Goal: Feedback & Contribution: Leave review/rating

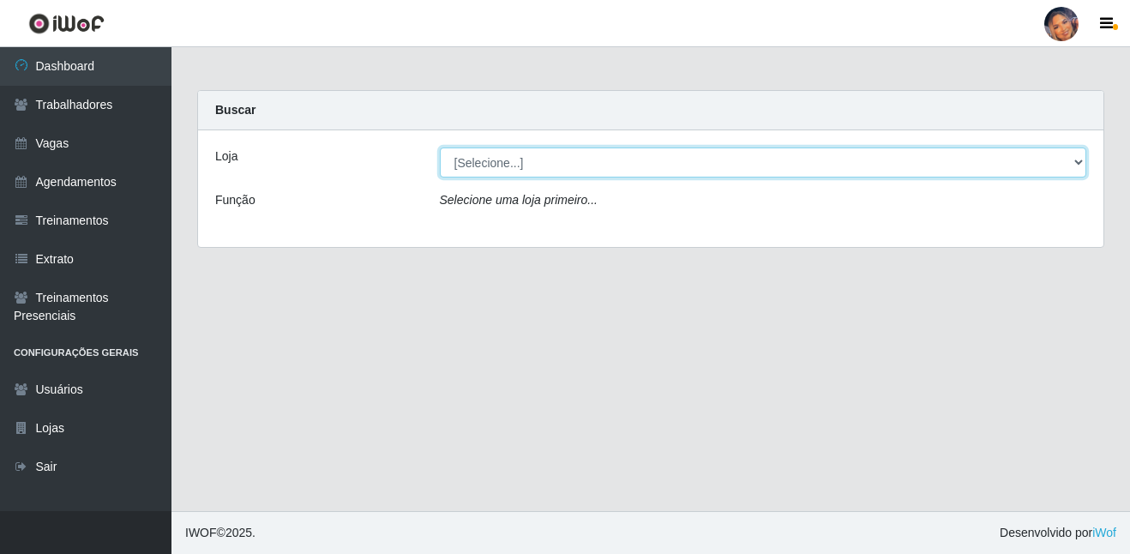
click at [622, 170] on select "[Selecione...] Supermercado Preço Bom" at bounding box center [763, 162] width 647 height 30
select select "169"
click at [440, 147] on select "[Selecione...] Supermercado Preço Bom" at bounding box center [763, 162] width 647 height 30
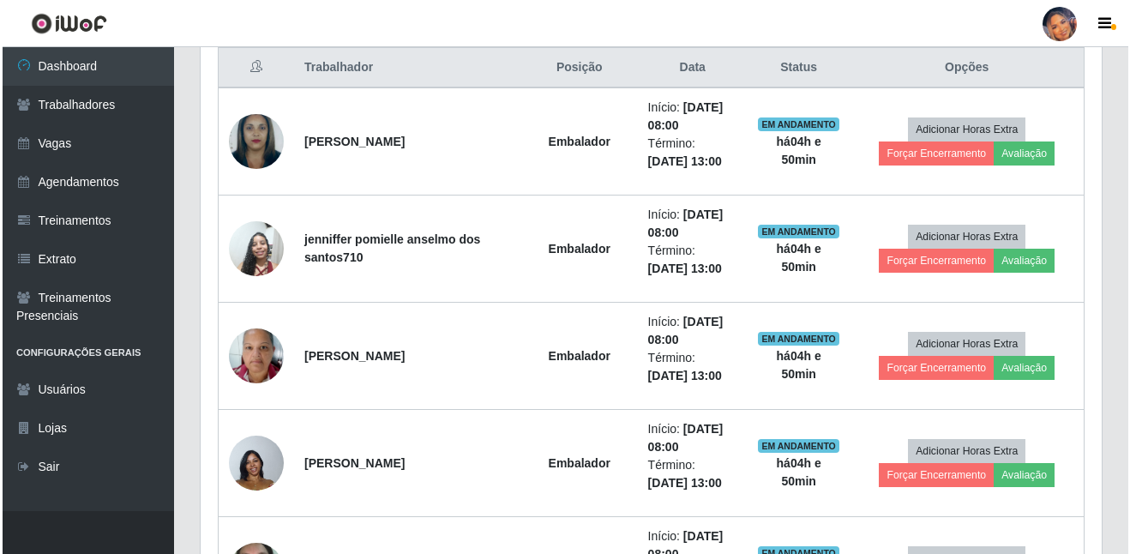
scroll to position [494, 0]
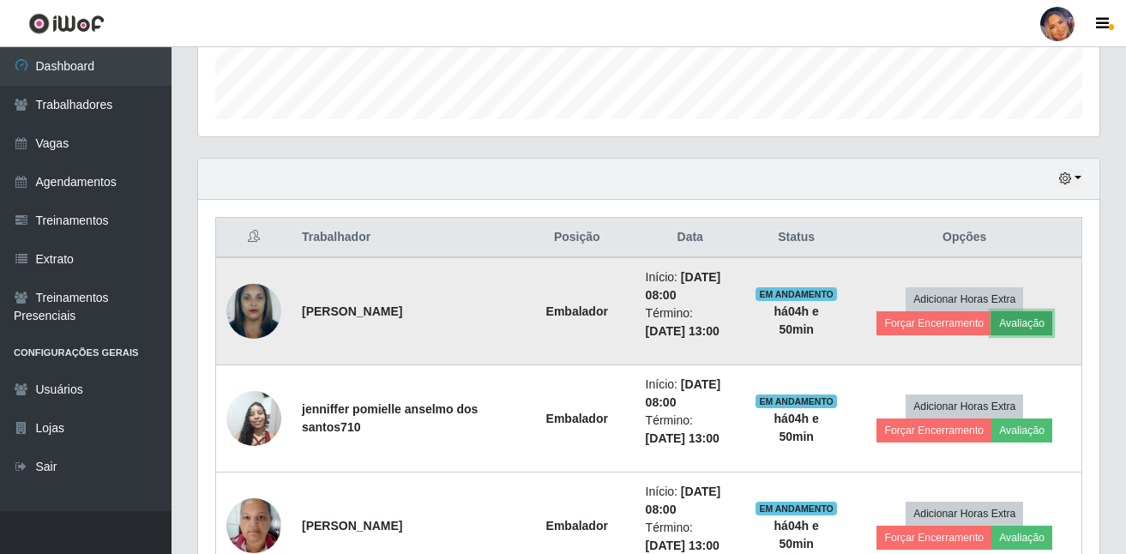
click at [1024, 322] on button "Avaliação" at bounding box center [1021, 323] width 61 height 24
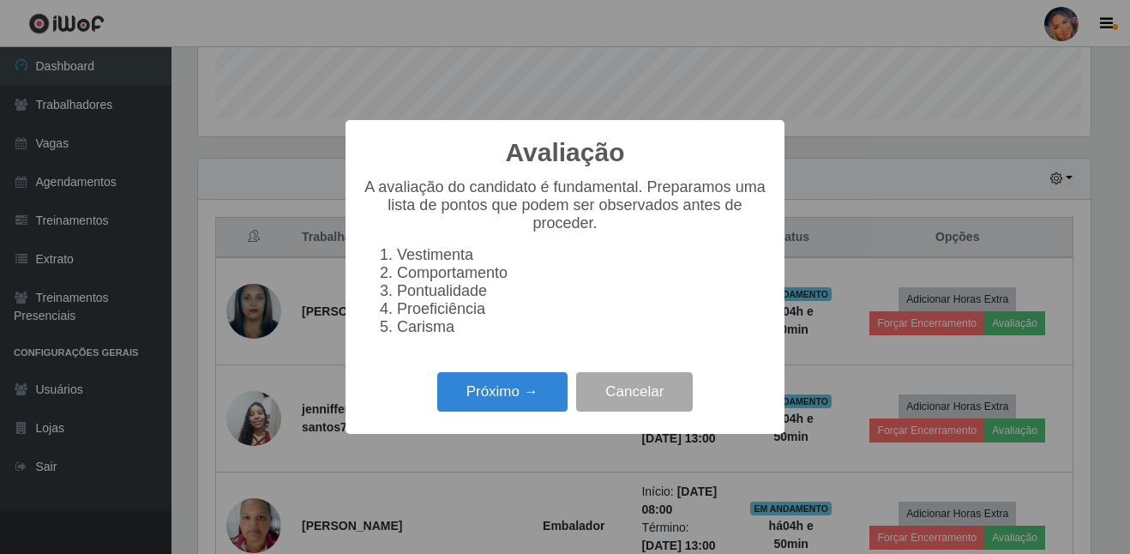
scroll to position [356, 893]
click at [505, 390] on button "Próximo →" at bounding box center [502, 392] width 130 height 40
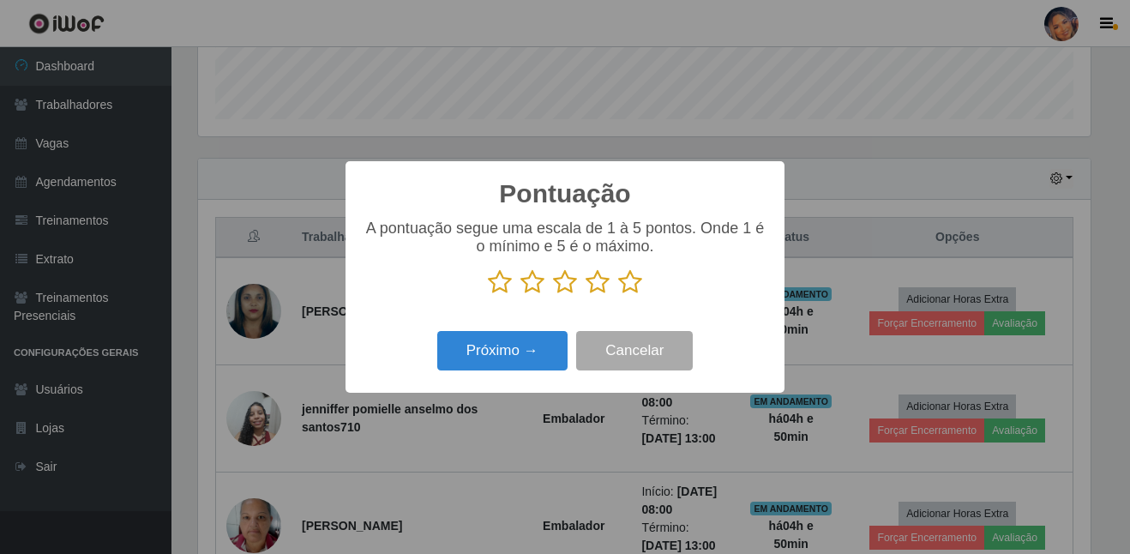
click at [630, 287] on icon at bounding box center [630, 282] width 24 height 26
click at [618, 295] on input "radio" at bounding box center [618, 295] width 0 height 0
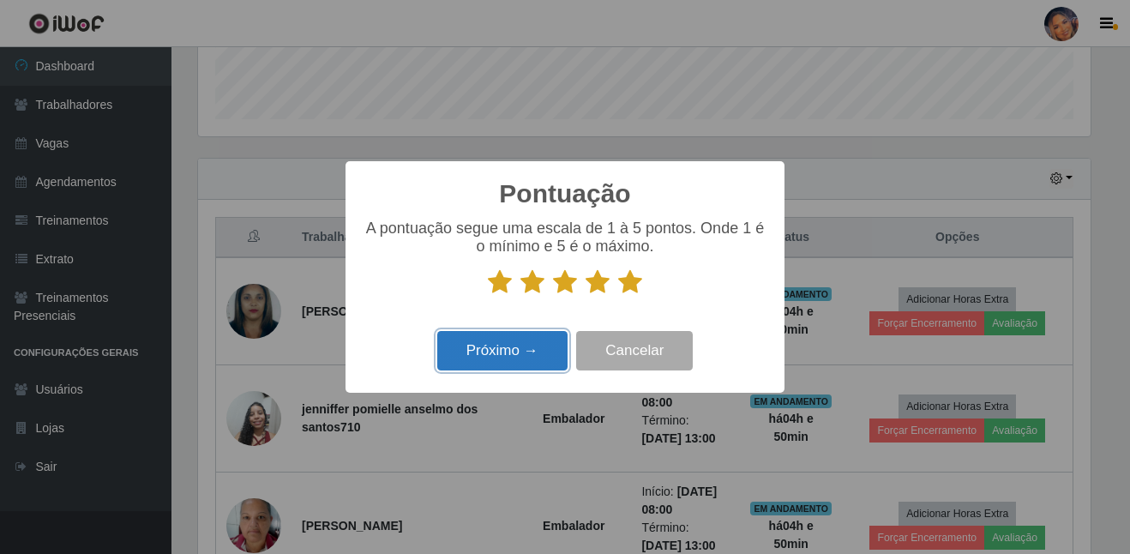
click at [493, 367] on button "Próximo →" at bounding box center [502, 351] width 130 height 40
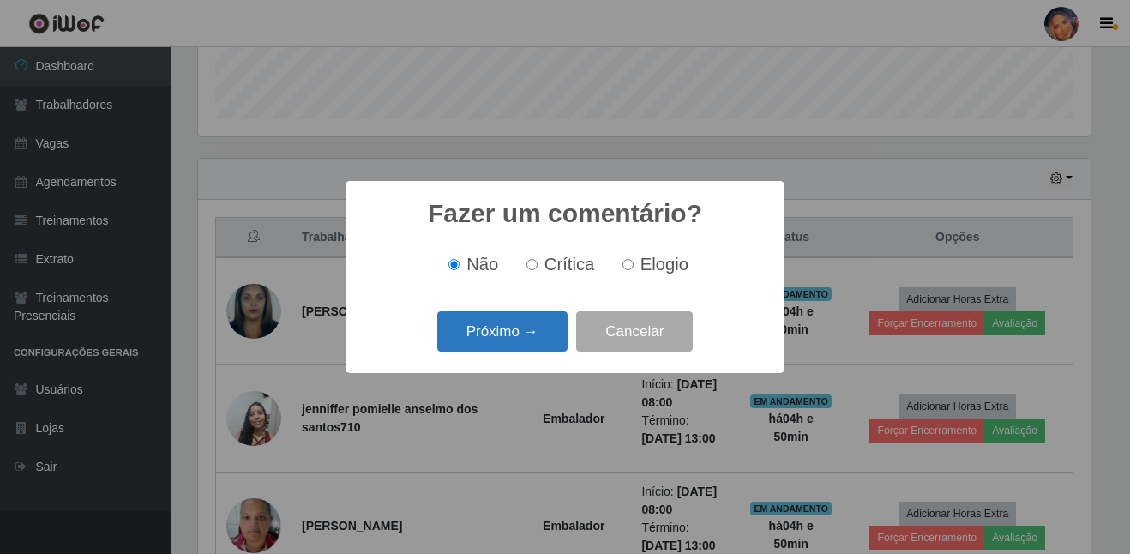
click at [498, 334] on button "Próximo →" at bounding box center [502, 331] width 130 height 40
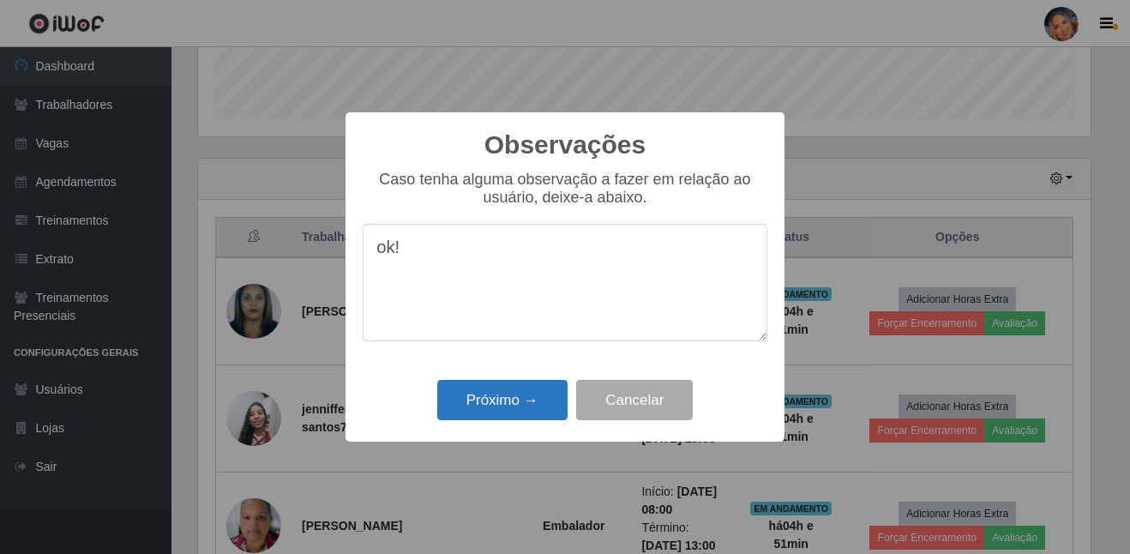
type textarea "ok!"
drag, startPoint x: 478, startPoint y: 417, endPoint x: 550, endPoint y: 387, distance: 78.0
click at [480, 415] on button "Próximo →" at bounding box center [502, 400] width 130 height 40
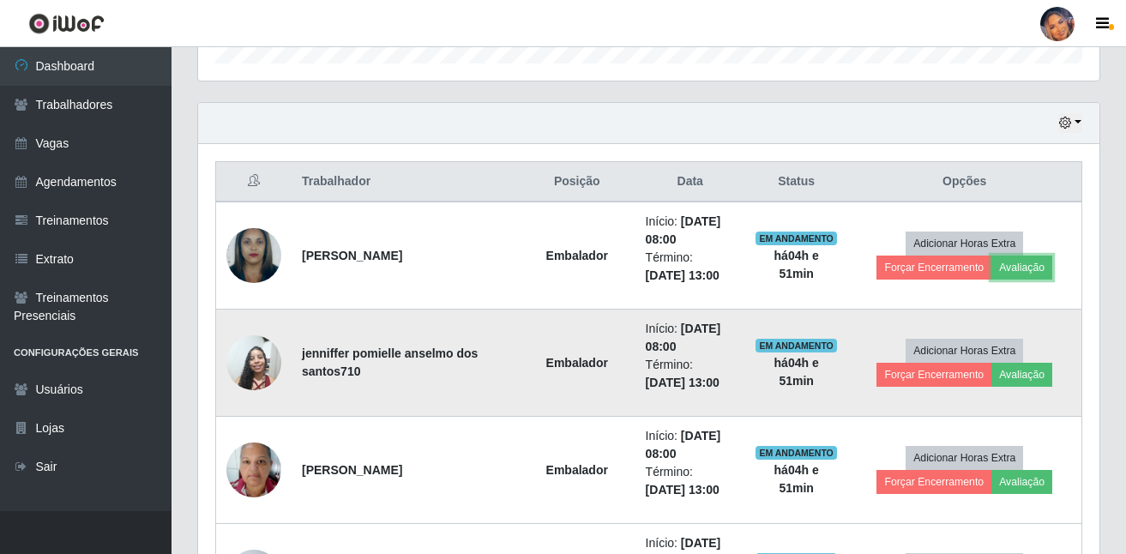
scroll to position [580, 0]
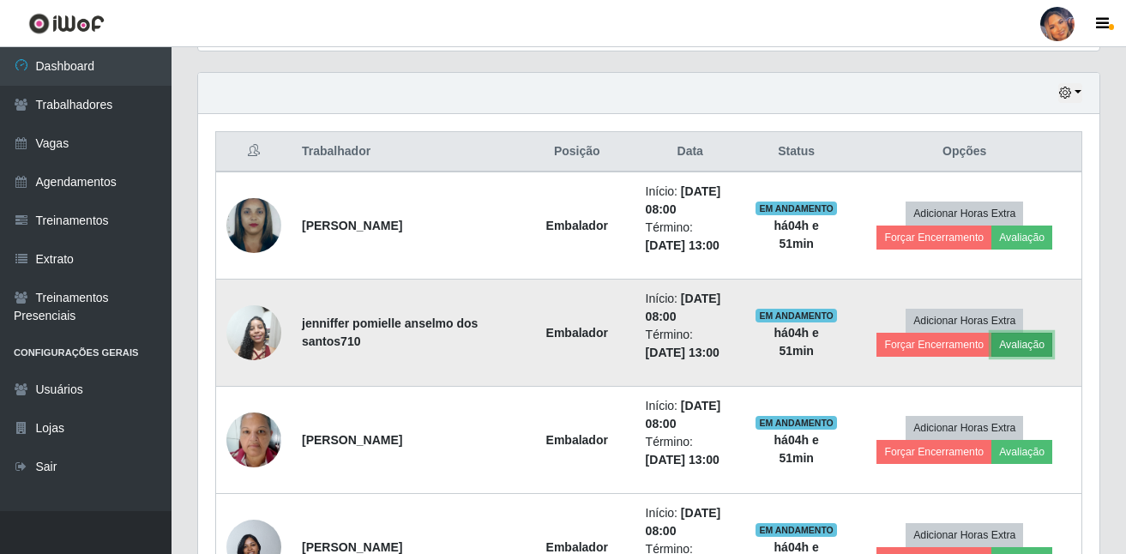
click at [1021, 346] on button "Avaliação" at bounding box center [1021, 345] width 61 height 24
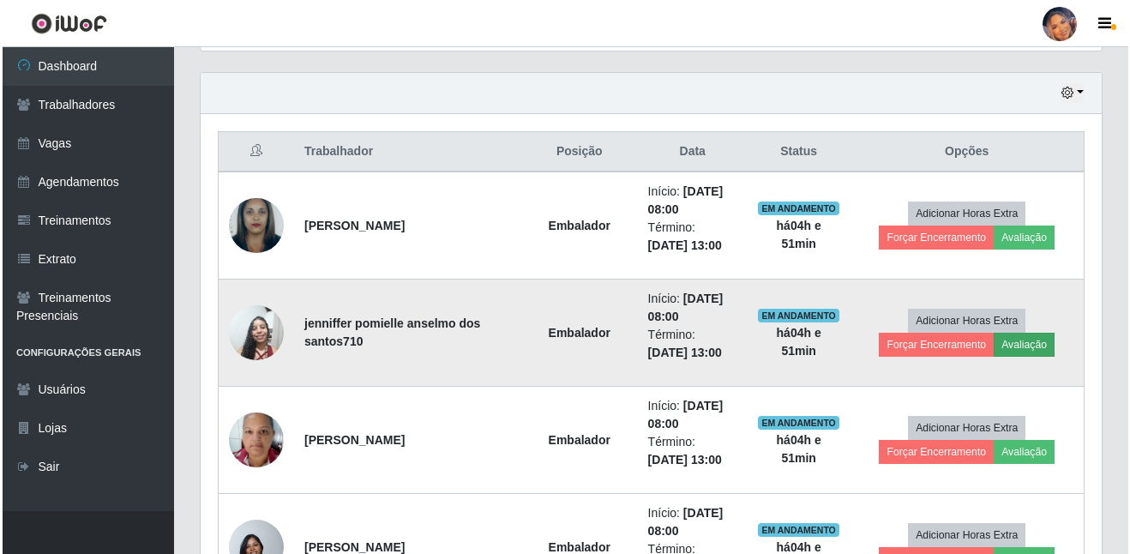
scroll to position [356, 893]
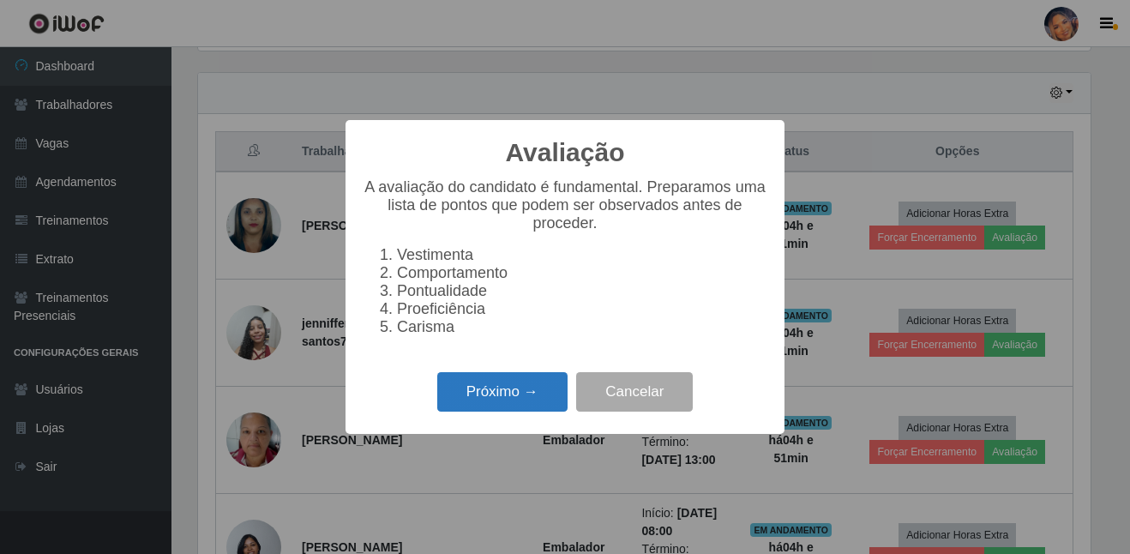
click at [539, 397] on button "Próximo →" at bounding box center [502, 392] width 130 height 40
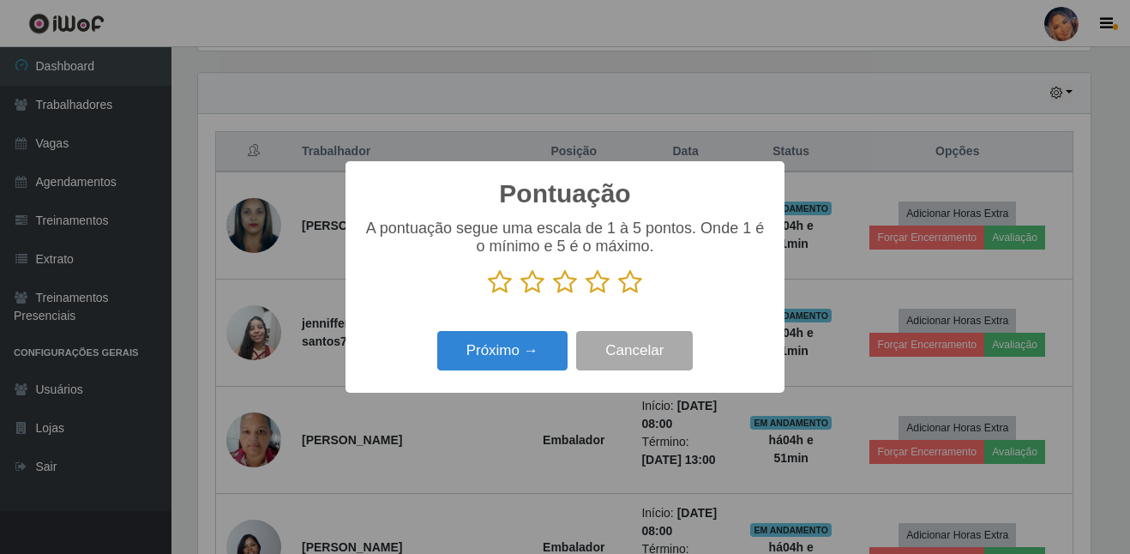
scroll to position [857044, 856507]
click at [629, 288] on icon at bounding box center [630, 282] width 24 height 26
click at [618, 295] on input "radio" at bounding box center [618, 295] width 0 height 0
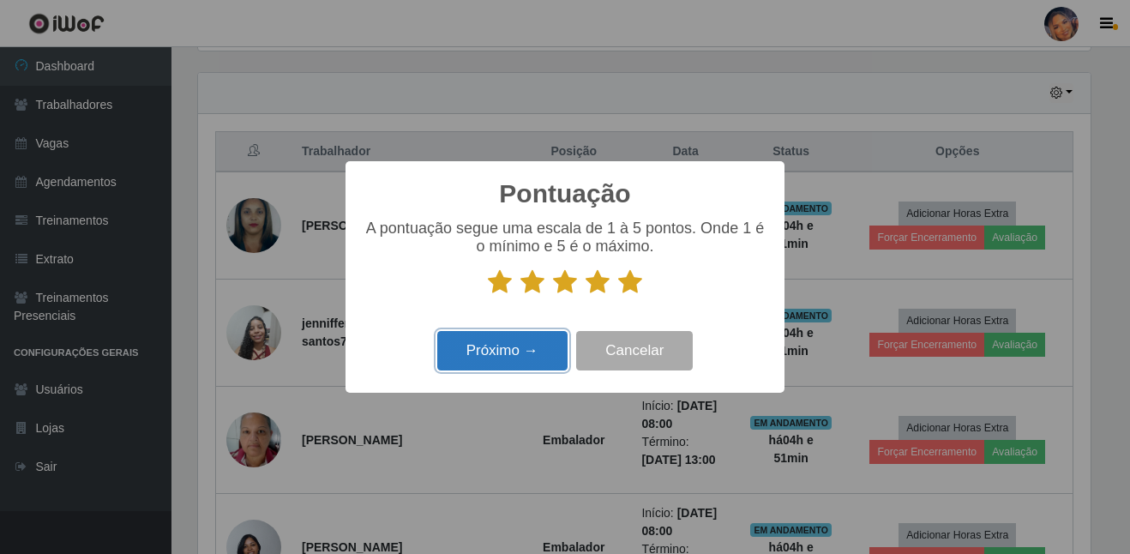
click at [546, 346] on button "Próximo →" at bounding box center [502, 351] width 130 height 40
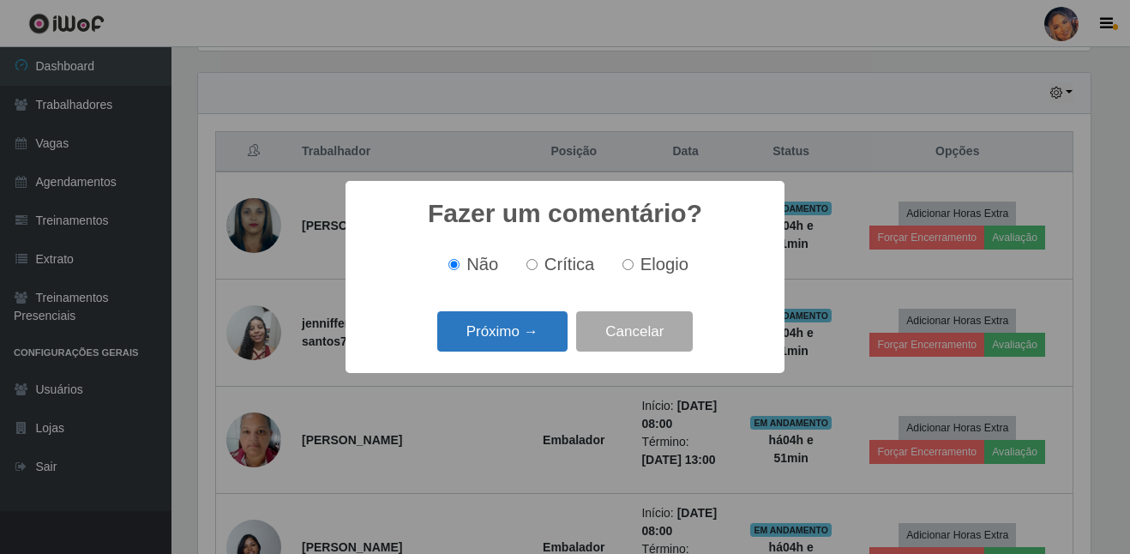
click at [538, 329] on button "Próximo →" at bounding box center [502, 331] width 130 height 40
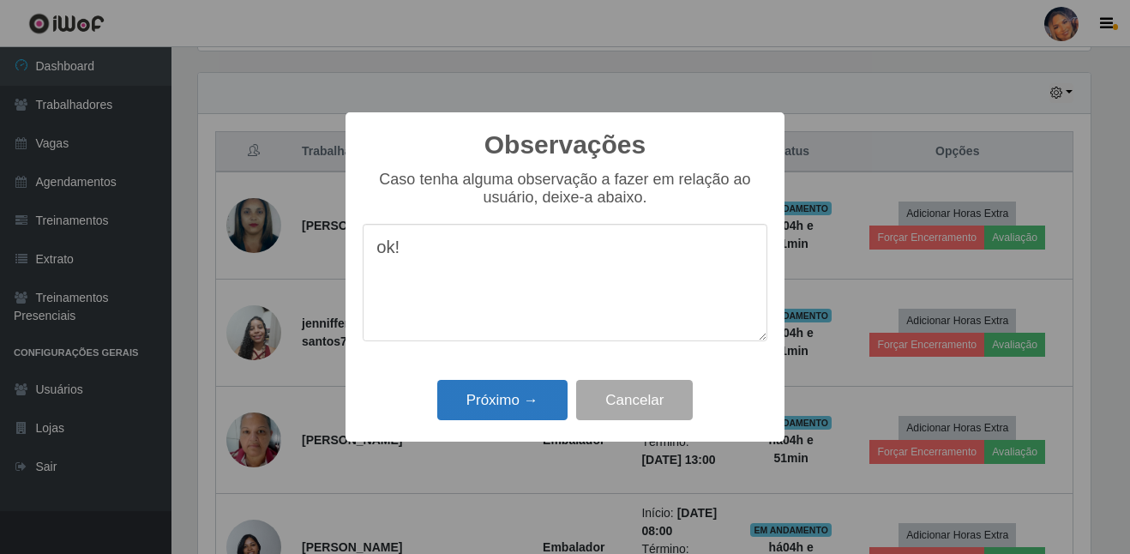
type textarea "ok!"
click at [490, 410] on button "Próximo →" at bounding box center [502, 400] width 130 height 40
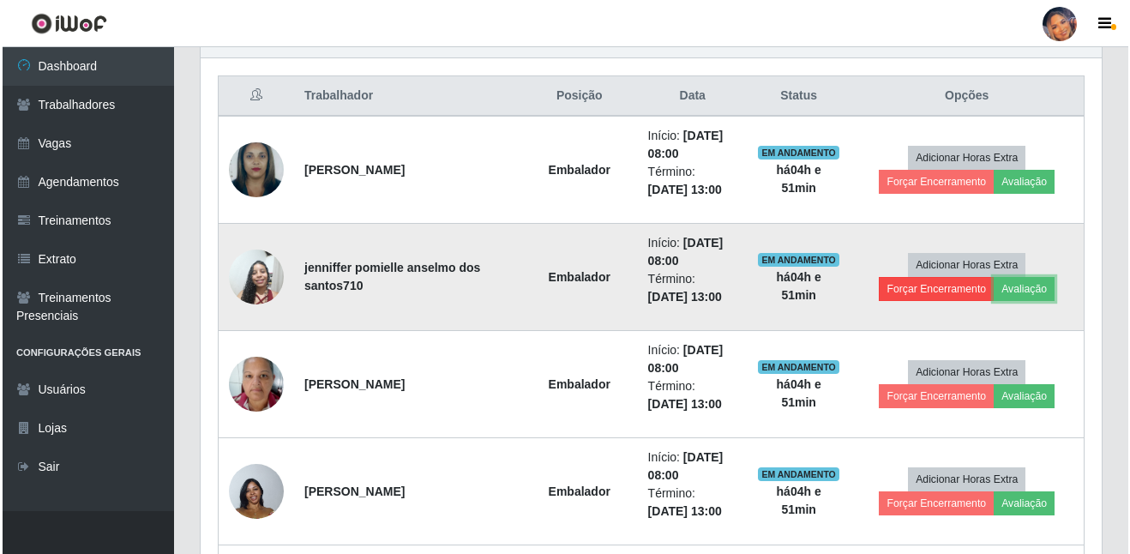
scroll to position [665, 0]
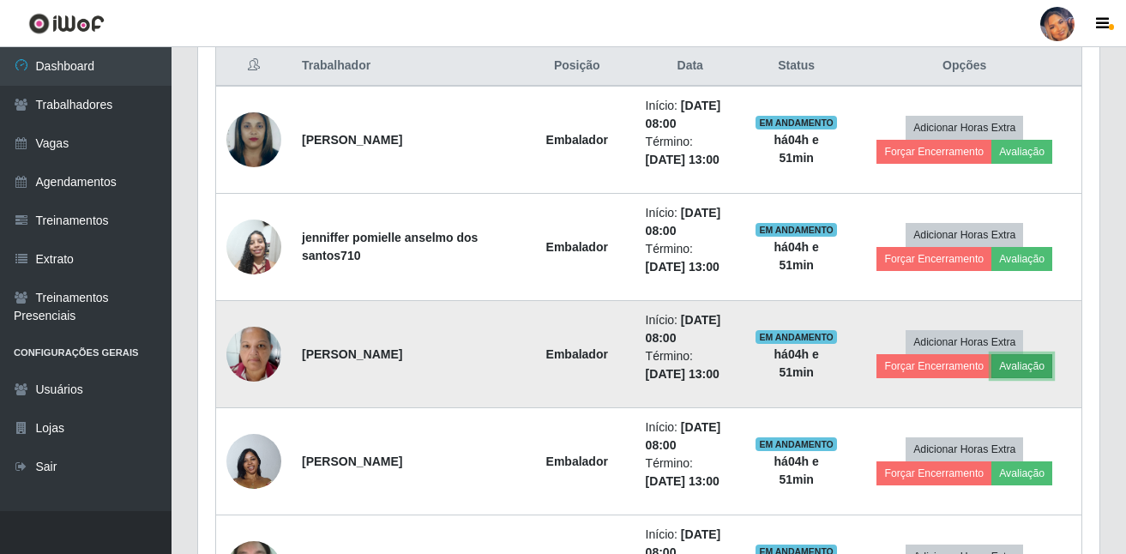
click at [1016, 372] on button "Avaliação" at bounding box center [1021, 366] width 61 height 24
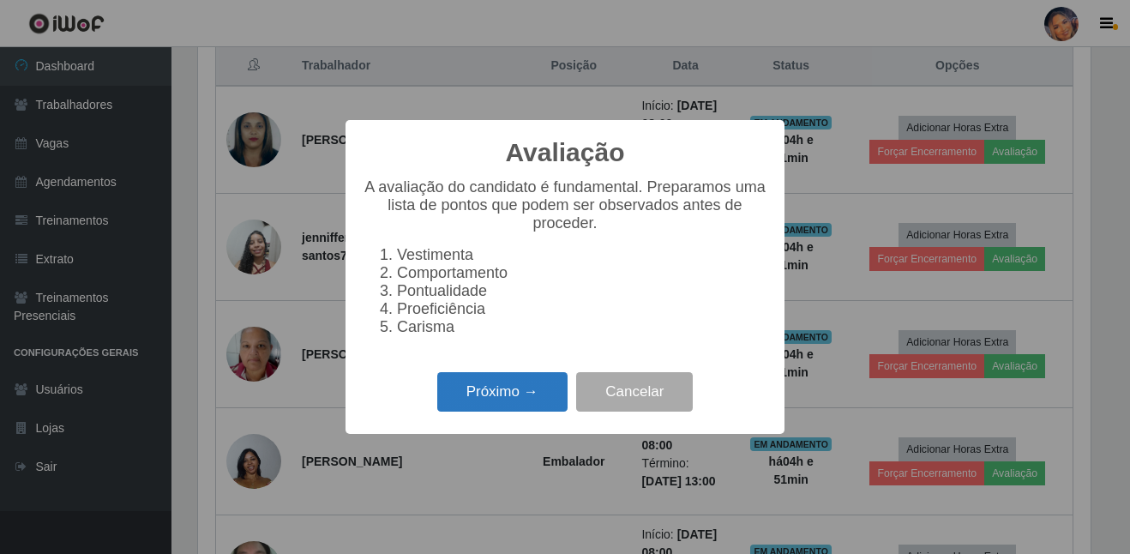
click at [495, 391] on button "Próximo →" at bounding box center [502, 392] width 130 height 40
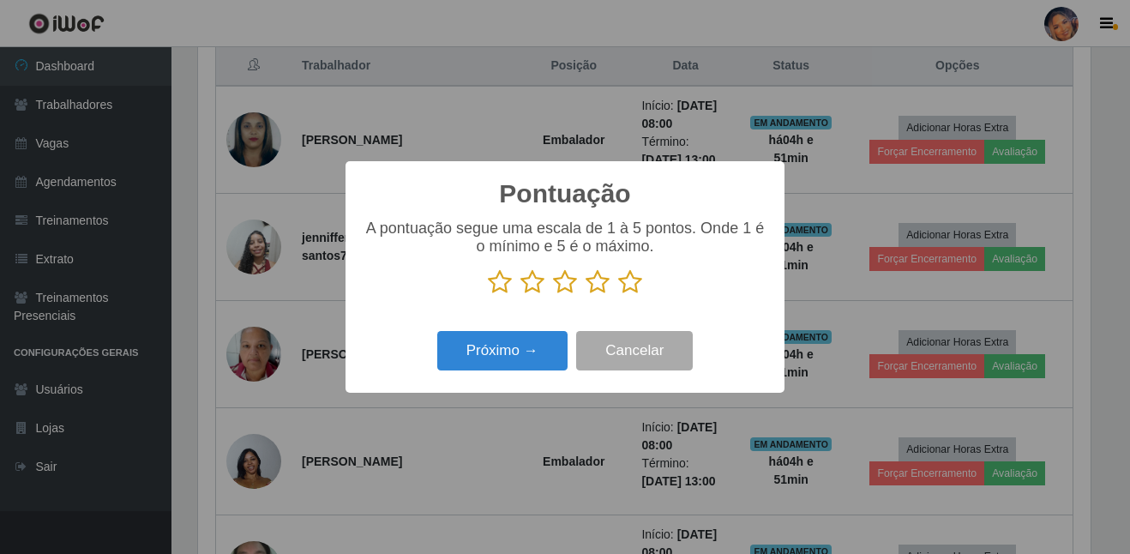
click at [634, 294] on icon at bounding box center [630, 282] width 24 height 26
click at [618, 295] on input "radio" at bounding box center [618, 295] width 0 height 0
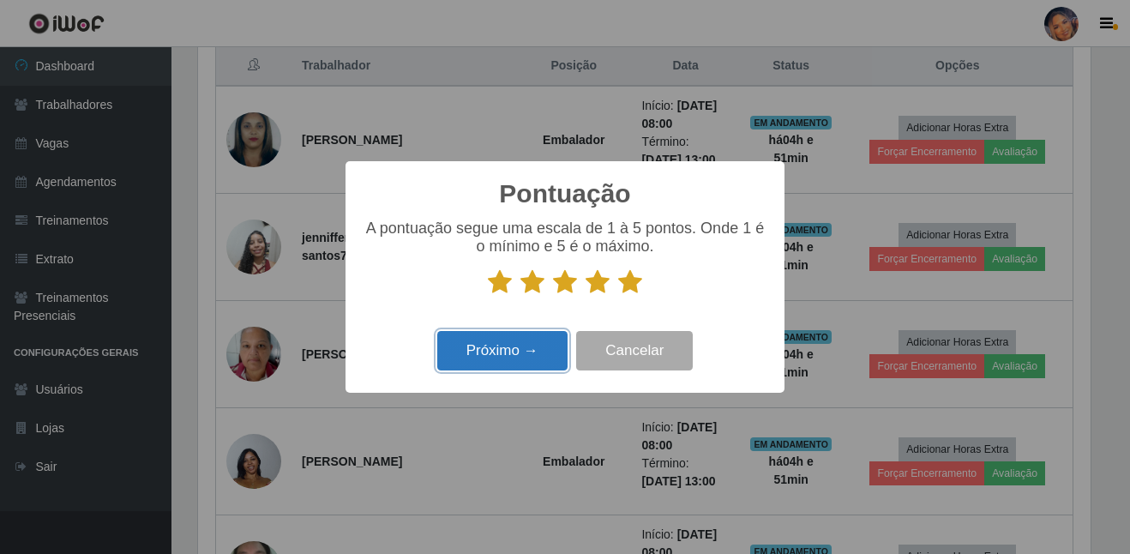
click at [526, 346] on button "Próximo →" at bounding box center [502, 351] width 130 height 40
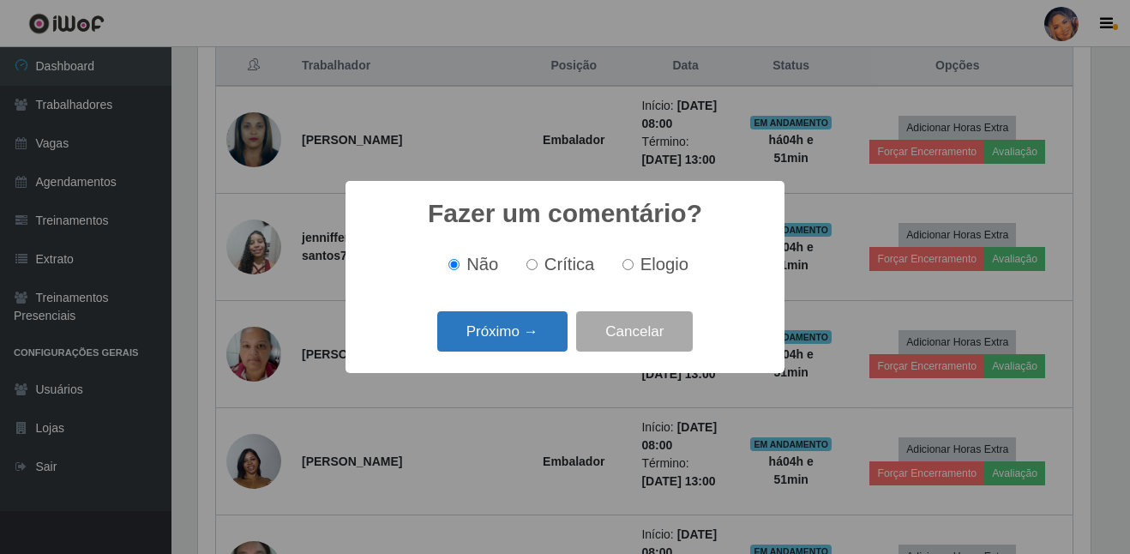
click at [466, 335] on button "Próximo →" at bounding box center [502, 331] width 130 height 40
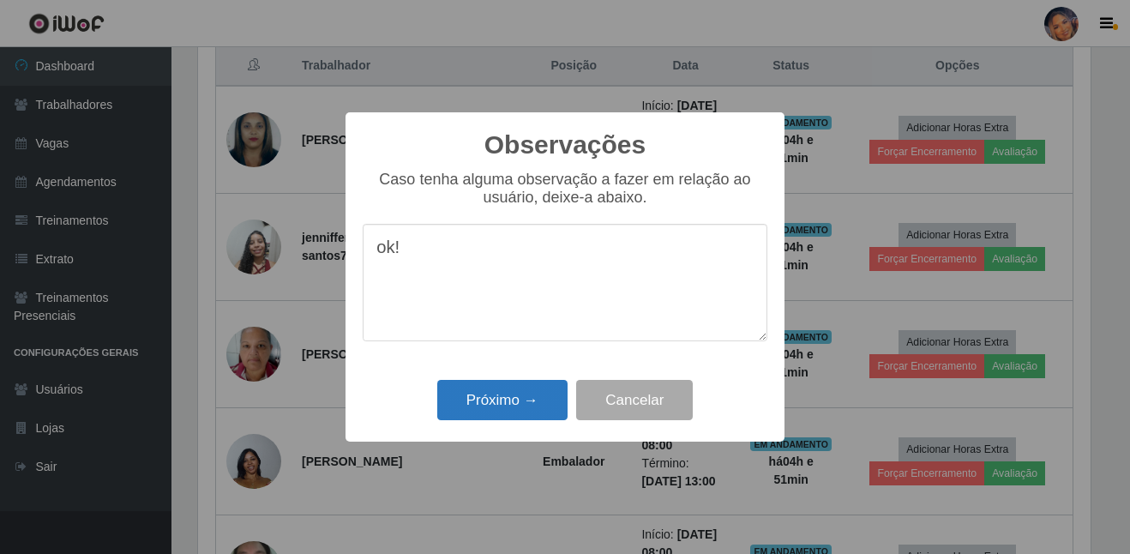
type textarea "ok!"
drag, startPoint x: 480, startPoint y: 398, endPoint x: 490, endPoint y: 395, distance: 10.6
click at [481, 398] on button "Próximo →" at bounding box center [502, 400] width 130 height 40
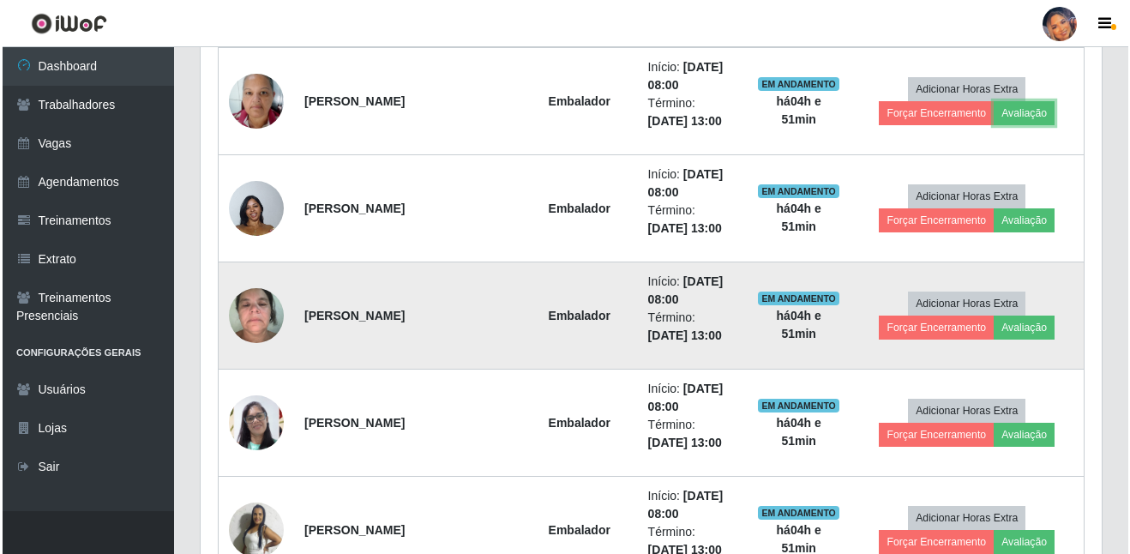
scroll to position [923, 0]
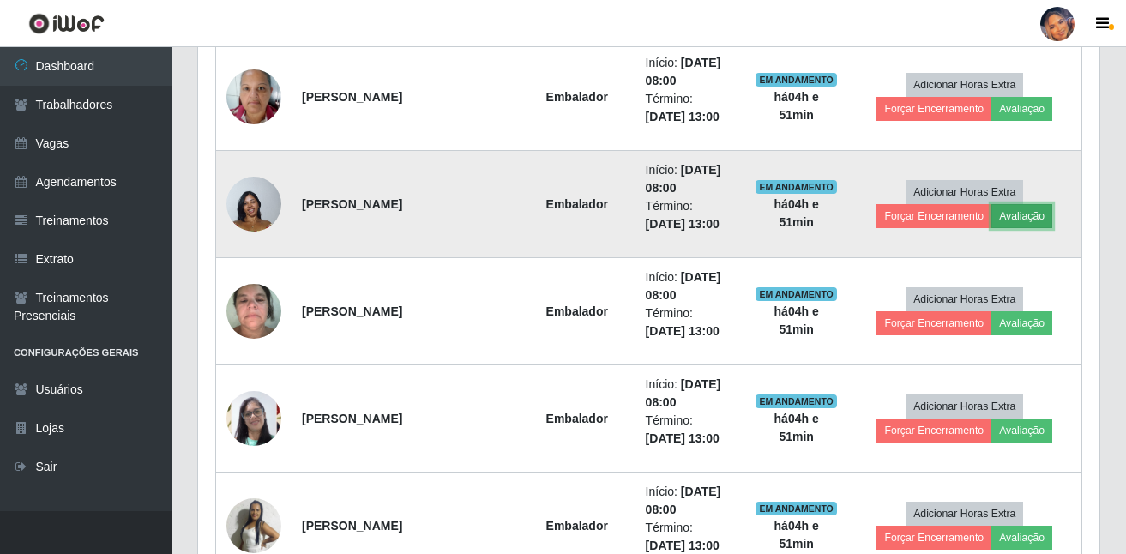
click at [1029, 217] on button "Avaliação" at bounding box center [1021, 216] width 61 height 24
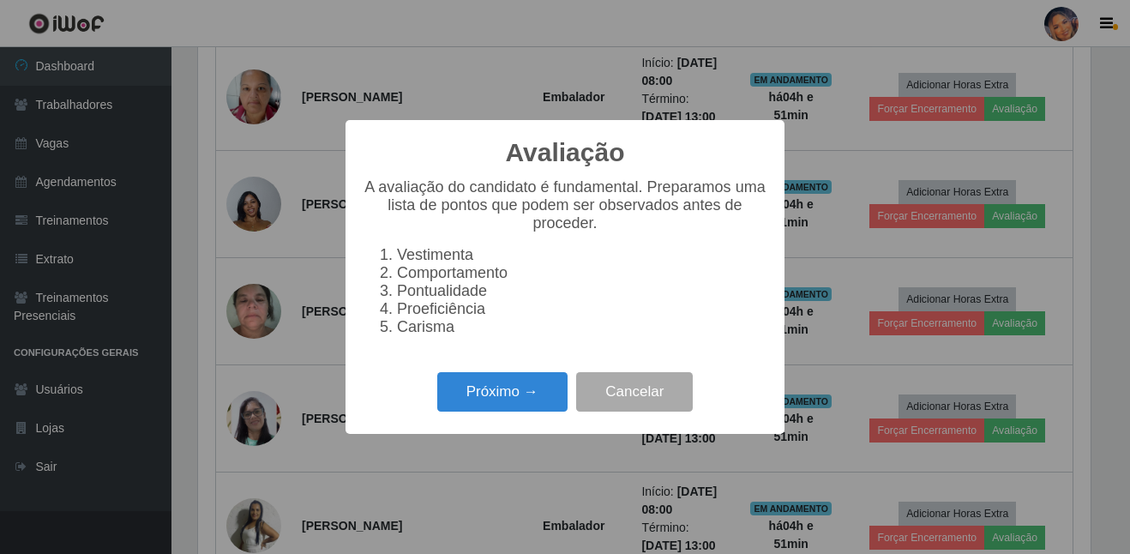
scroll to position [356, 893]
click at [445, 412] on button "Próximo →" at bounding box center [502, 392] width 130 height 40
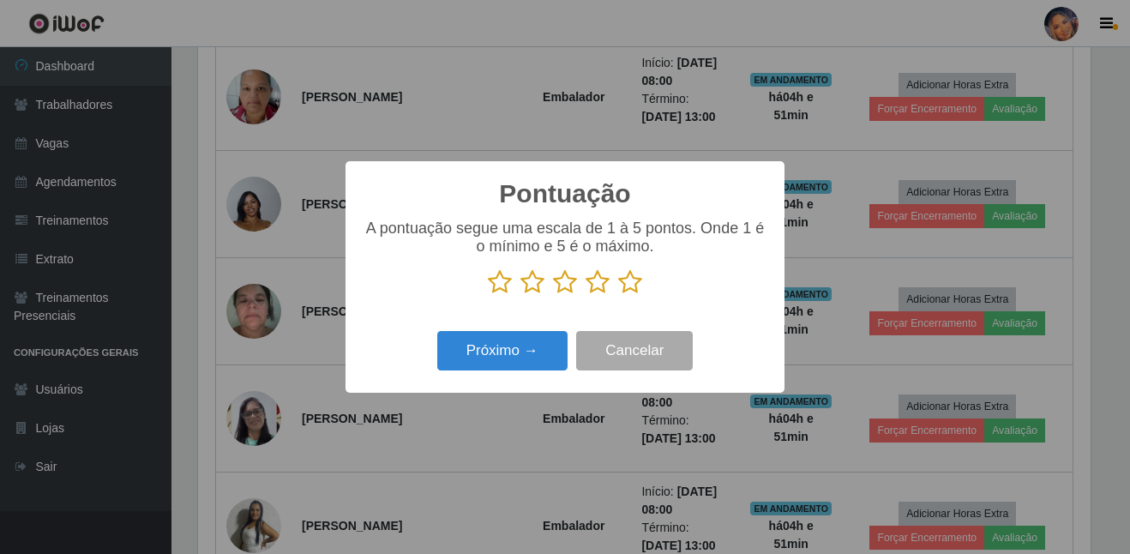
scroll to position [0, 0]
click at [625, 284] on icon at bounding box center [630, 282] width 24 height 26
click at [618, 295] on input "radio" at bounding box center [618, 295] width 0 height 0
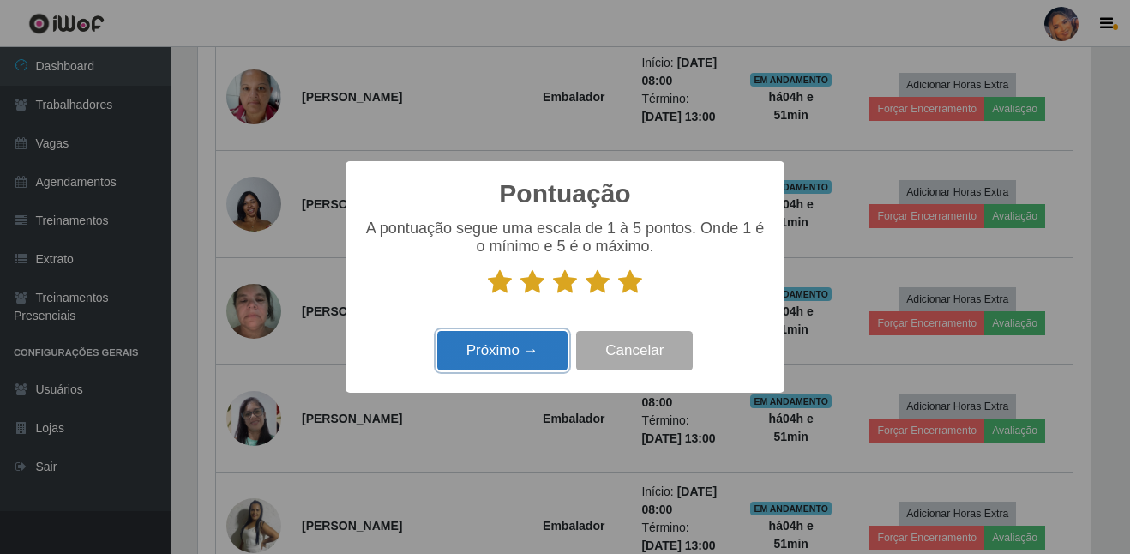
click at [533, 352] on button "Próximo →" at bounding box center [502, 351] width 130 height 40
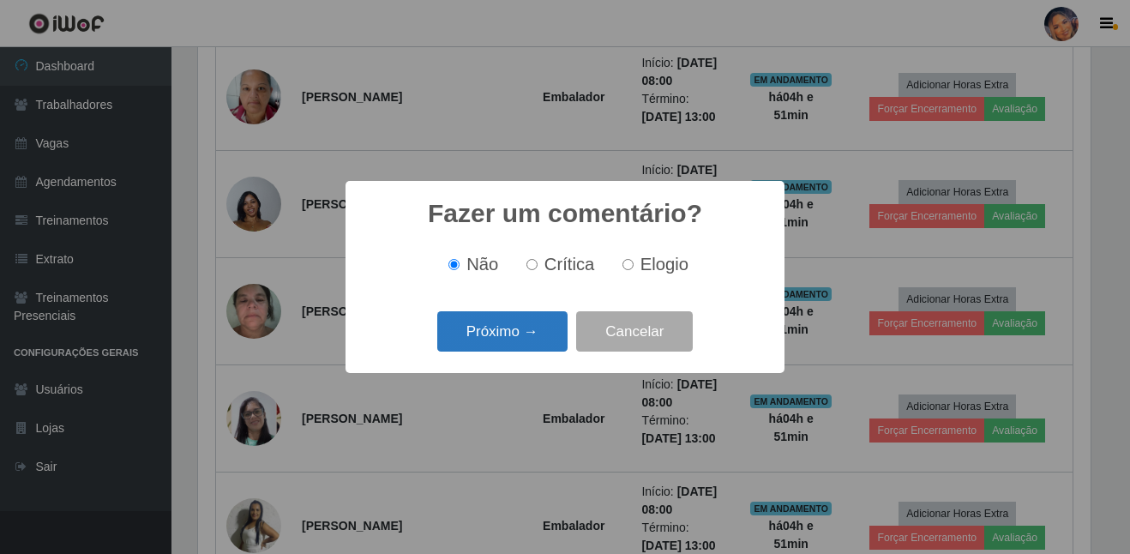
click at [538, 343] on button "Próximo →" at bounding box center [502, 331] width 130 height 40
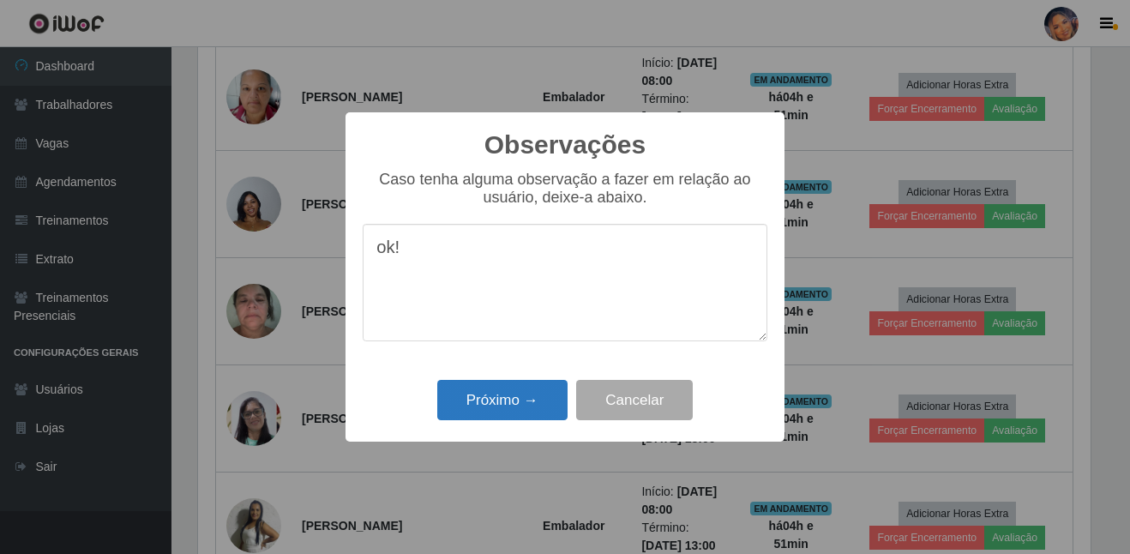
type textarea "ok!"
click at [518, 417] on button "Próximo →" at bounding box center [502, 400] width 130 height 40
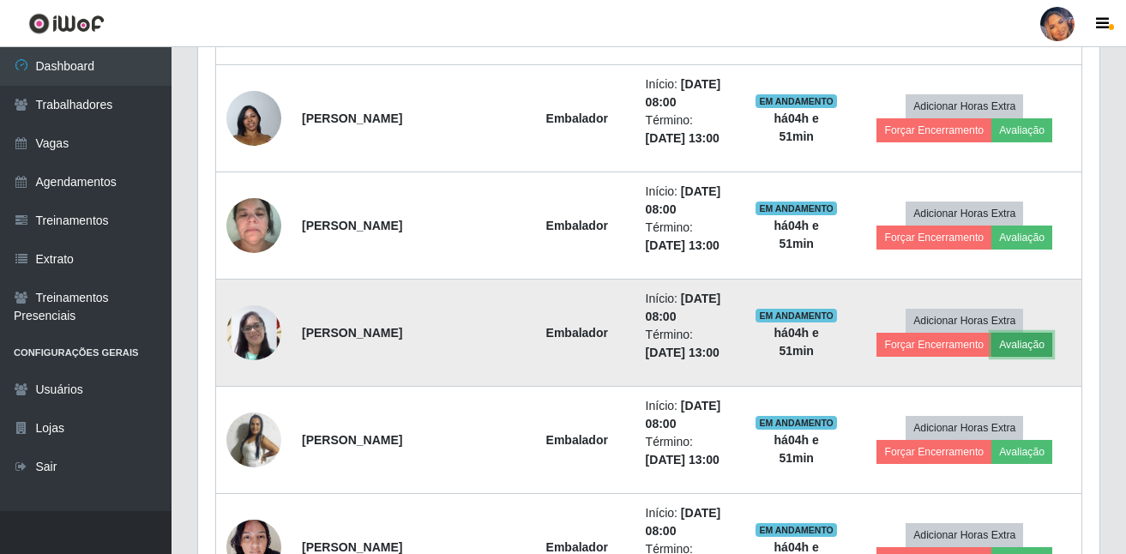
click at [1022, 349] on button "Avaliação" at bounding box center [1021, 345] width 61 height 24
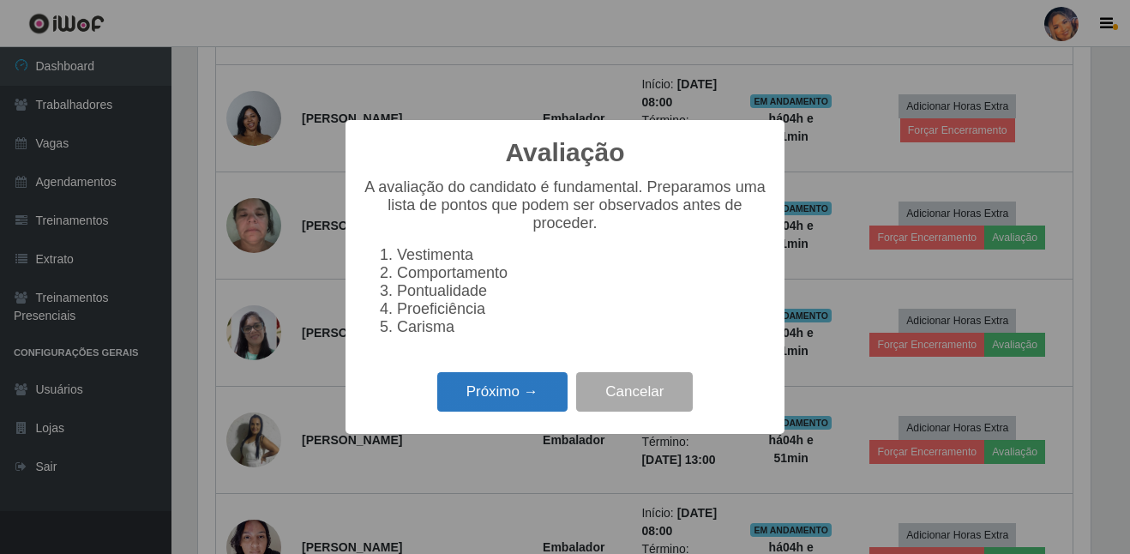
click at [505, 411] on button "Próximo →" at bounding box center [502, 392] width 130 height 40
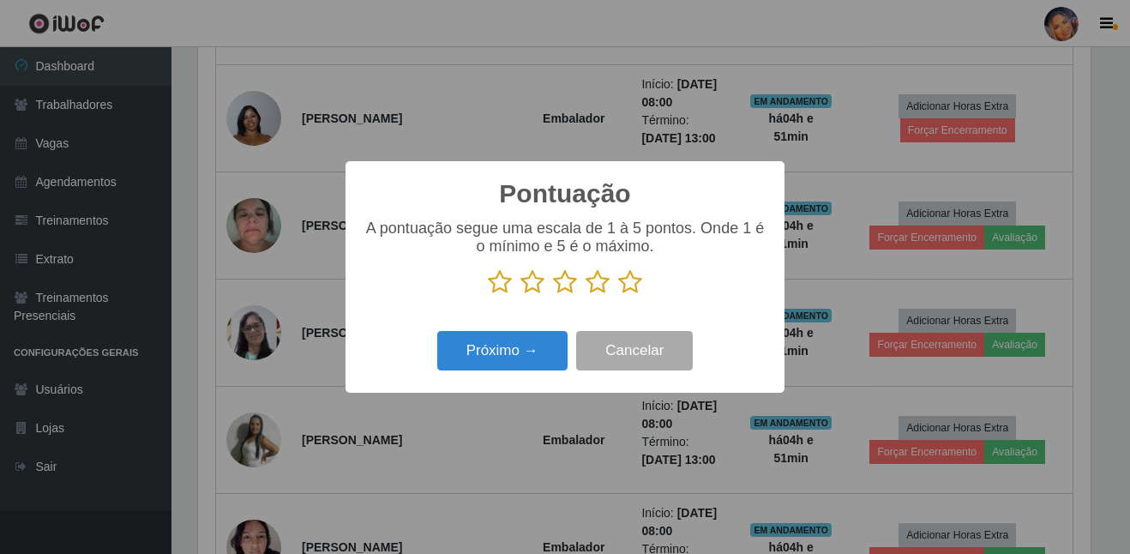
drag, startPoint x: 628, startPoint y: 288, endPoint x: 573, endPoint y: 299, distance: 56.8
click at [626, 290] on icon at bounding box center [630, 282] width 24 height 26
click at [618, 295] on input "radio" at bounding box center [618, 295] width 0 height 0
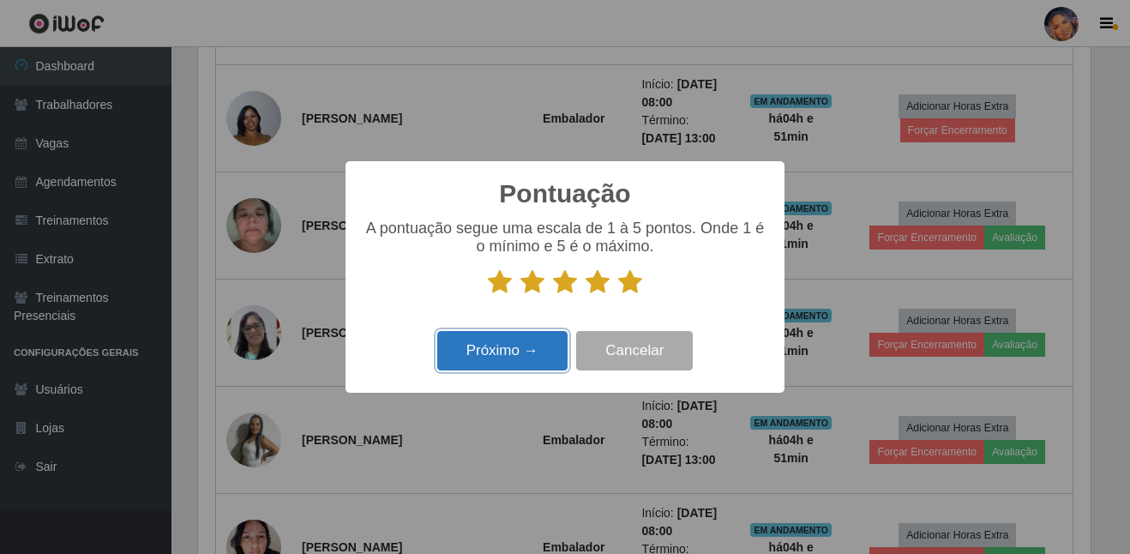
click at [502, 346] on button "Próximo →" at bounding box center [502, 351] width 130 height 40
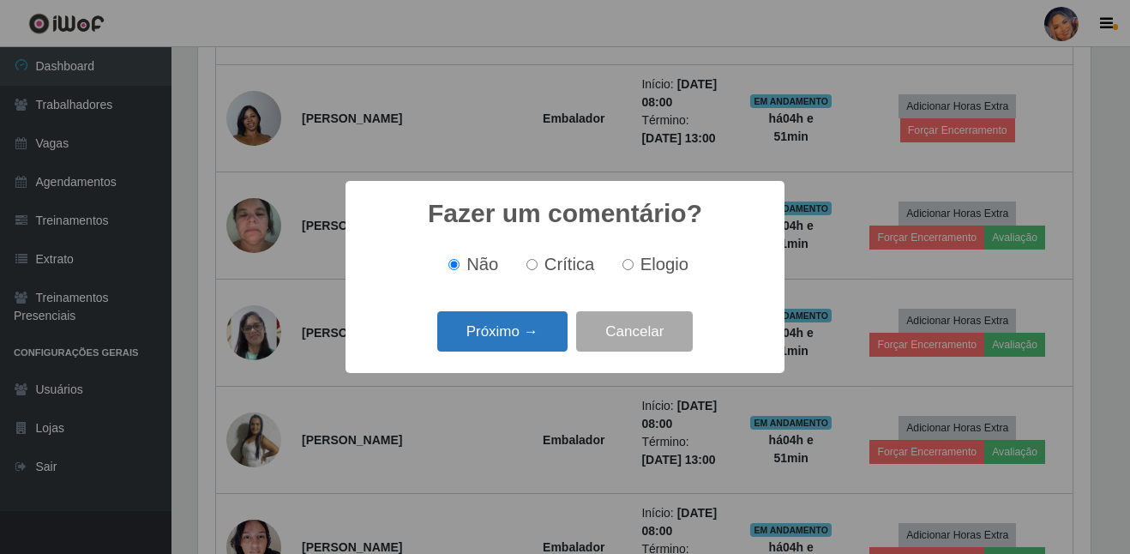
click at [502, 338] on button "Próximo →" at bounding box center [502, 331] width 130 height 40
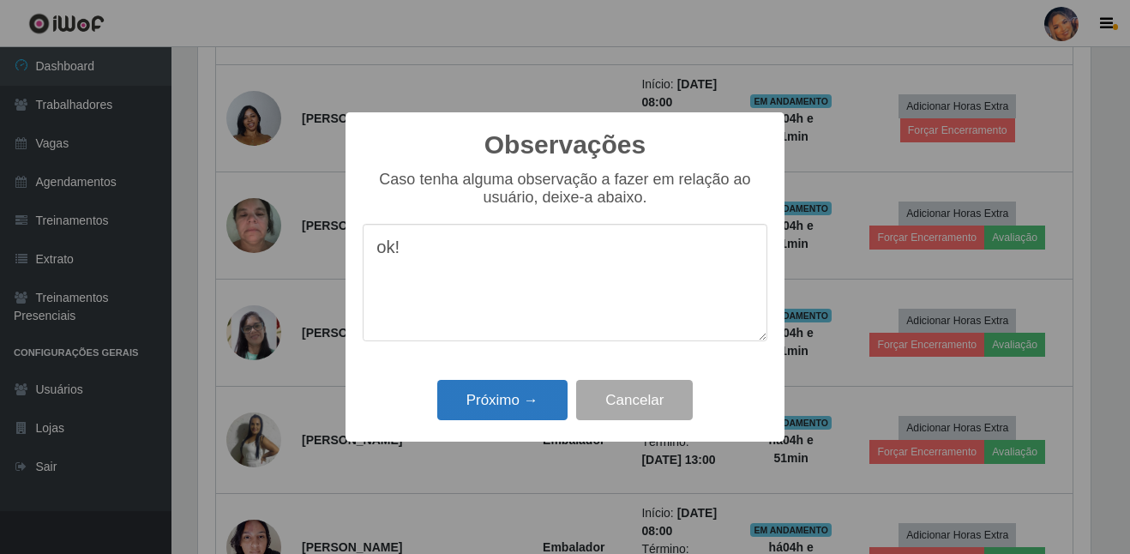
type textarea "ok!"
click at [510, 409] on button "Próximo →" at bounding box center [502, 400] width 130 height 40
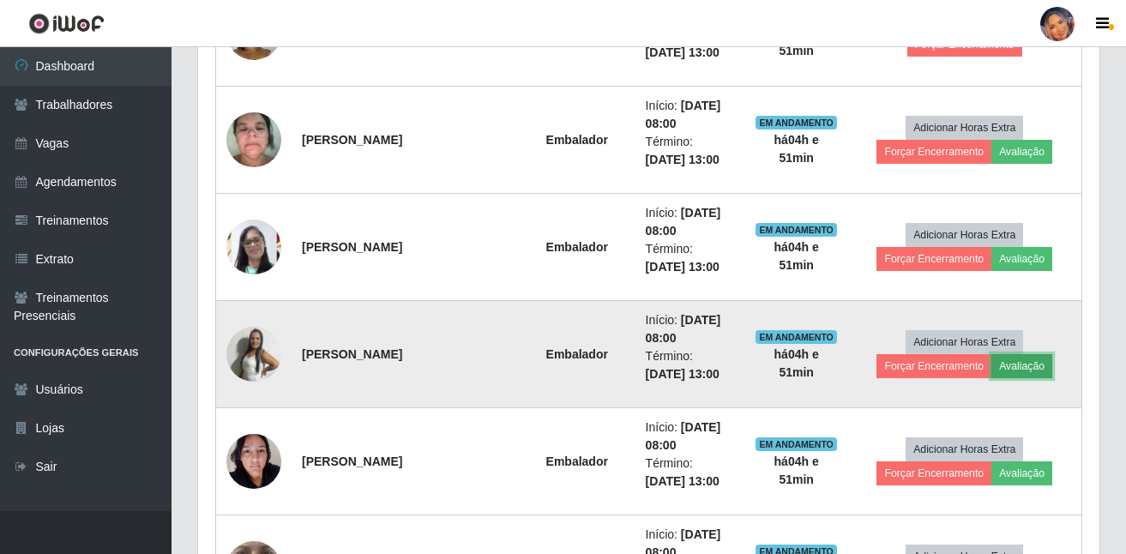
click at [1025, 372] on button "Avaliação" at bounding box center [1021, 366] width 61 height 24
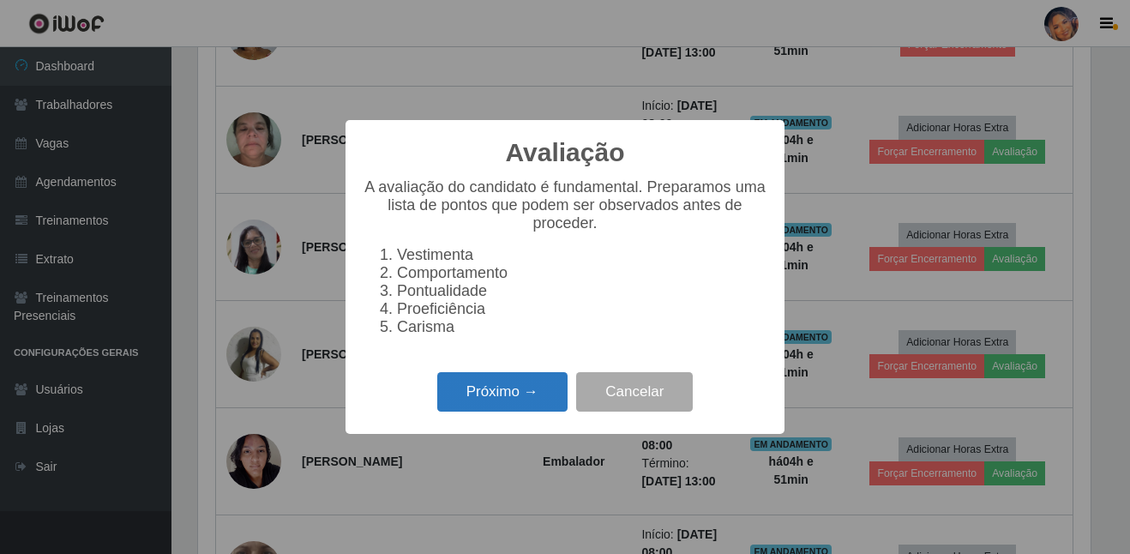
click at [550, 394] on button "Próximo →" at bounding box center [502, 392] width 130 height 40
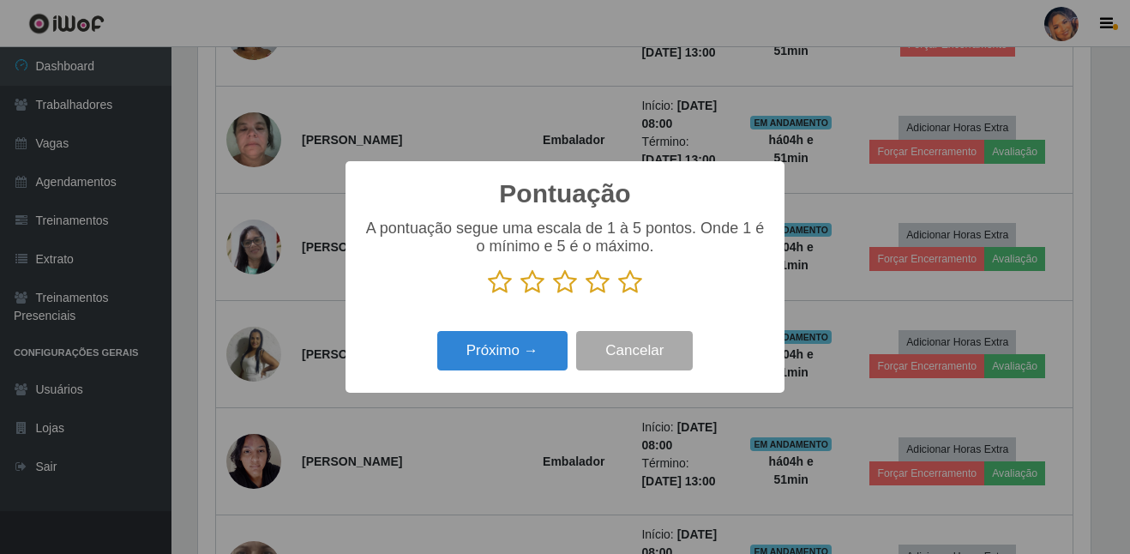
click at [633, 288] on icon at bounding box center [630, 282] width 24 height 26
click at [618, 295] on input "radio" at bounding box center [618, 295] width 0 height 0
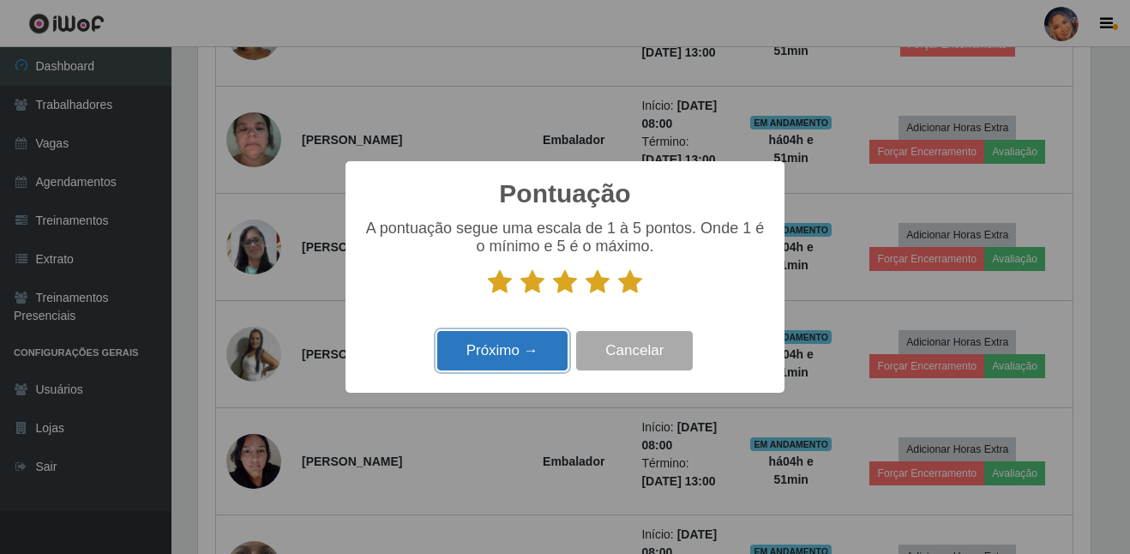
click at [516, 351] on button "Próximo →" at bounding box center [502, 351] width 130 height 40
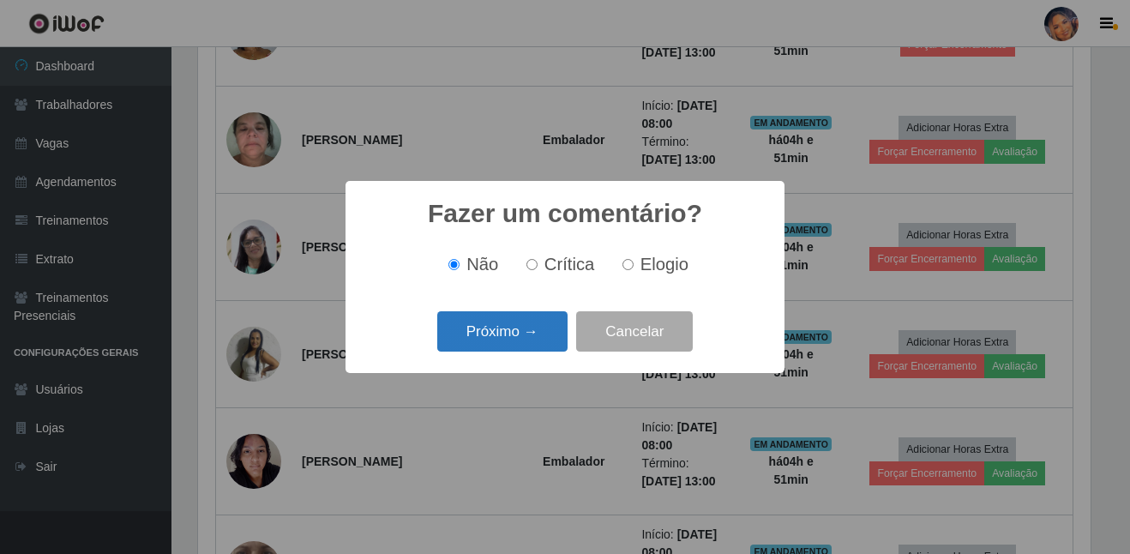
click at [501, 338] on button "Próximo →" at bounding box center [502, 331] width 130 height 40
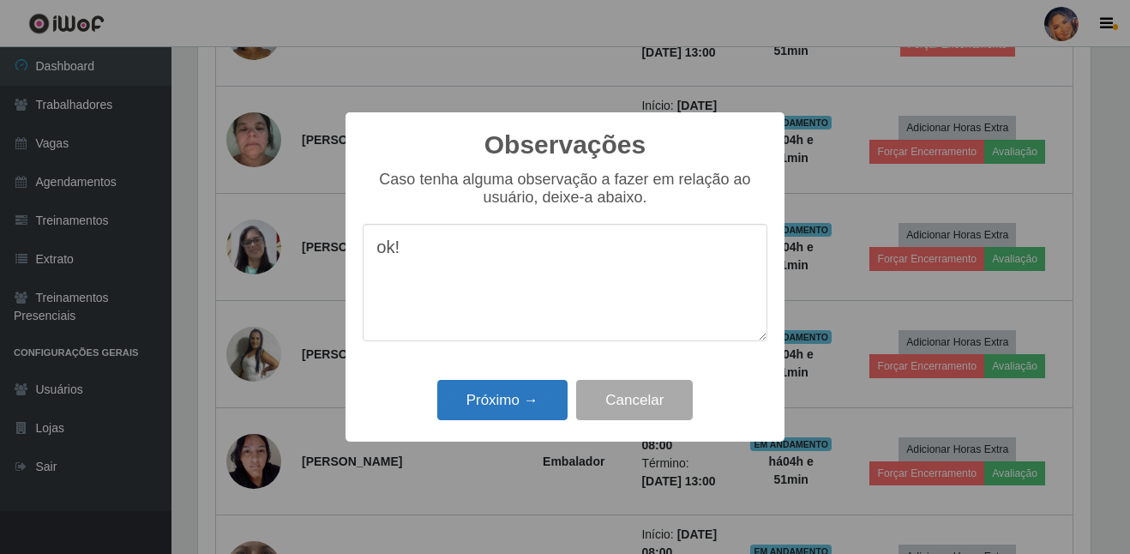
type textarea "ok!"
click at [498, 409] on button "Próximo →" at bounding box center [502, 400] width 130 height 40
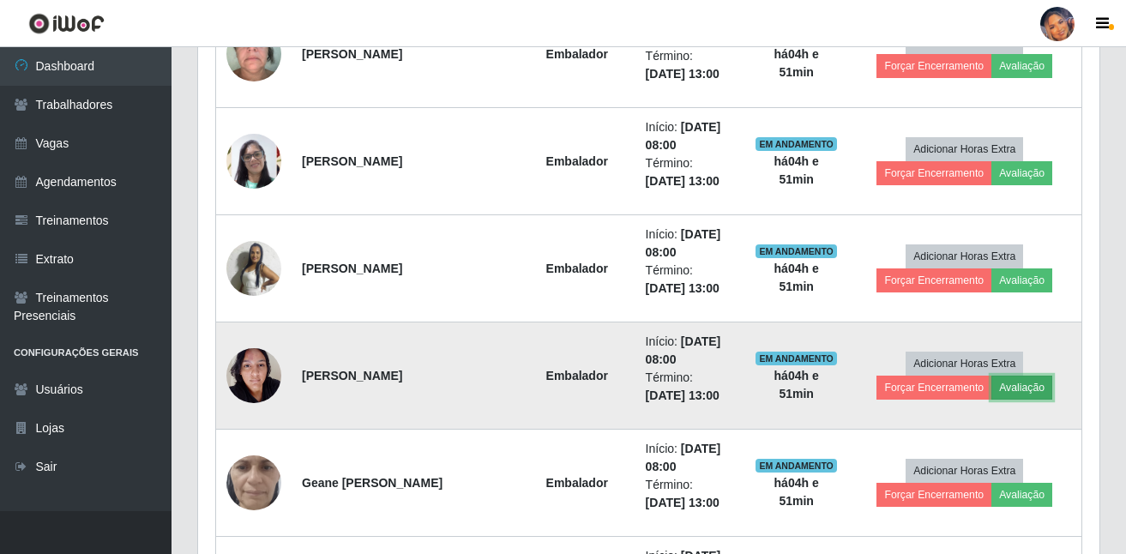
click at [1021, 391] on button "Avaliação" at bounding box center [1021, 388] width 61 height 24
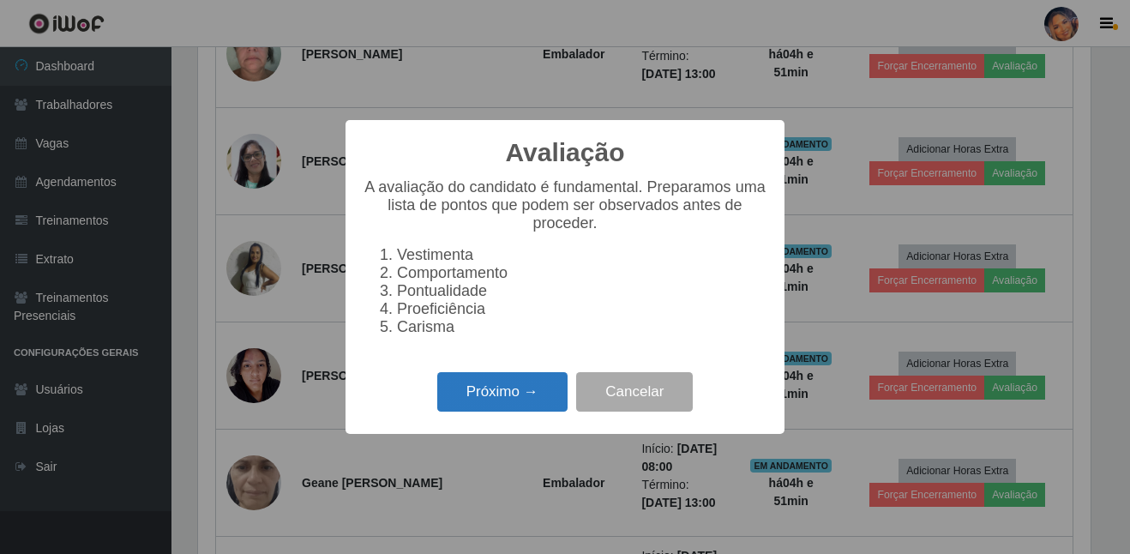
click at [533, 392] on button "Próximo →" at bounding box center [502, 392] width 130 height 40
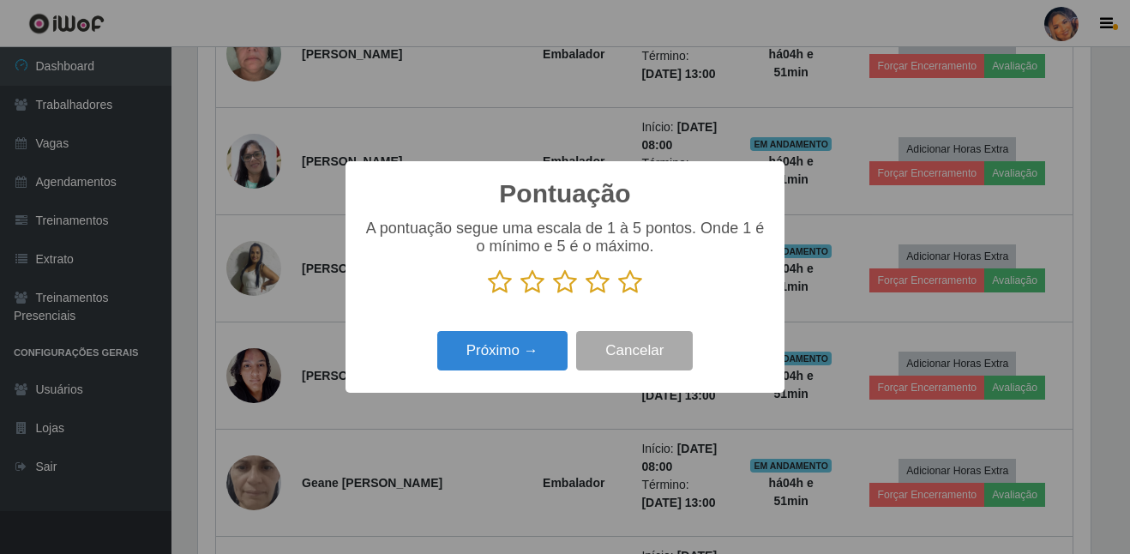
click at [627, 292] on icon at bounding box center [630, 282] width 24 height 26
click at [618, 295] on input "radio" at bounding box center [618, 295] width 0 height 0
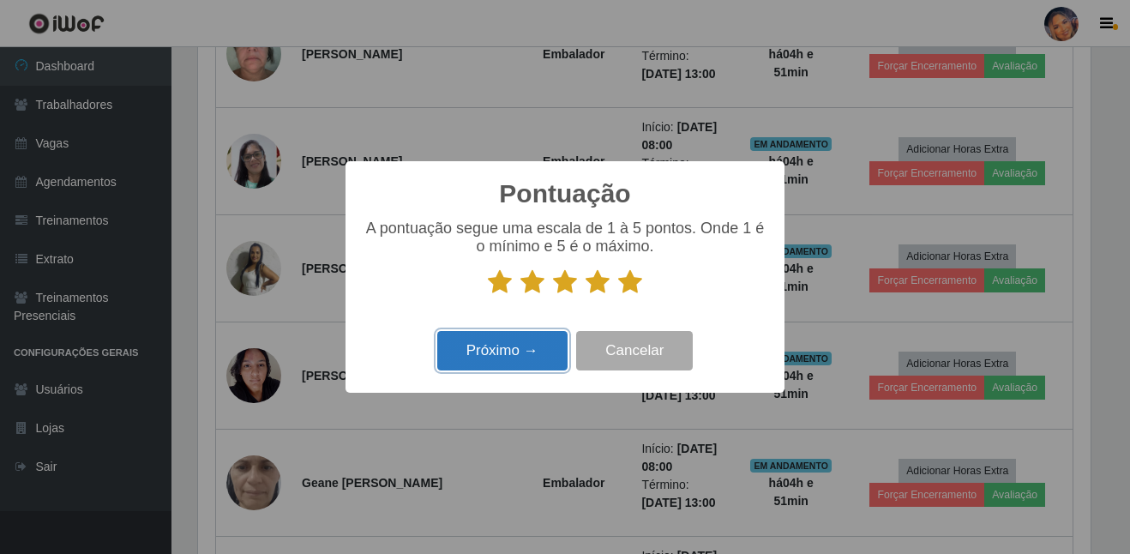
click at [514, 361] on button "Próximo →" at bounding box center [502, 351] width 130 height 40
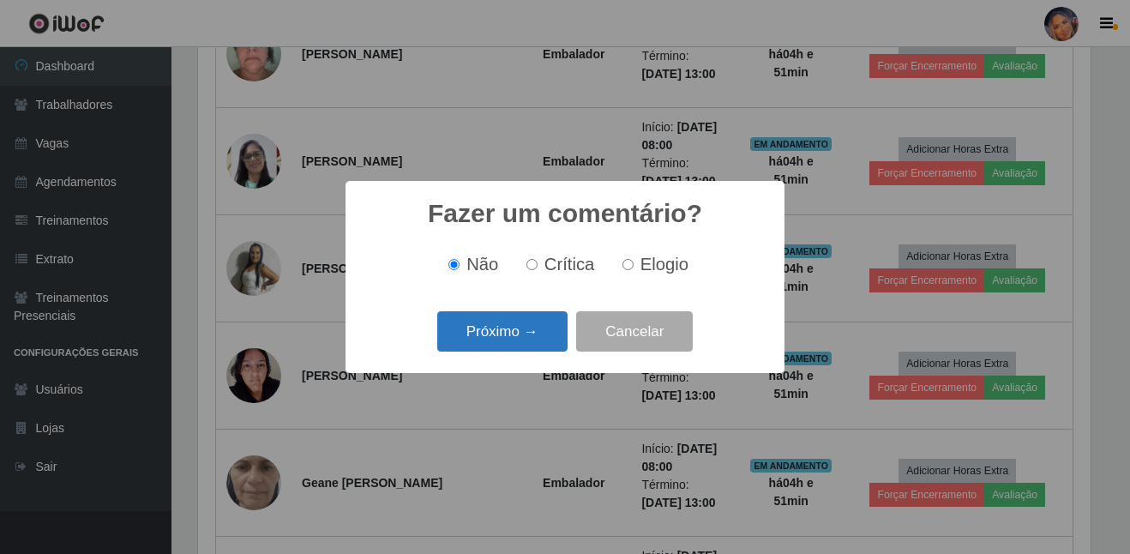
click at [511, 340] on button "Próximo →" at bounding box center [502, 331] width 130 height 40
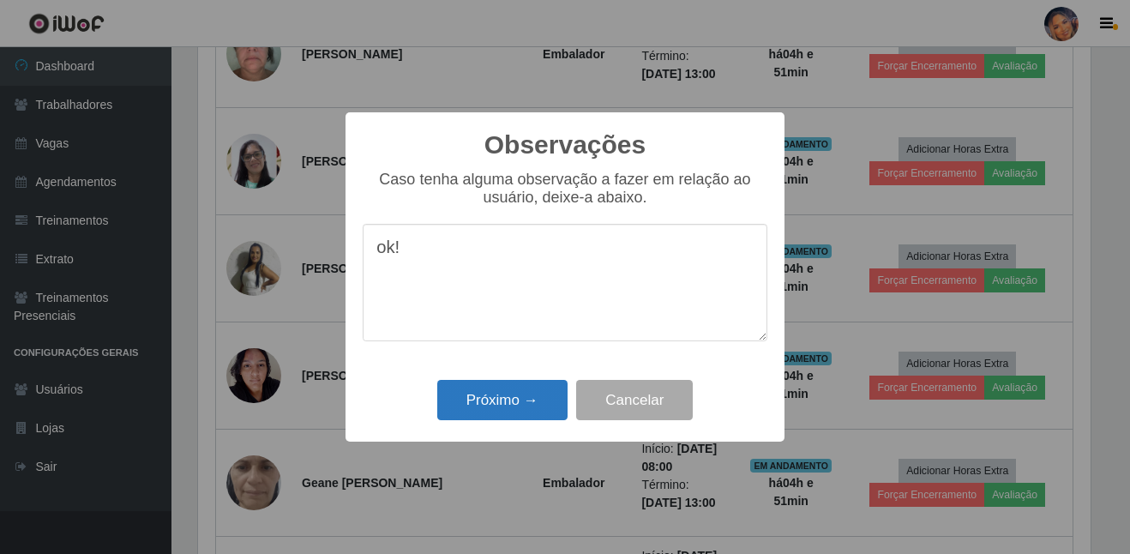
type textarea "ok!"
click at [475, 392] on button "Próximo →" at bounding box center [502, 400] width 130 height 40
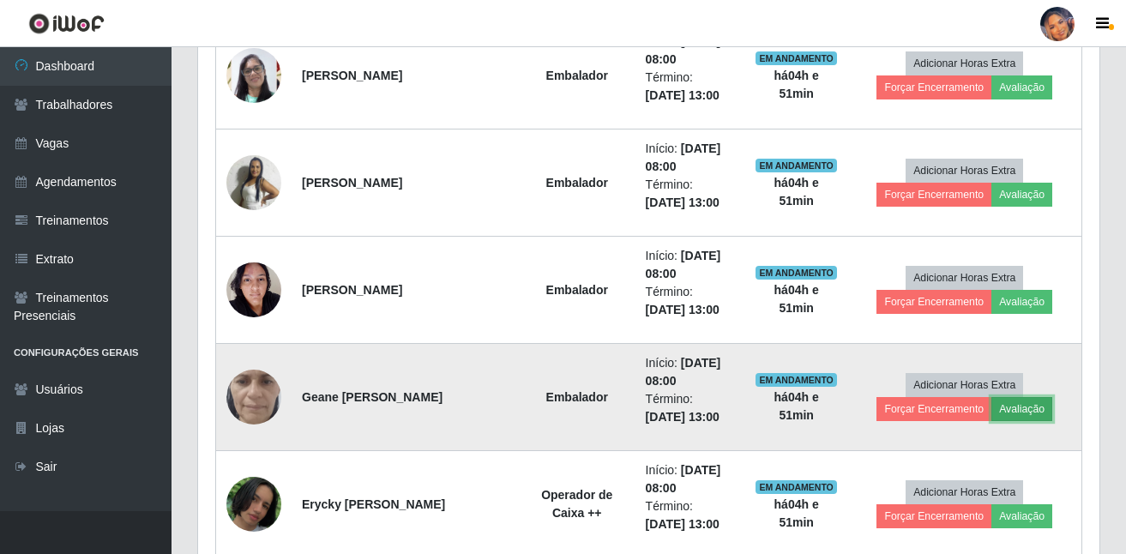
click at [1040, 414] on button "Avaliação" at bounding box center [1021, 409] width 61 height 24
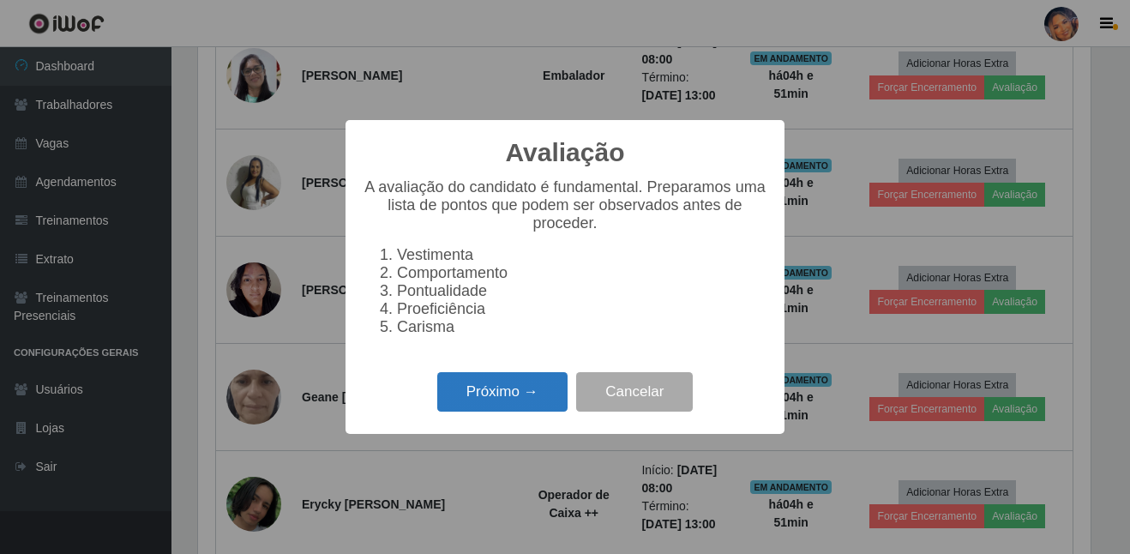
click at [496, 400] on button "Próximo →" at bounding box center [502, 392] width 130 height 40
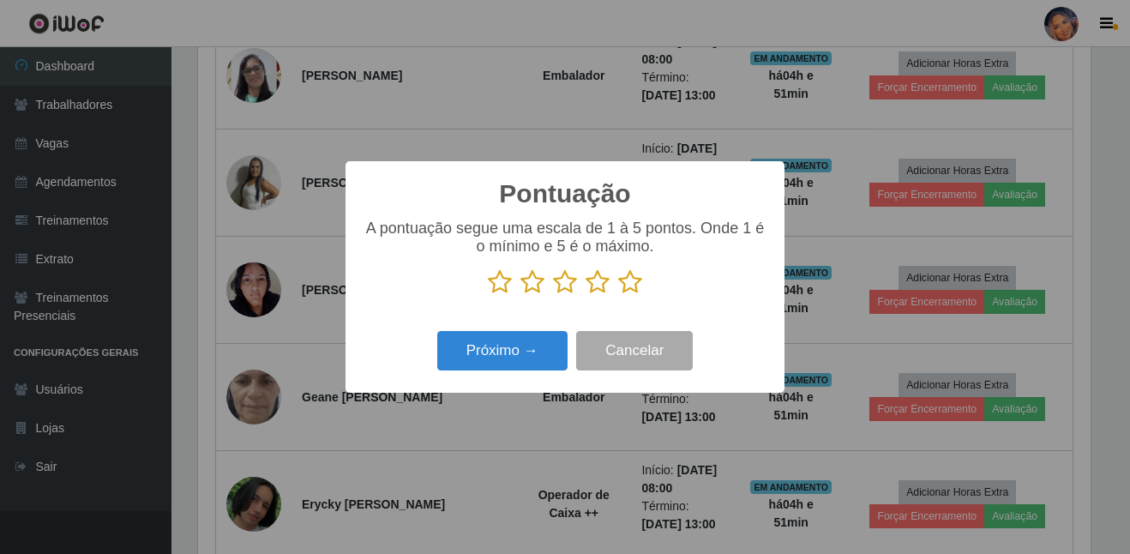
click at [625, 291] on icon at bounding box center [630, 282] width 24 height 26
click at [618, 295] on input "radio" at bounding box center [618, 295] width 0 height 0
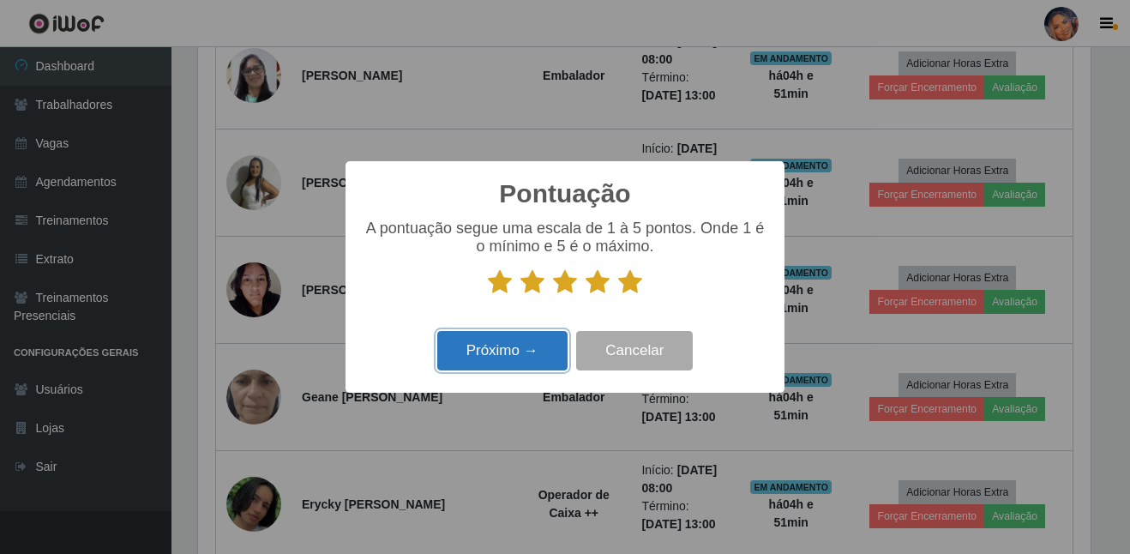
click at [477, 358] on button "Próximo →" at bounding box center [502, 351] width 130 height 40
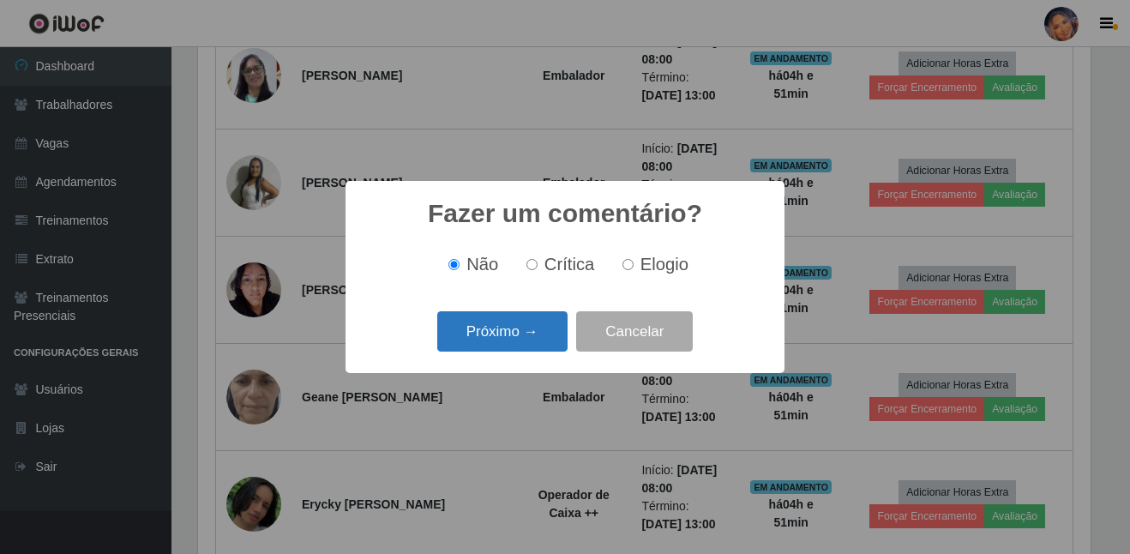
click at [484, 350] on button "Próximo →" at bounding box center [502, 331] width 130 height 40
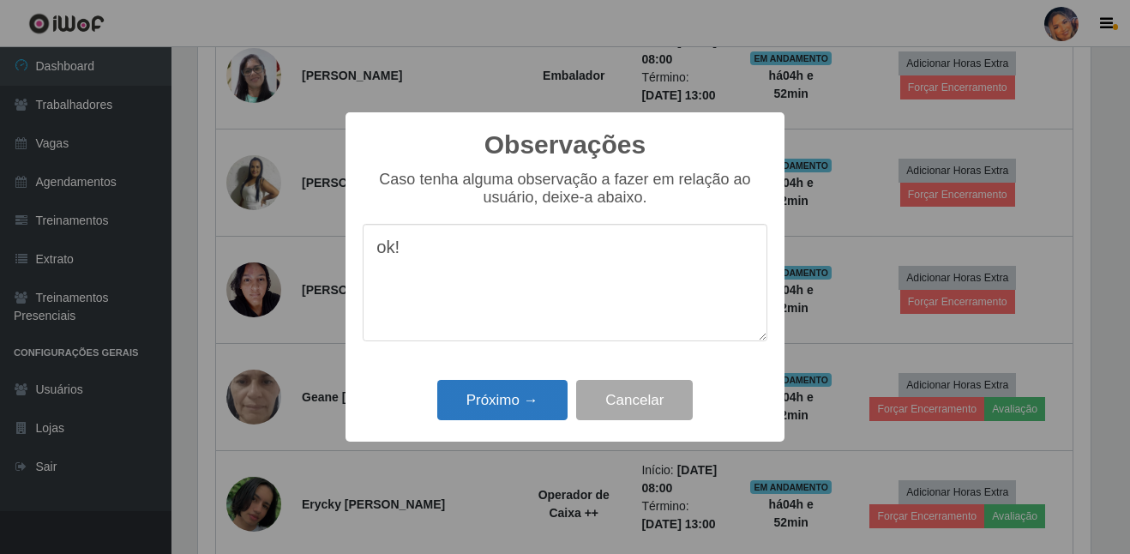
type textarea "ok!"
click at [506, 388] on button "Próximo →" at bounding box center [502, 400] width 130 height 40
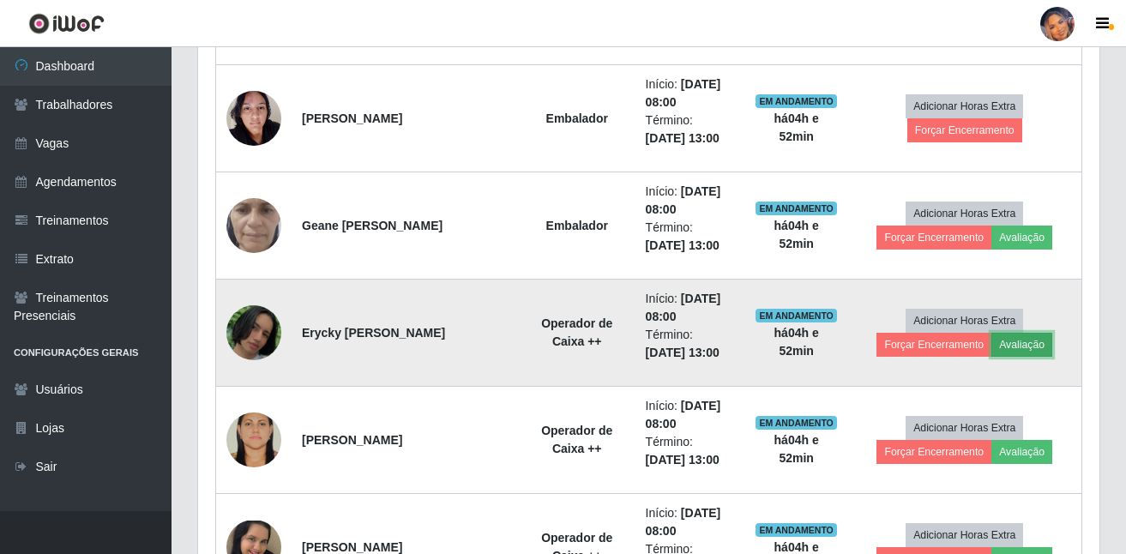
click at [1032, 350] on button "Avaliação" at bounding box center [1021, 345] width 61 height 24
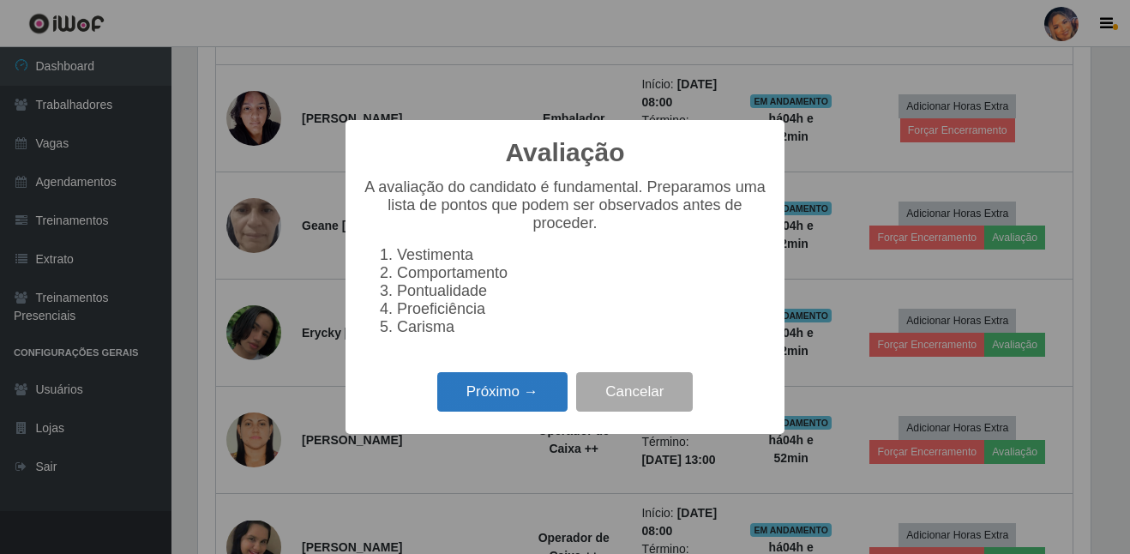
click at [495, 402] on button "Próximo →" at bounding box center [502, 392] width 130 height 40
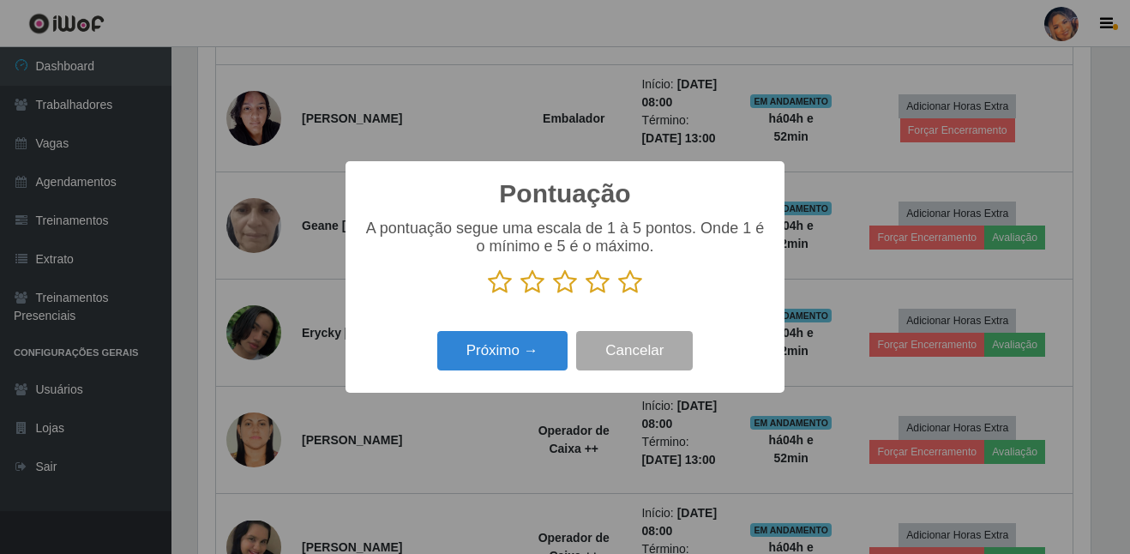
drag, startPoint x: 628, startPoint y: 290, endPoint x: 568, endPoint y: 292, distance: 59.2
click at [628, 291] on icon at bounding box center [630, 282] width 24 height 26
click at [618, 295] on input "radio" at bounding box center [618, 295] width 0 height 0
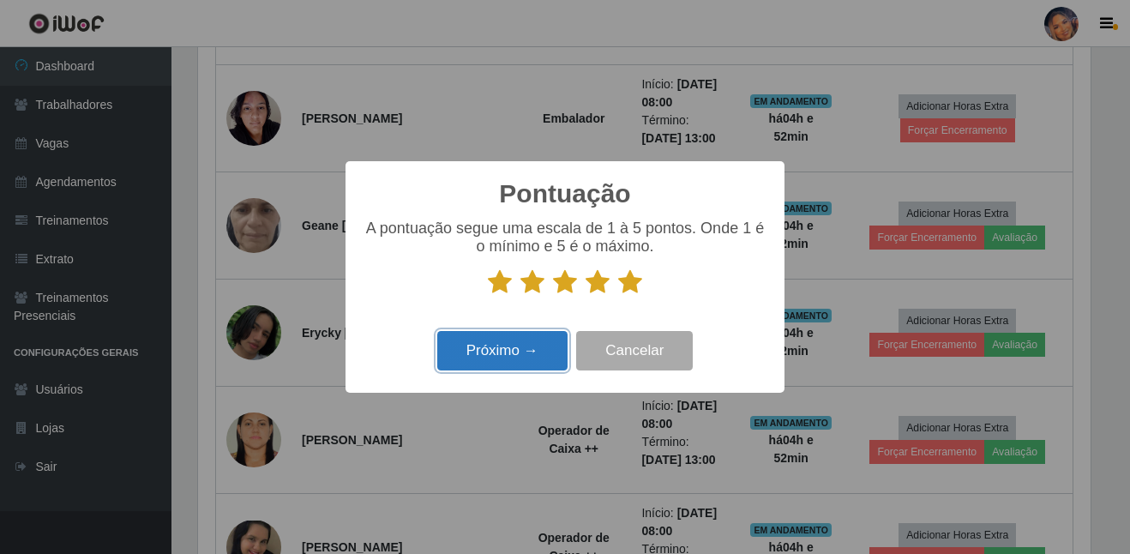
click at [519, 338] on button "Próximo →" at bounding box center [502, 351] width 130 height 40
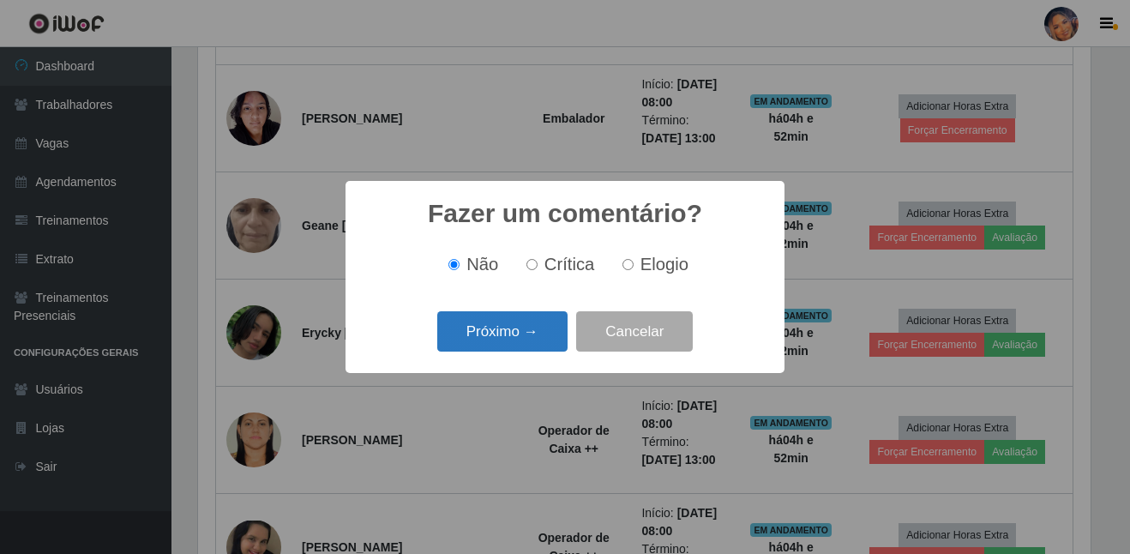
click at [520, 337] on button "Próximo →" at bounding box center [502, 331] width 130 height 40
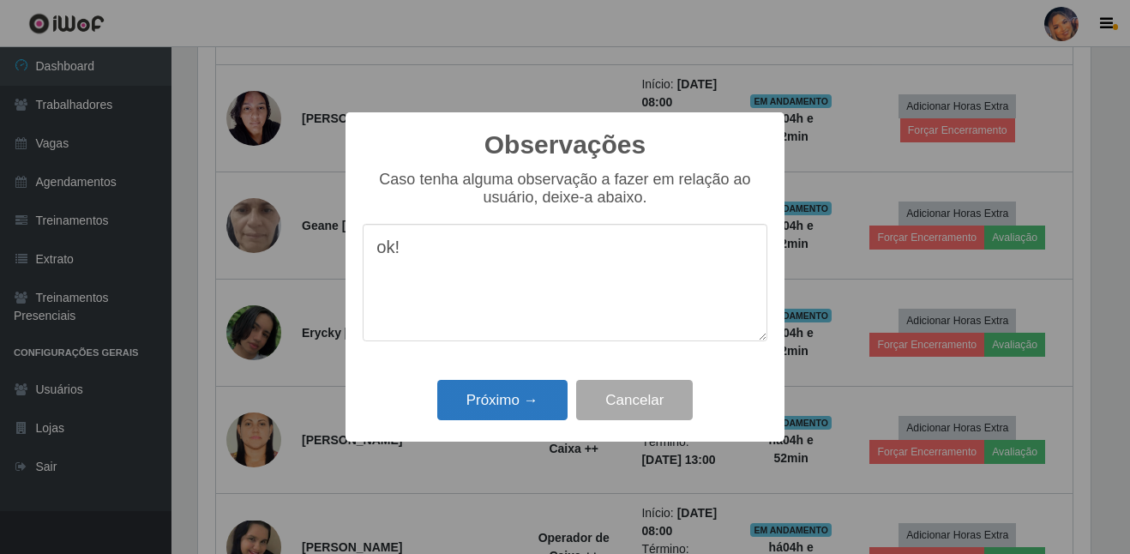
type textarea "ok!"
click at [503, 394] on button "Próximo →" at bounding box center [502, 400] width 130 height 40
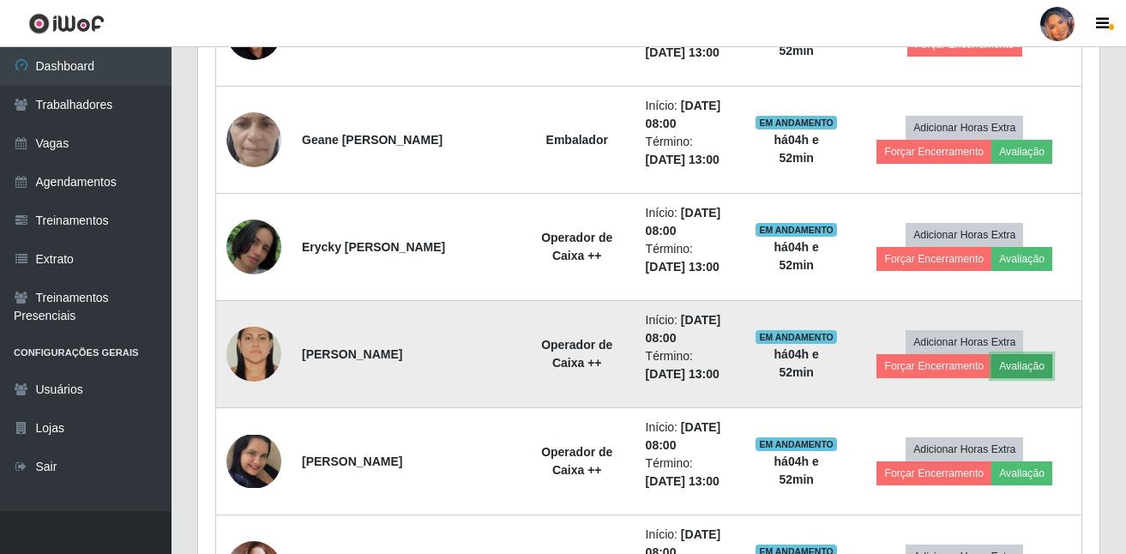
click at [1043, 373] on button "Avaliação" at bounding box center [1021, 366] width 61 height 24
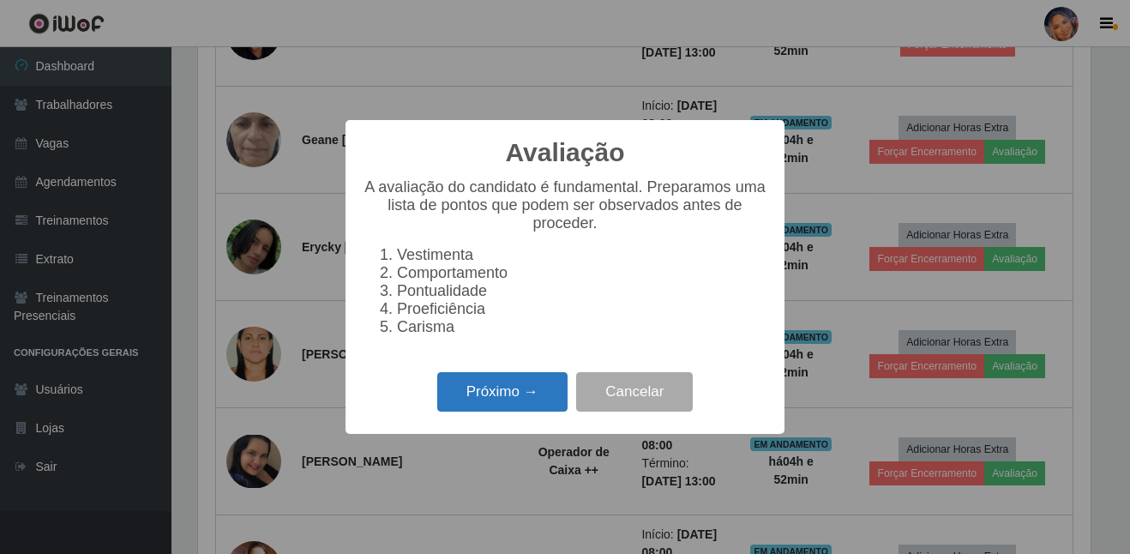
click at [493, 390] on button "Próximo →" at bounding box center [502, 392] width 130 height 40
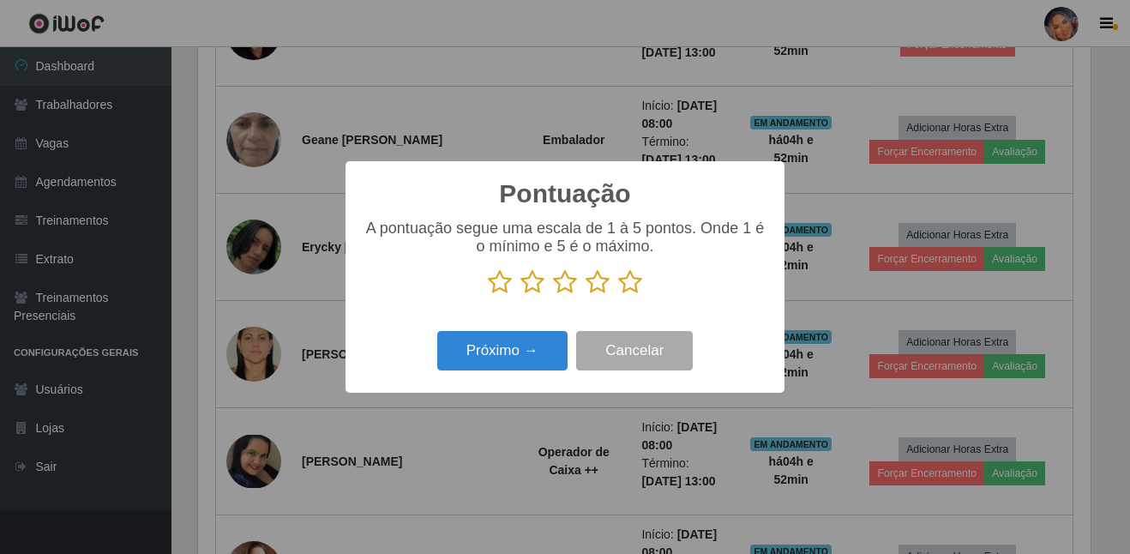
click at [633, 290] on icon at bounding box center [630, 282] width 24 height 26
click at [618, 295] on input "radio" at bounding box center [618, 295] width 0 height 0
click at [524, 375] on div "Próximo → Cancelar" at bounding box center [565, 350] width 405 height 49
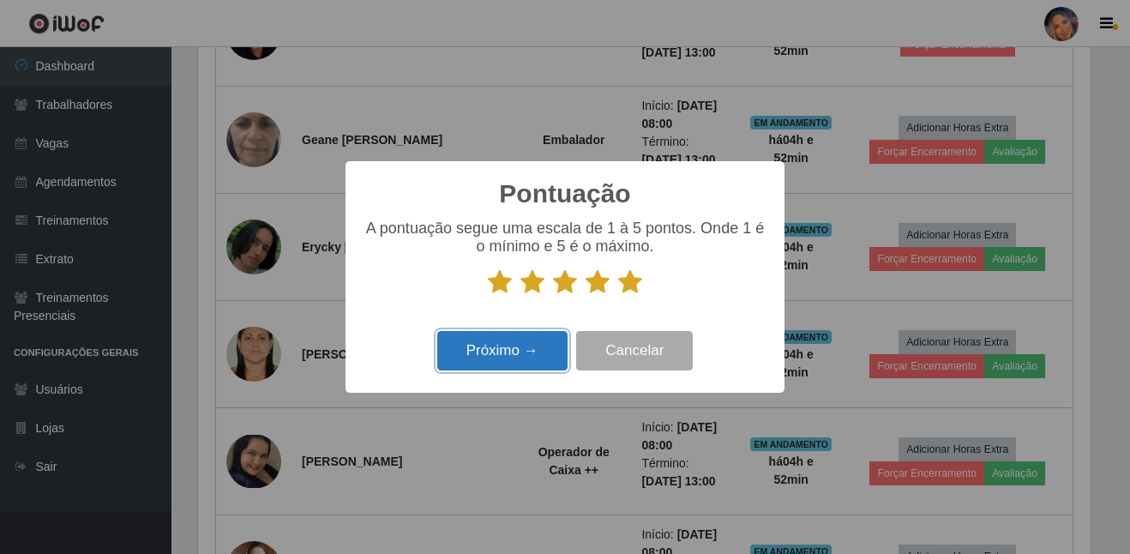
click at [532, 360] on button "Próximo →" at bounding box center [502, 351] width 130 height 40
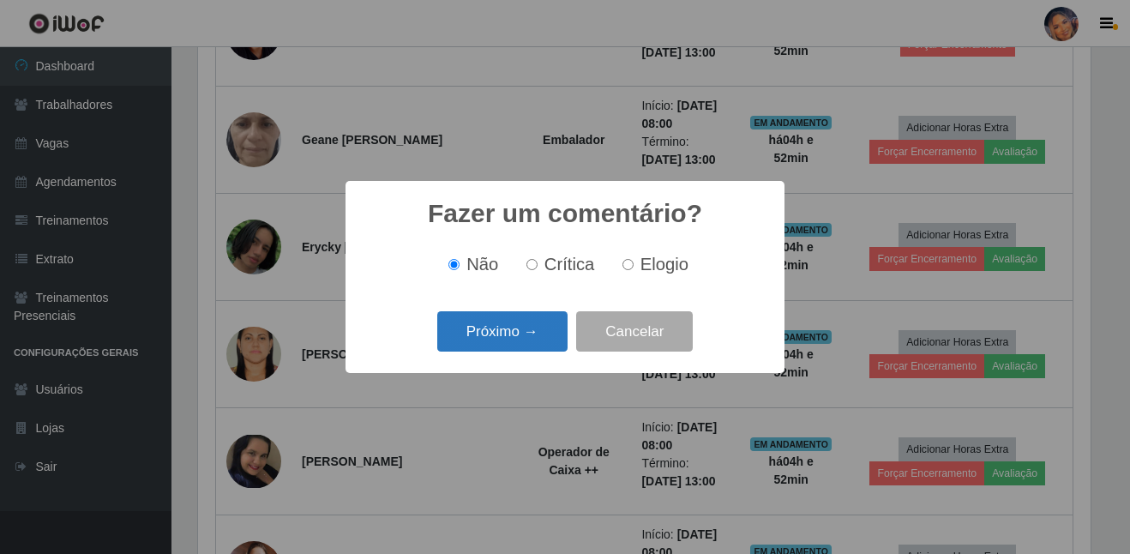
click at [539, 341] on button "Próximo →" at bounding box center [502, 331] width 130 height 40
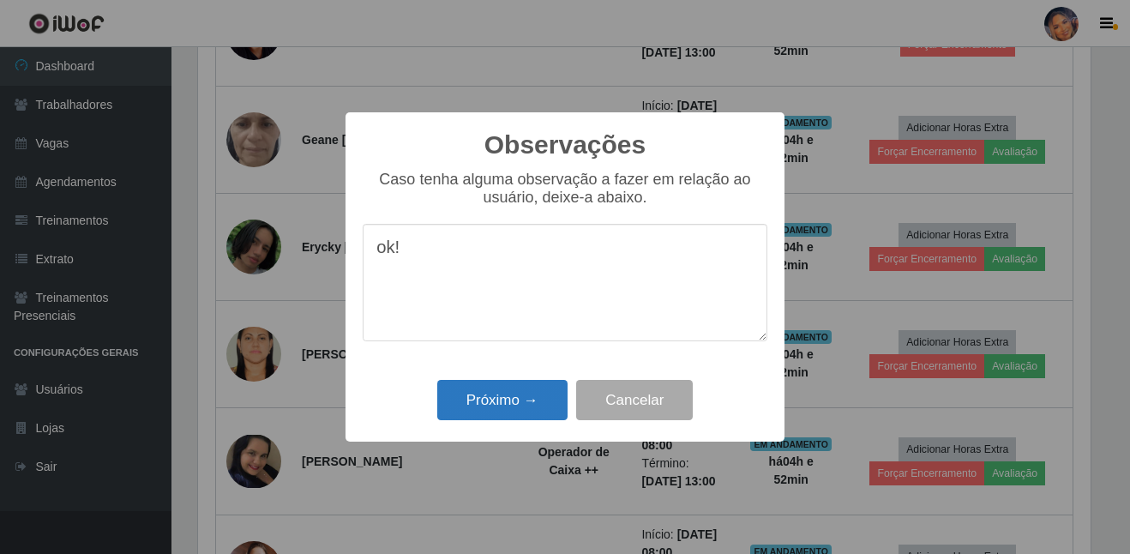
type textarea "ok!"
click at [536, 392] on button "Próximo →" at bounding box center [502, 400] width 130 height 40
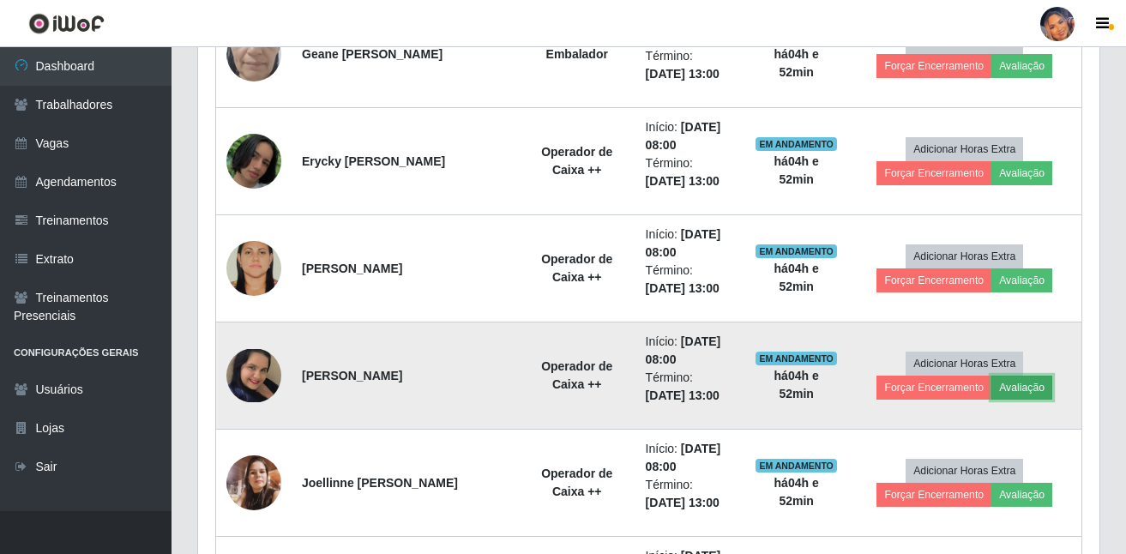
click at [1021, 389] on button "Avaliação" at bounding box center [1021, 388] width 61 height 24
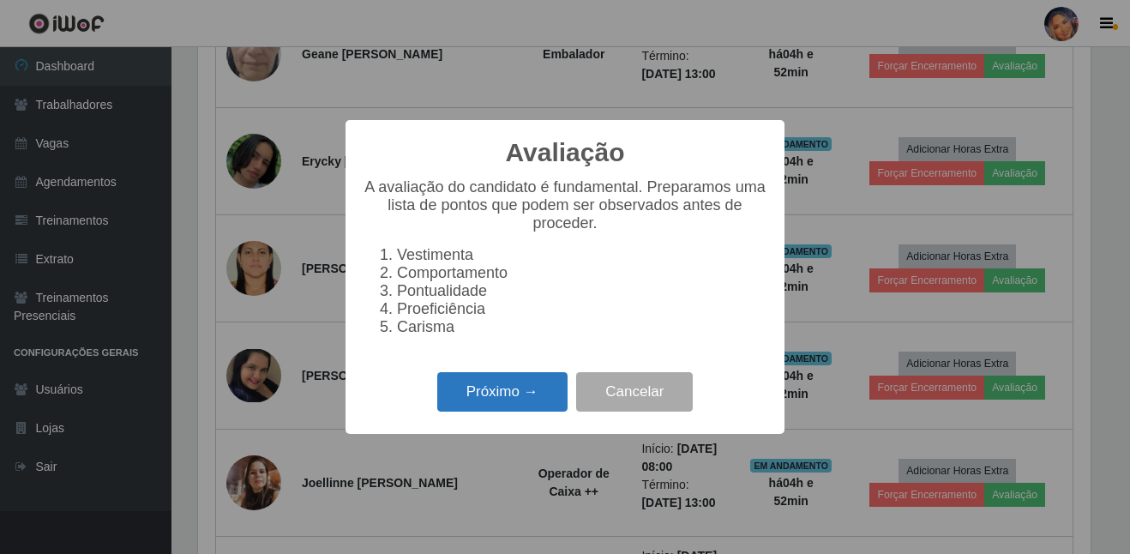
click at [487, 404] on button "Próximo →" at bounding box center [502, 392] width 130 height 40
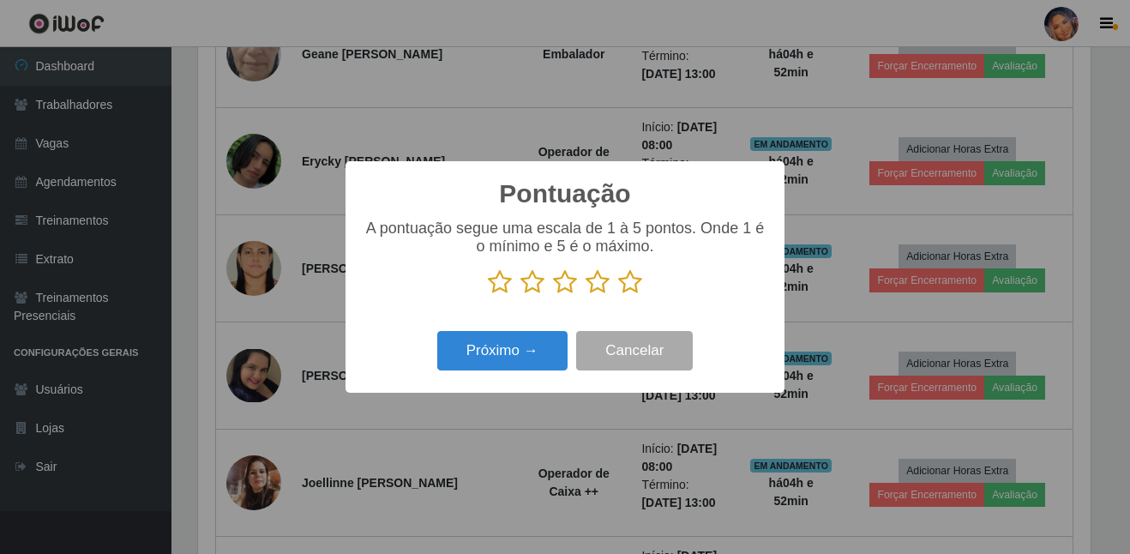
click at [629, 292] on icon at bounding box center [630, 282] width 24 height 26
click at [618, 295] on input "radio" at bounding box center [618, 295] width 0 height 0
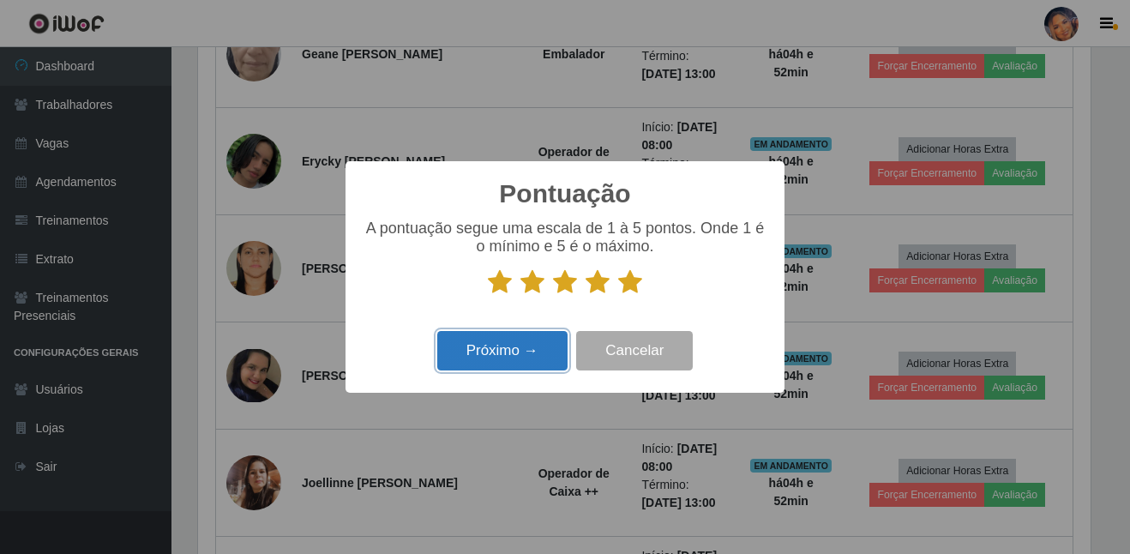
click at [481, 353] on button "Próximo →" at bounding box center [502, 351] width 130 height 40
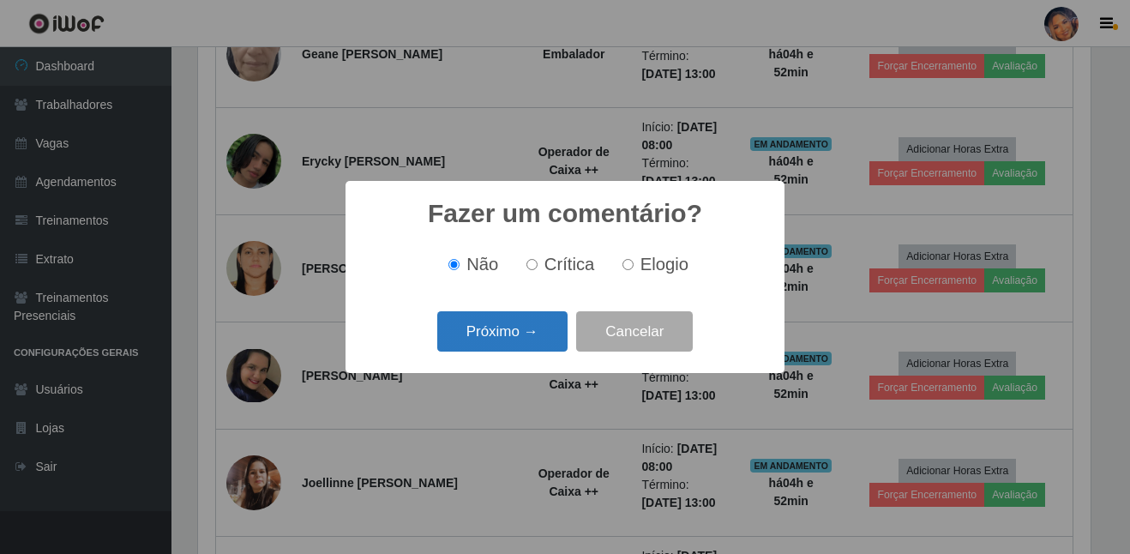
click at [513, 331] on button "Próximo →" at bounding box center [502, 331] width 130 height 40
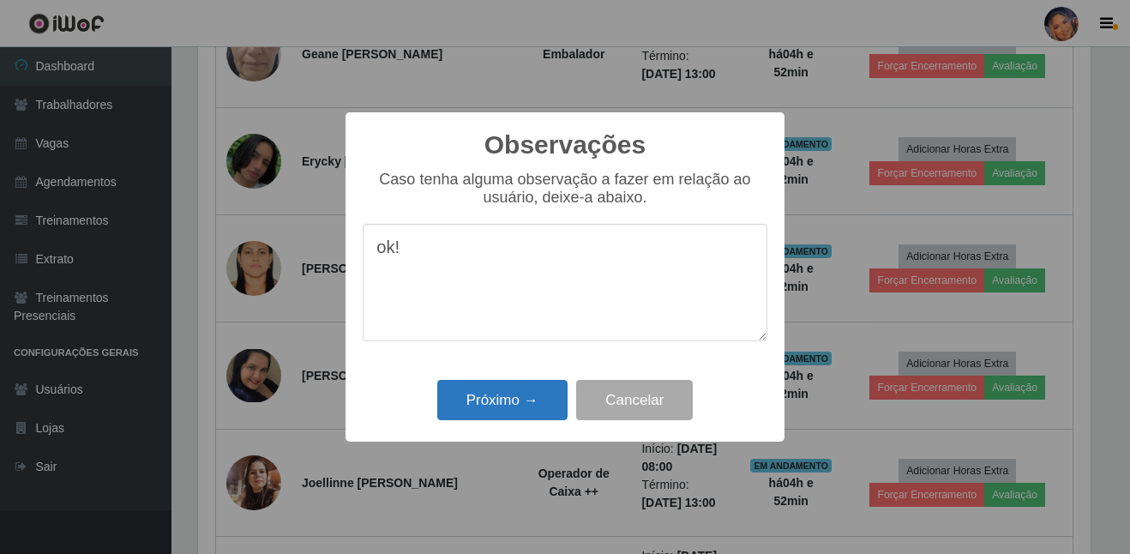
type textarea "ok!"
click at [532, 408] on button "Próximo →" at bounding box center [502, 400] width 130 height 40
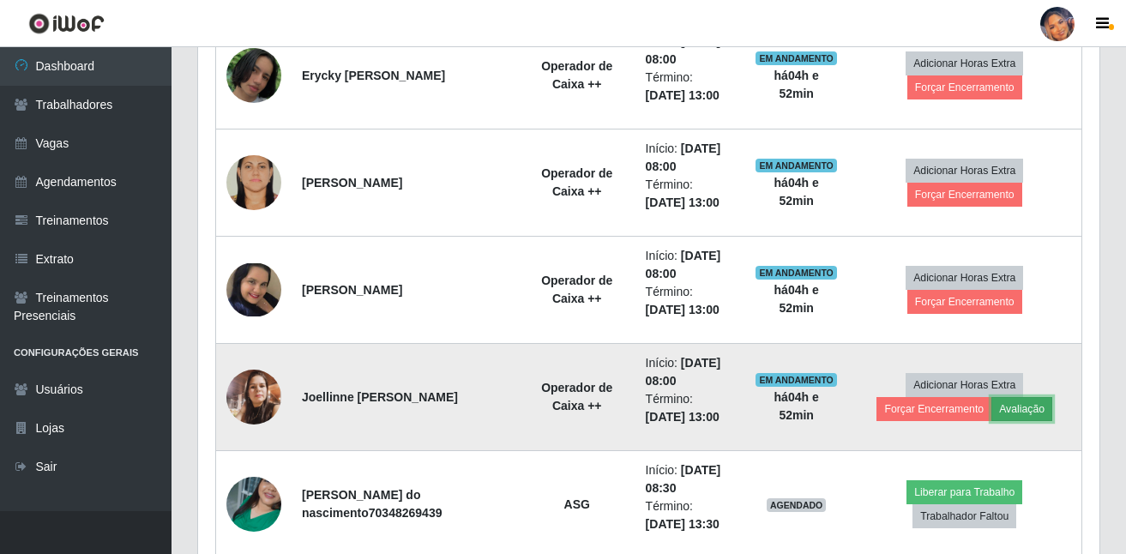
click at [1029, 412] on button "Avaliação" at bounding box center [1021, 409] width 61 height 24
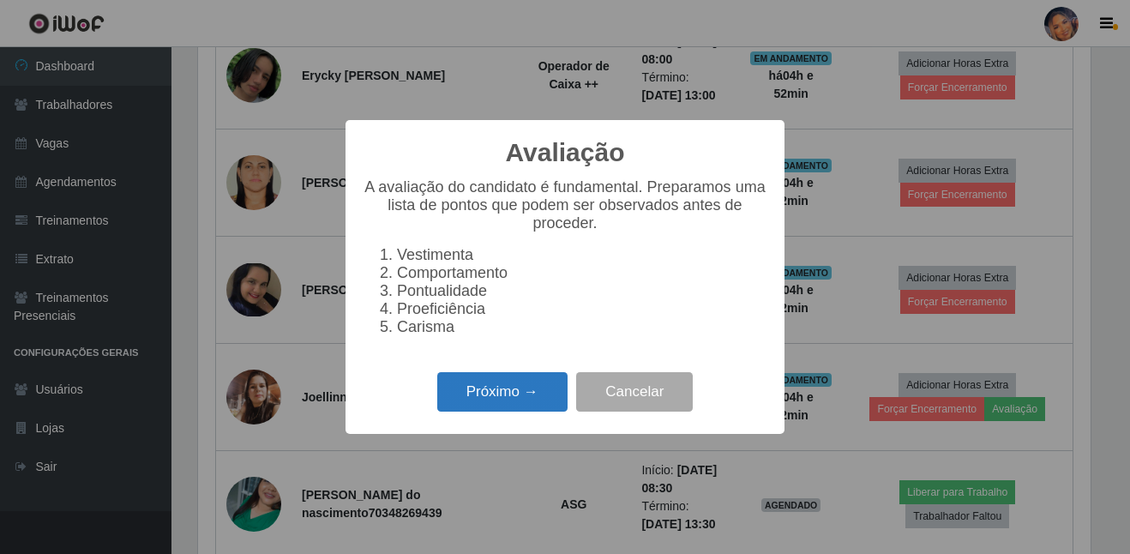
click at [532, 412] on button "Próximo →" at bounding box center [502, 392] width 130 height 40
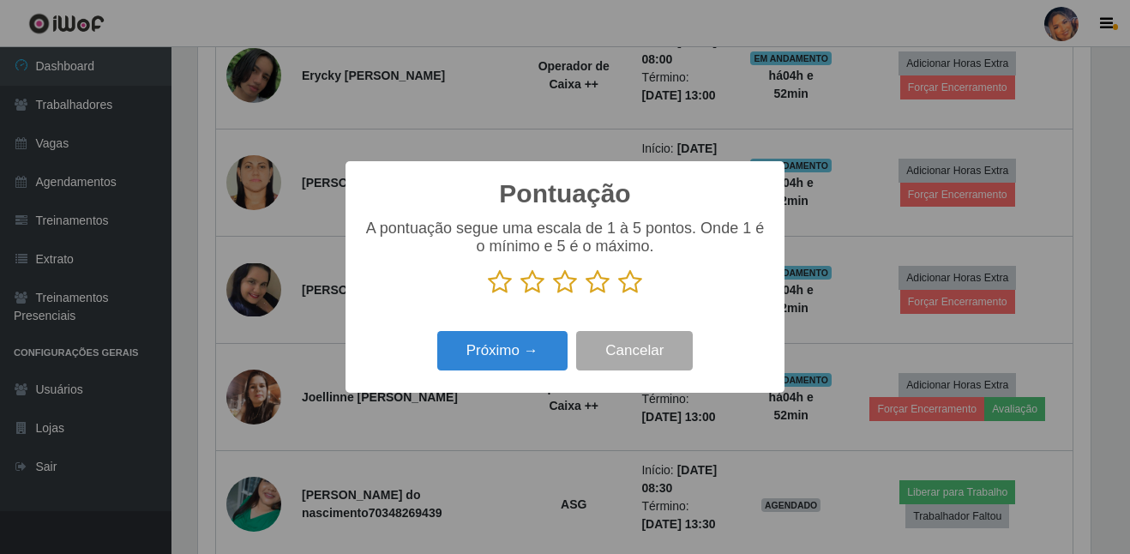
drag, startPoint x: 640, startPoint y: 286, endPoint x: 610, endPoint y: 299, distance: 31.9
click at [639, 286] on icon at bounding box center [630, 282] width 24 height 26
click at [618, 295] on input "radio" at bounding box center [618, 295] width 0 height 0
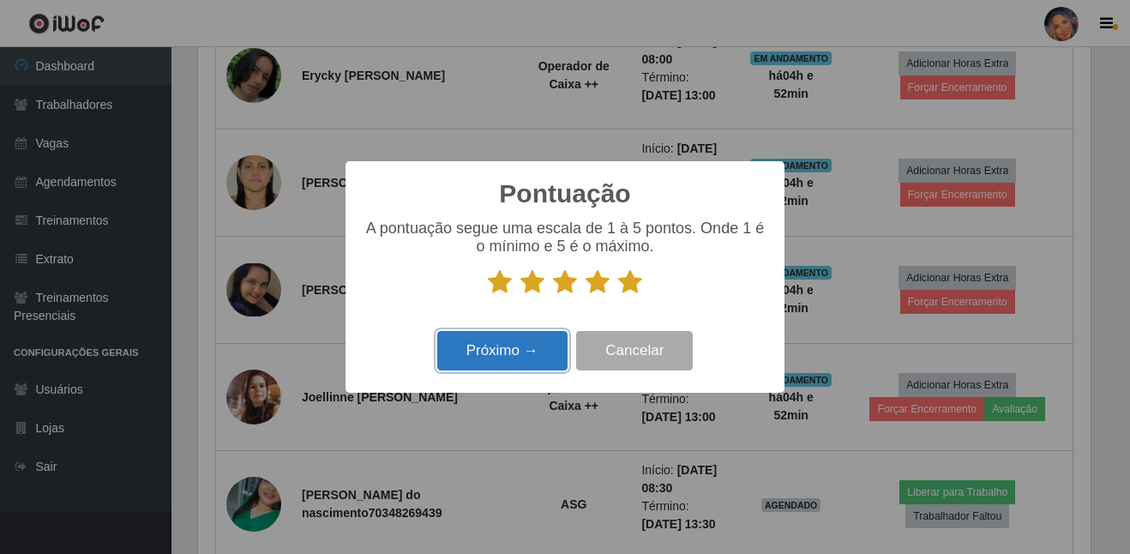
click at [494, 342] on button "Próximo →" at bounding box center [502, 351] width 130 height 40
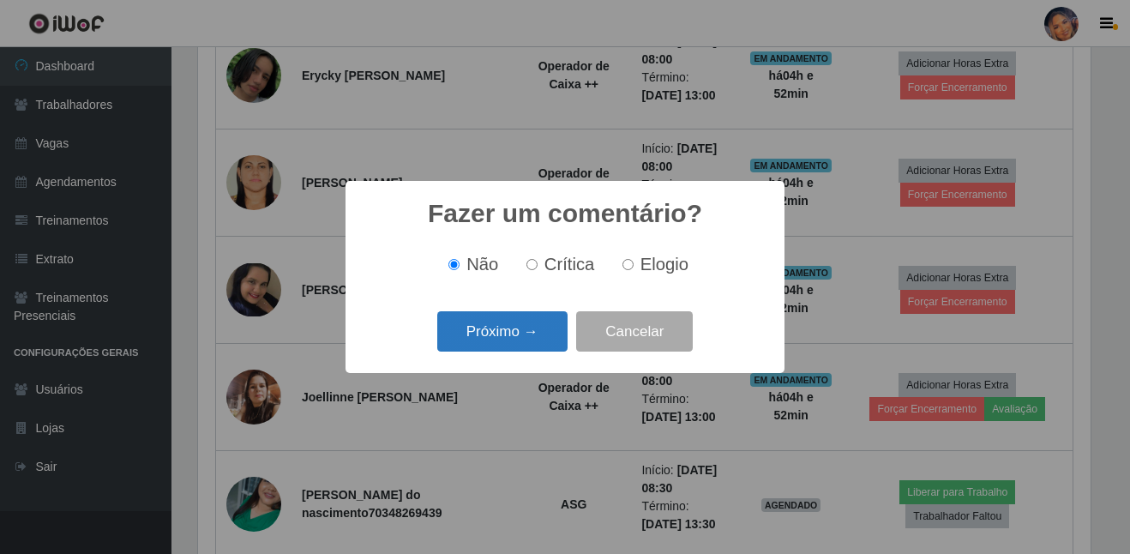
click at [496, 336] on button "Próximo →" at bounding box center [502, 331] width 130 height 40
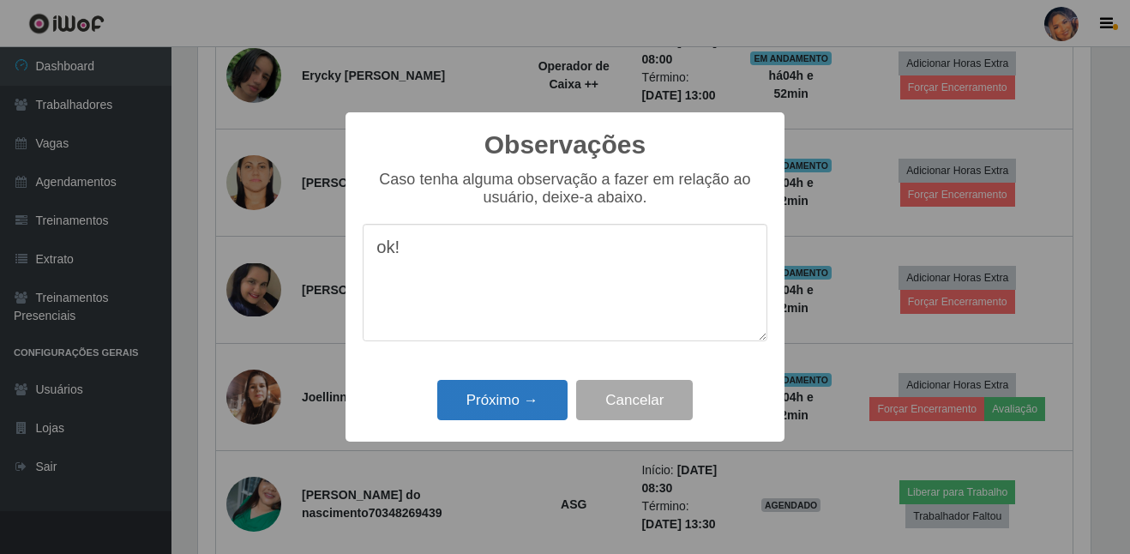
type textarea "ok!"
click at [487, 392] on button "Próximo →" at bounding box center [502, 400] width 130 height 40
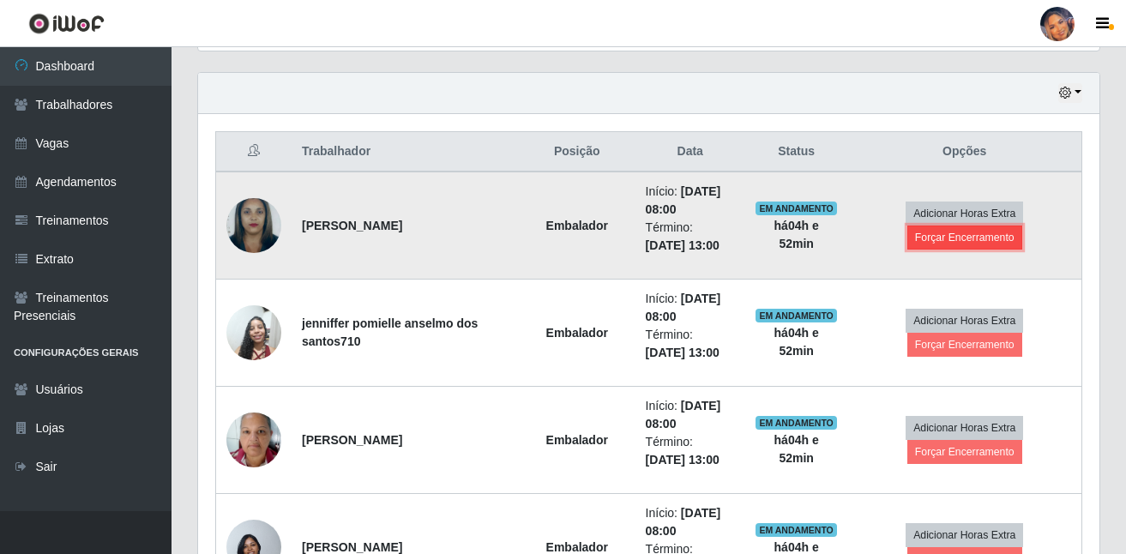
click at [985, 238] on button "Forçar Encerramento" at bounding box center [964, 237] width 115 height 24
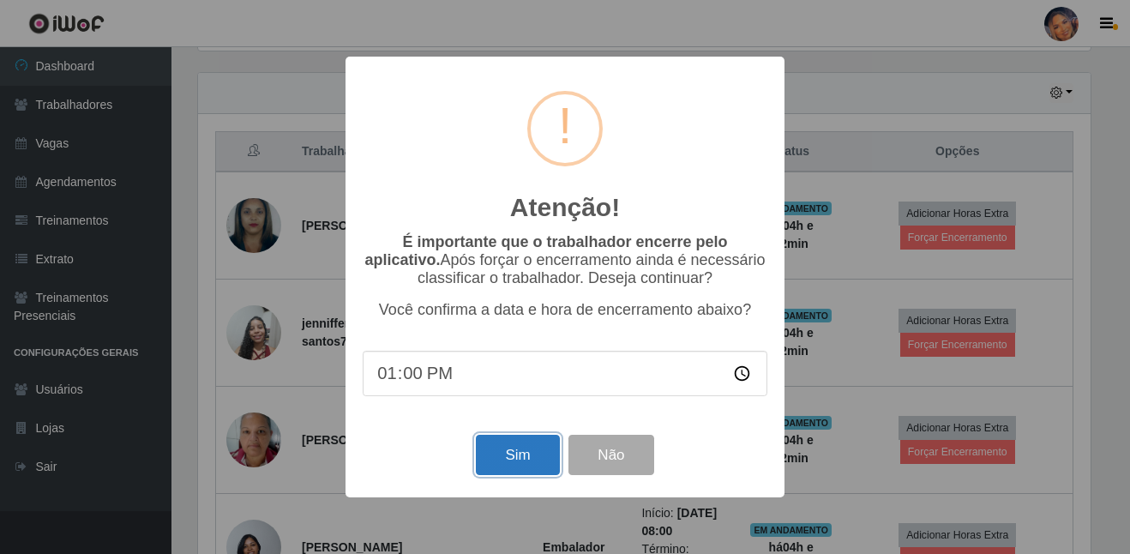
click at [515, 453] on button "Sim" at bounding box center [517, 455] width 83 height 40
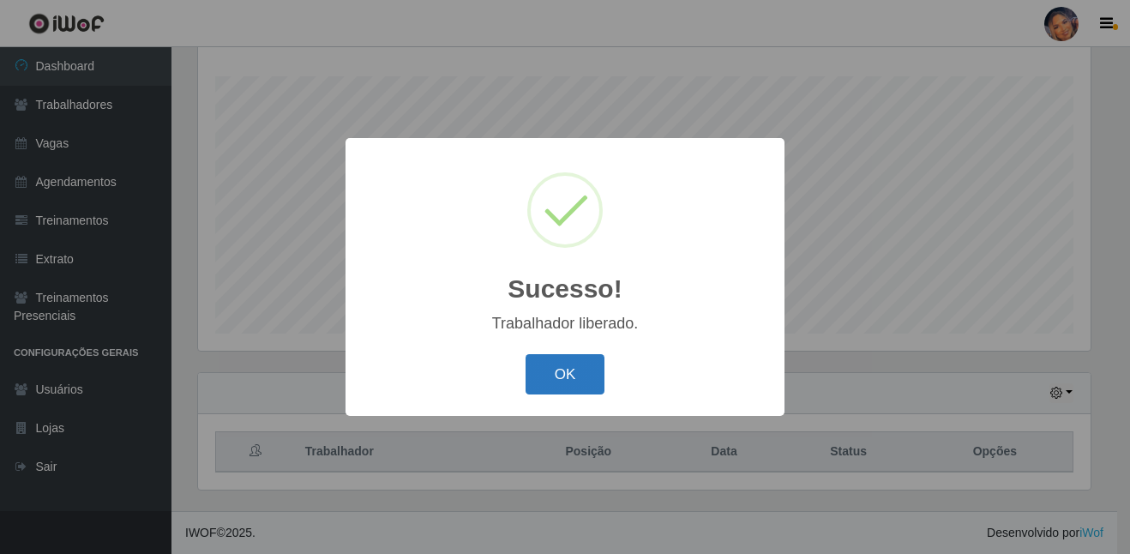
click at [578, 383] on button "OK" at bounding box center [566, 374] width 80 height 40
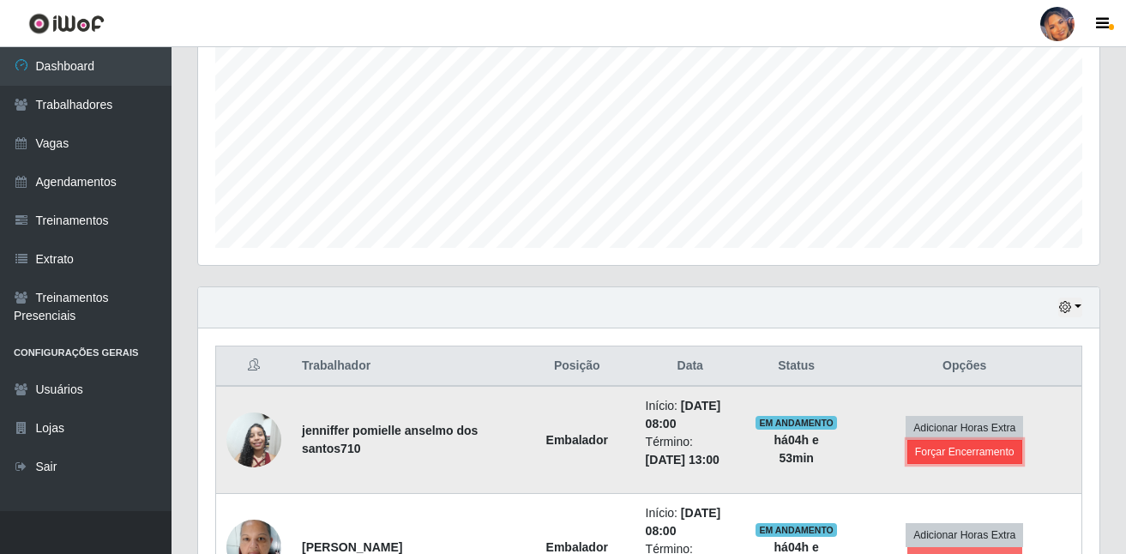
click at [977, 460] on button "Forçar Encerramento" at bounding box center [964, 452] width 115 height 24
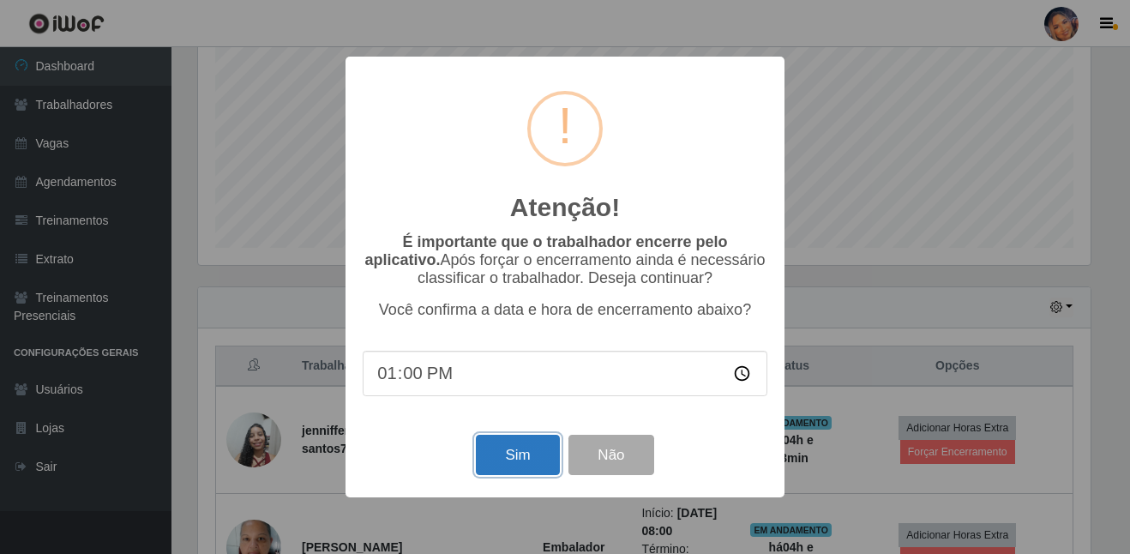
click at [502, 467] on button "Sim" at bounding box center [517, 455] width 83 height 40
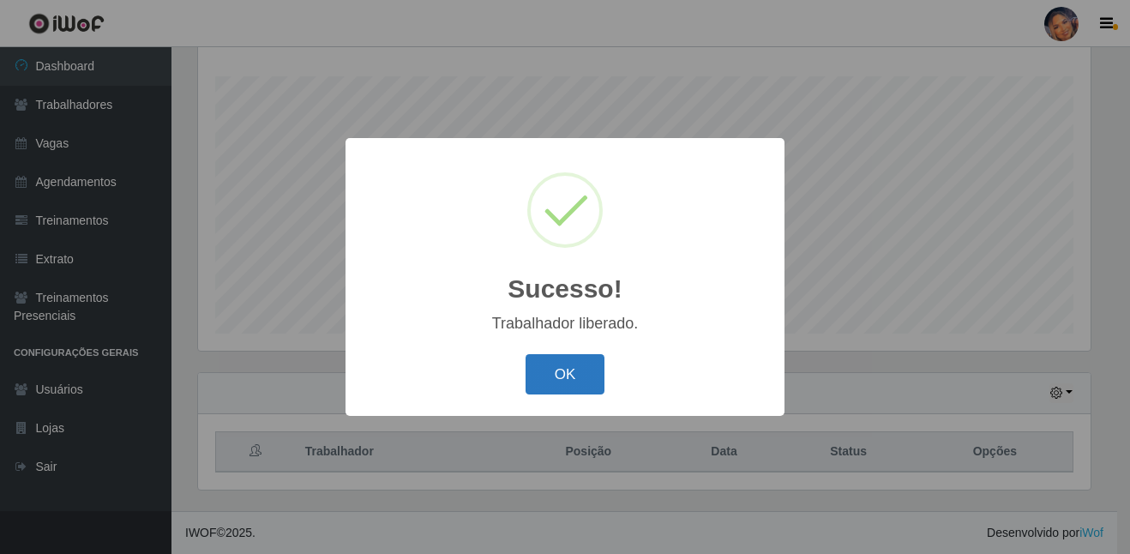
click at [574, 378] on button "OK" at bounding box center [566, 374] width 80 height 40
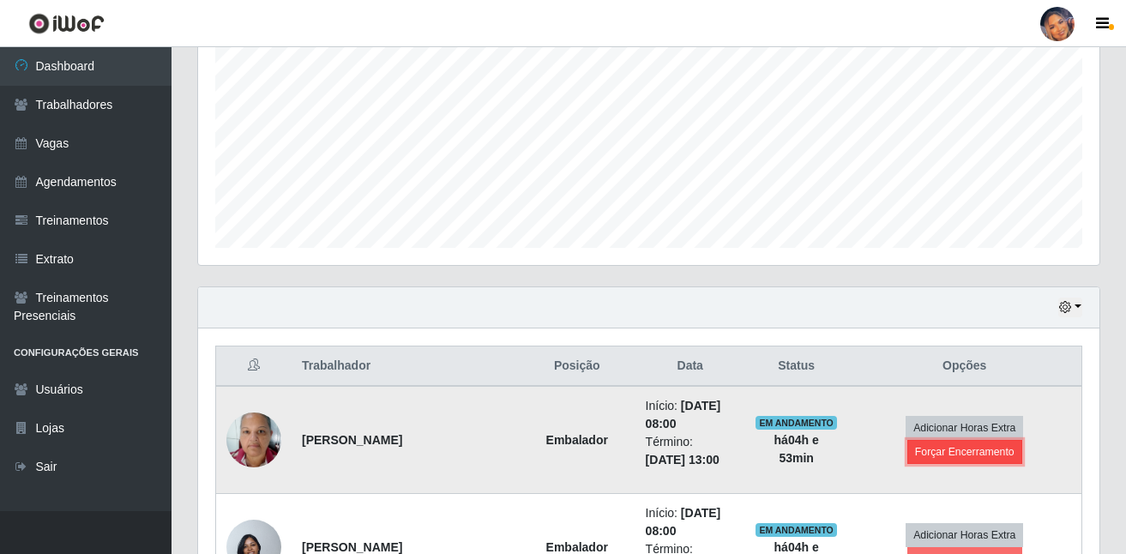
click at [979, 462] on button "Forçar Encerramento" at bounding box center [964, 452] width 115 height 24
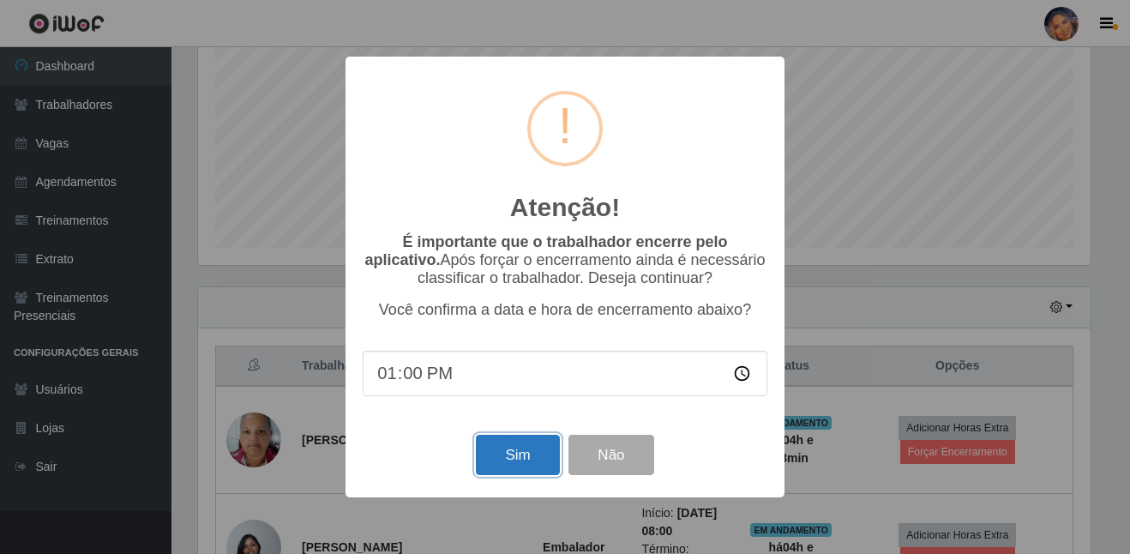
click at [514, 471] on button "Sim" at bounding box center [517, 455] width 83 height 40
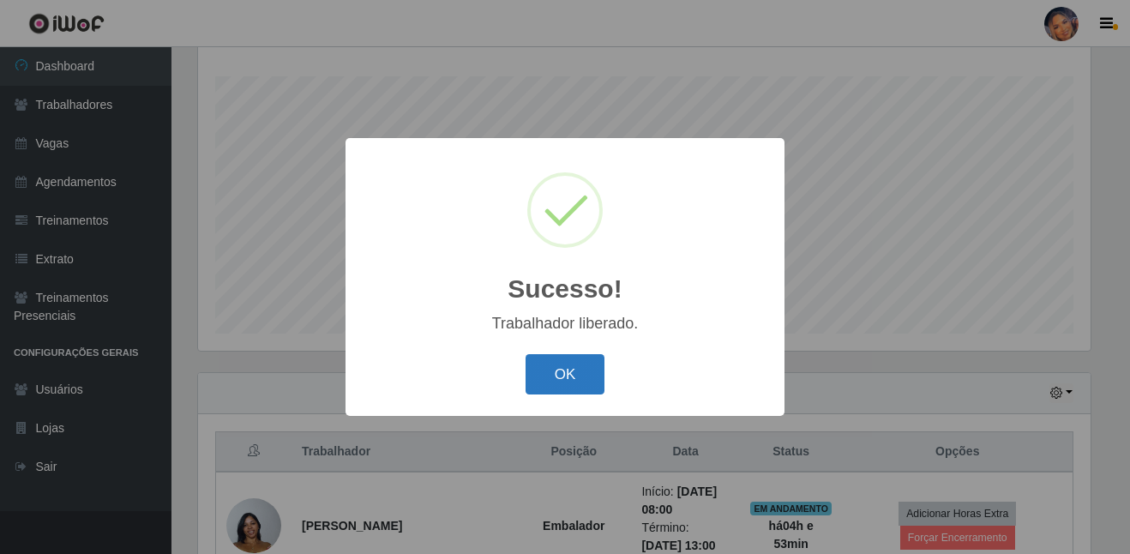
click at [540, 371] on button "OK" at bounding box center [566, 374] width 80 height 40
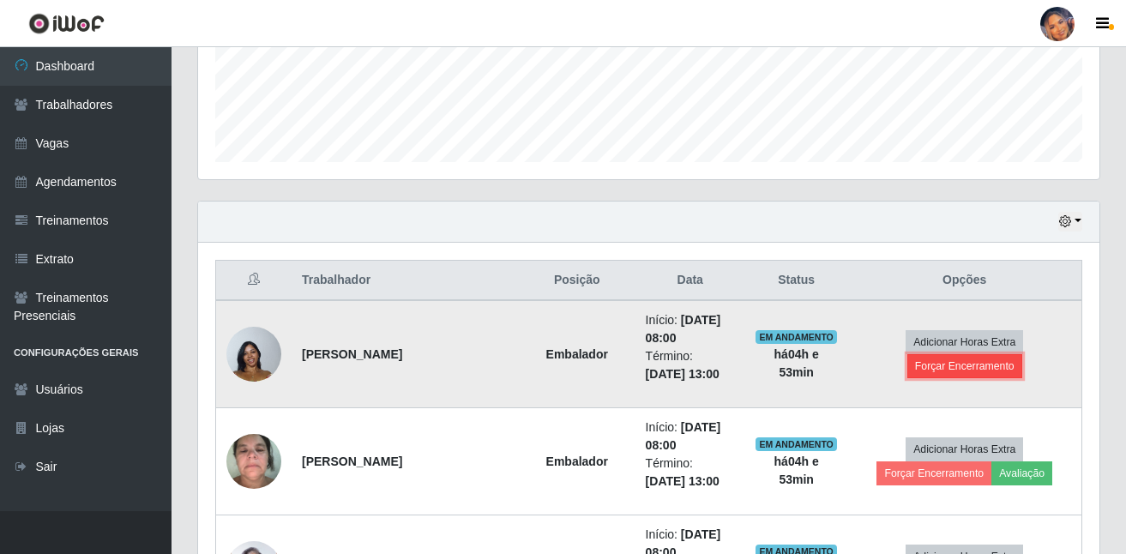
click at [946, 370] on button "Forçar Encerramento" at bounding box center [964, 366] width 115 height 24
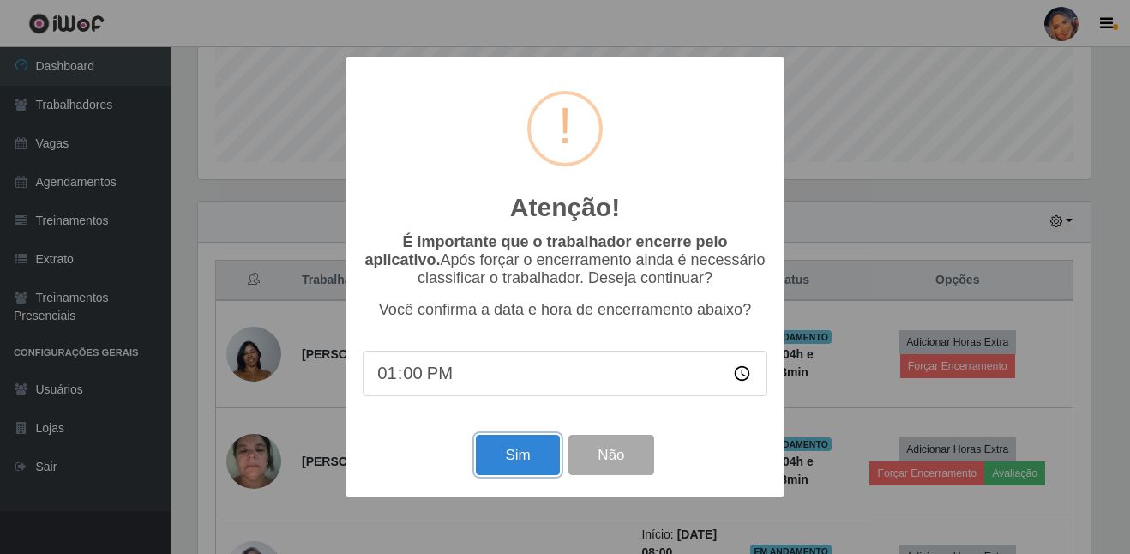
drag, startPoint x: 517, startPoint y: 466, endPoint x: 549, endPoint y: 429, distance: 48.6
click at [519, 463] on button "Sim" at bounding box center [517, 455] width 83 height 40
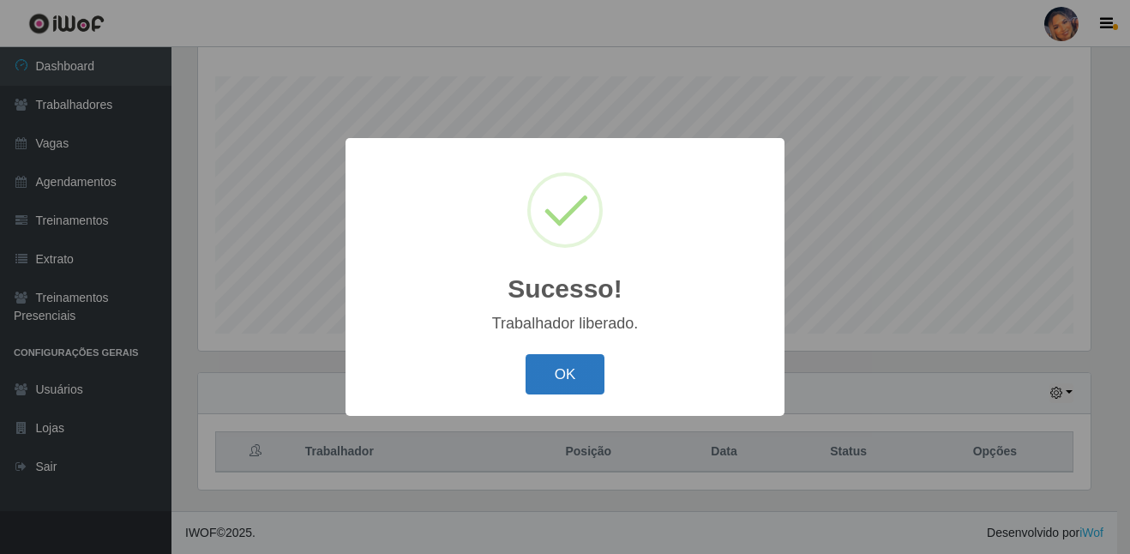
click at [565, 390] on button "OK" at bounding box center [566, 374] width 80 height 40
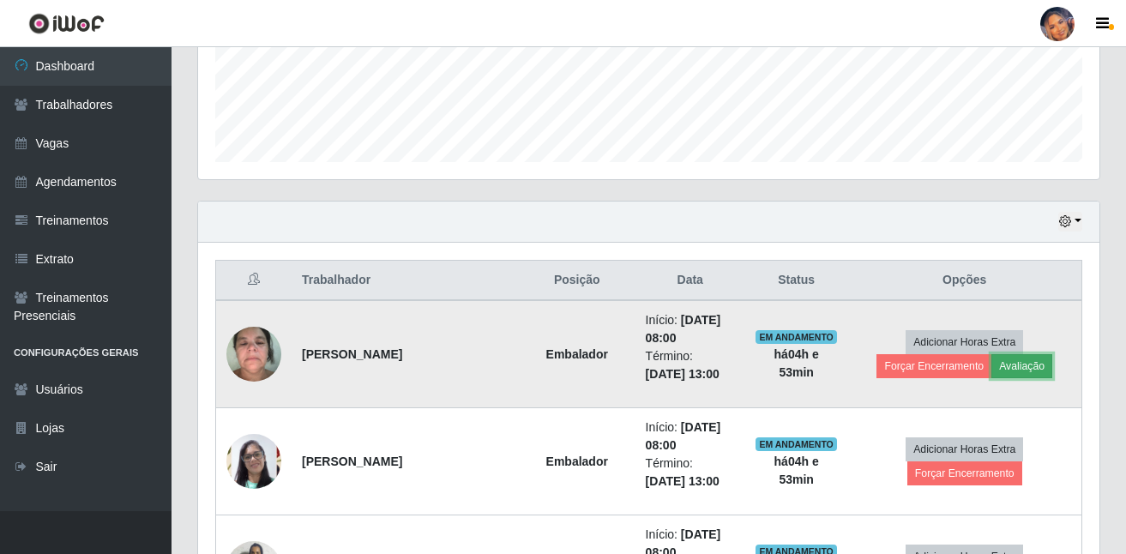
click at [1031, 370] on button "Avaliação" at bounding box center [1021, 366] width 61 height 24
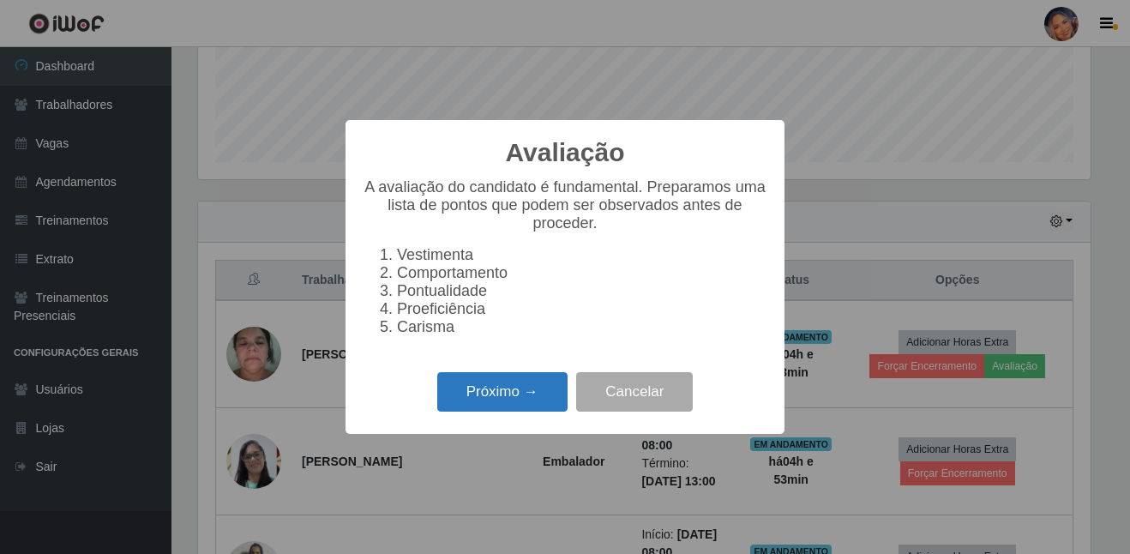
click at [509, 398] on button "Próximo →" at bounding box center [502, 392] width 130 height 40
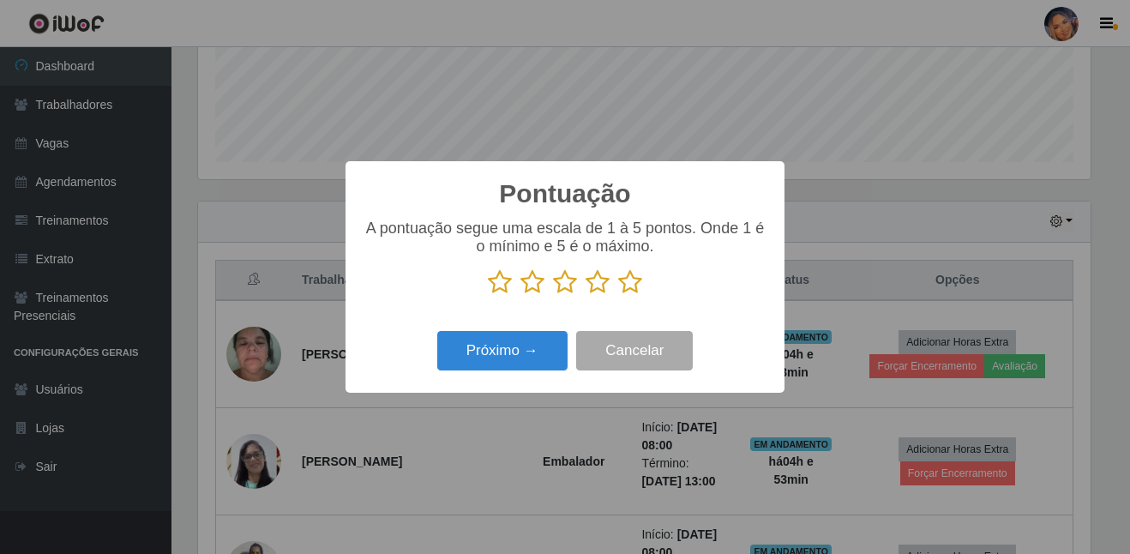
drag, startPoint x: 632, startPoint y: 289, endPoint x: 558, endPoint y: 309, distance: 76.3
click at [629, 289] on icon at bounding box center [630, 282] width 24 height 26
click at [618, 295] on input "radio" at bounding box center [618, 295] width 0 height 0
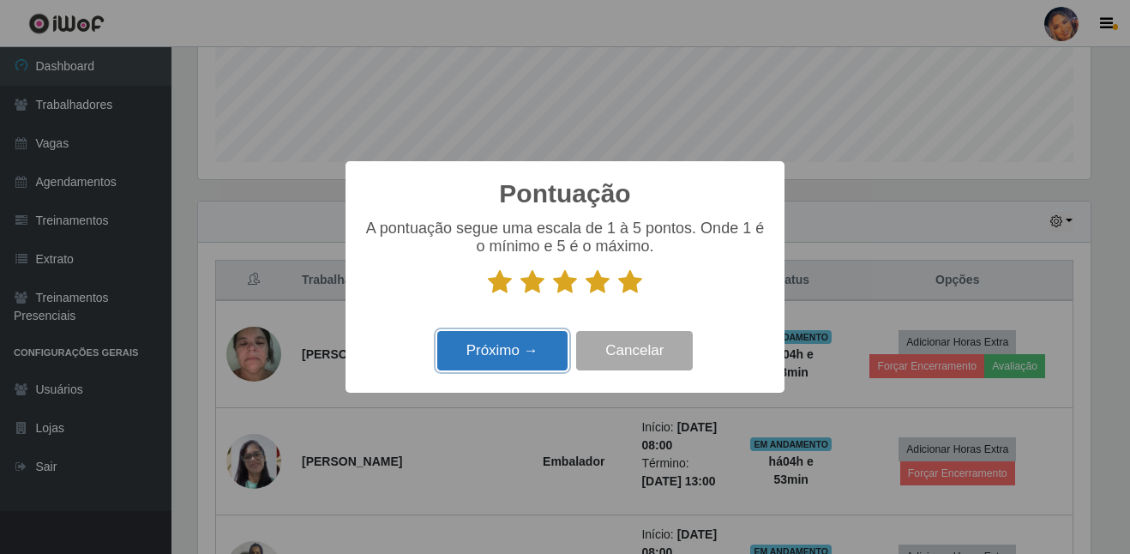
click at [526, 339] on button "Próximo →" at bounding box center [502, 351] width 130 height 40
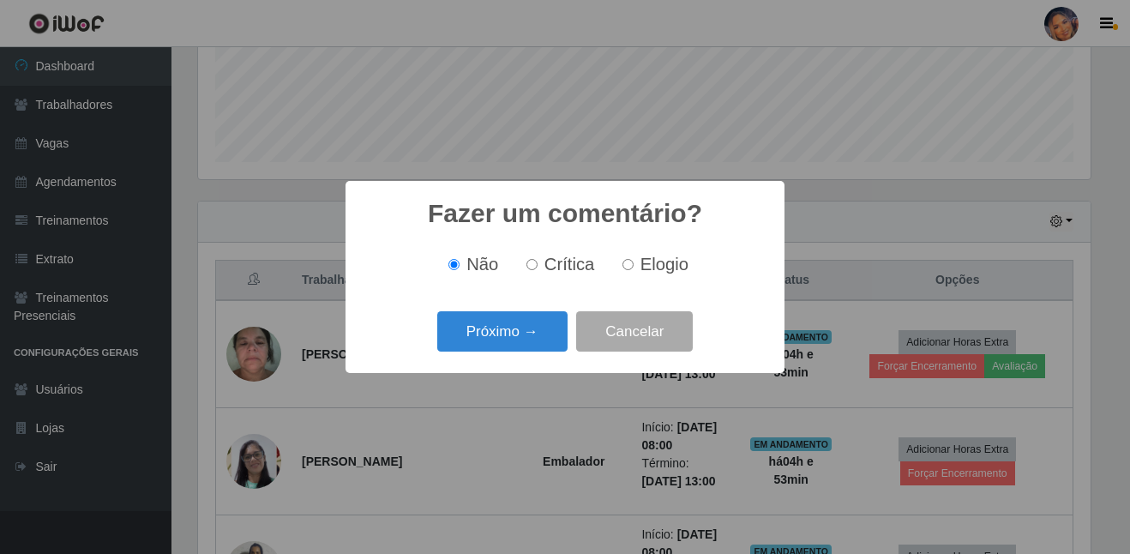
click at [526, 339] on button "Próximo →" at bounding box center [502, 331] width 130 height 40
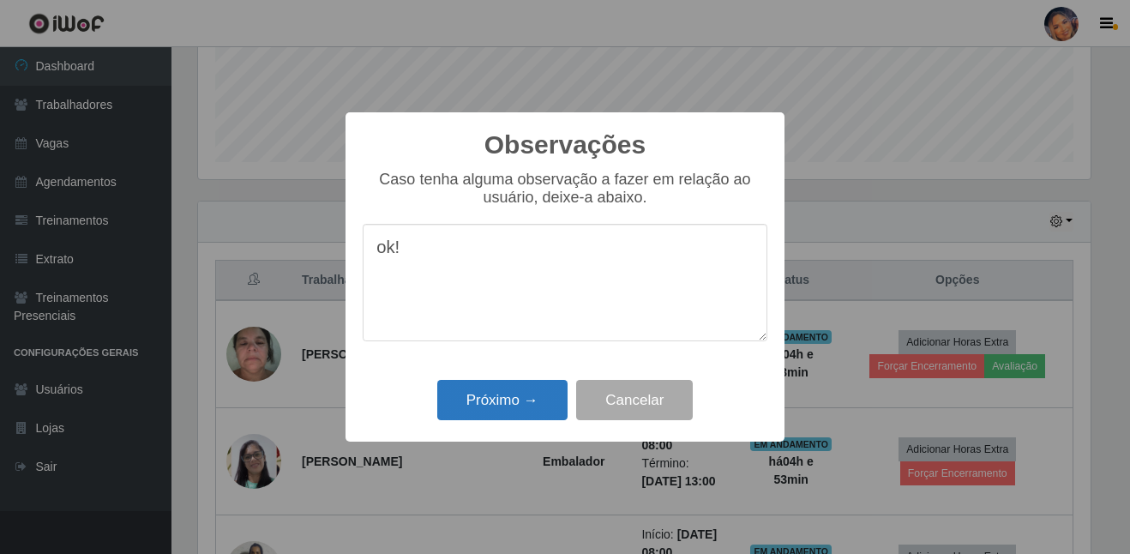
type textarea "ok!"
click at [494, 405] on button "Próximo →" at bounding box center [502, 400] width 130 height 40
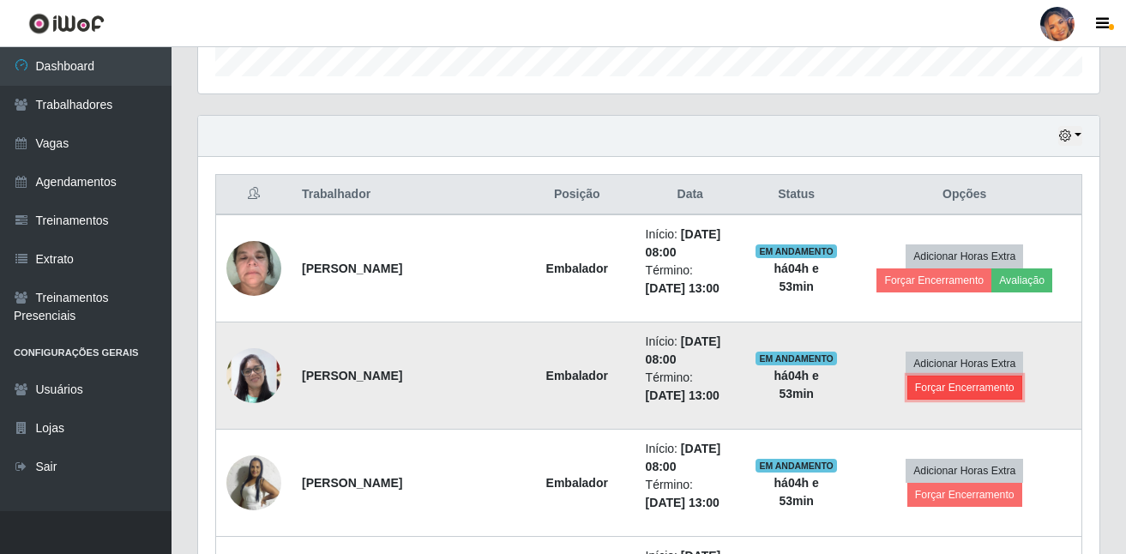
click at [953, 394] on button "Forçar Encerramento" at bounding box center [964, 388] width 115 height 24
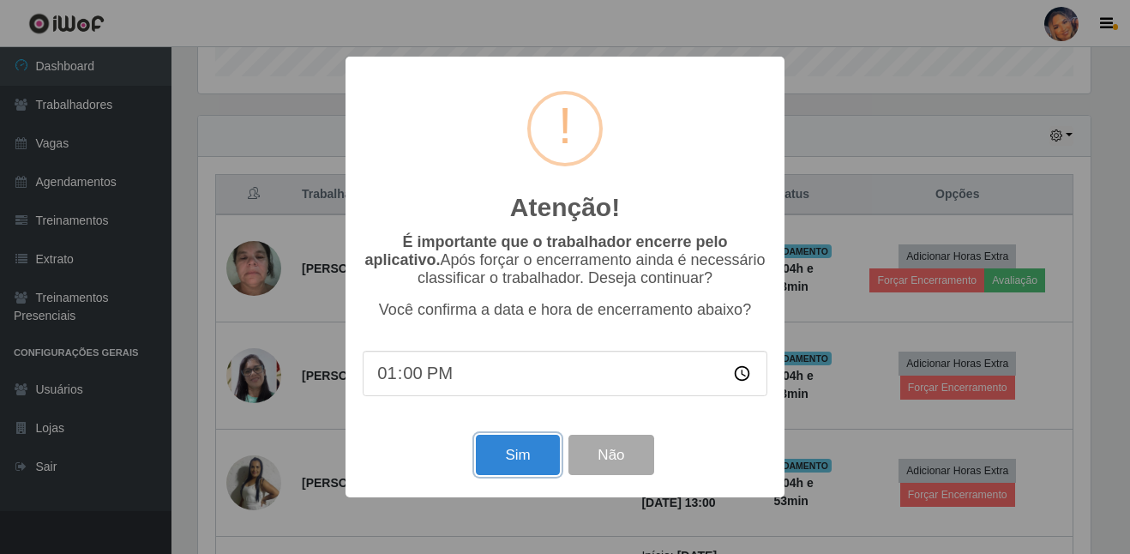
drag, startPoint x: 528, startPoint y: 461, endPoint x: 533, endPoint y: 453, distance: 10.0
click at [527, 461] on button "Sim" at bounding box center [517, 455] width 83 height 40
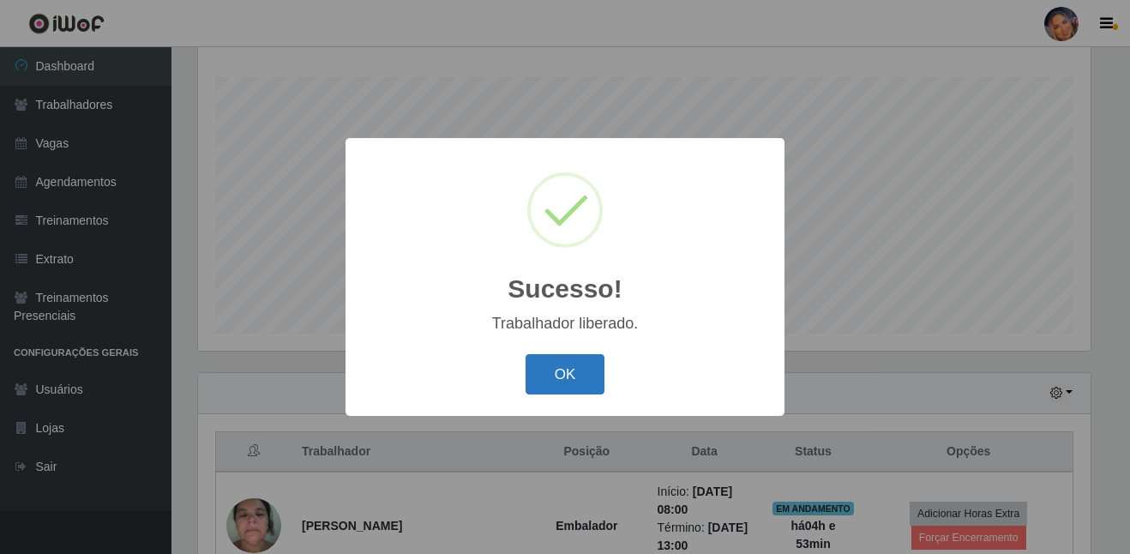
click at [577, 372] on button "OK" at bounding box center [566, 374] width 80 height 40
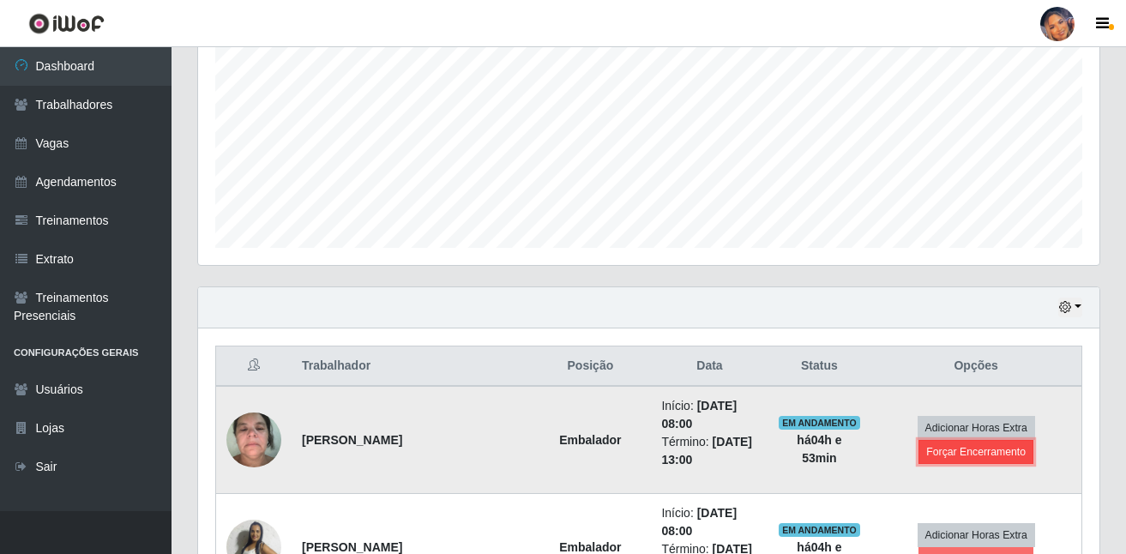
click at [935, 460] on button "Forçar Encerramento" at bounding box center [975, 452] width 115 height 24
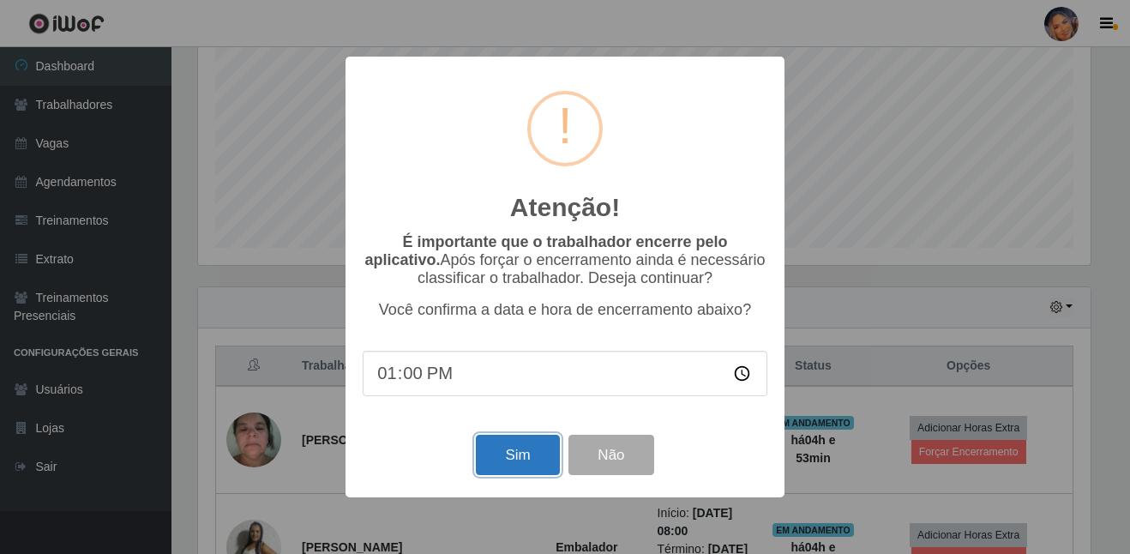
click at [508, 444] on button "Sim" at bounding box center [517, 455] width 83 height 40
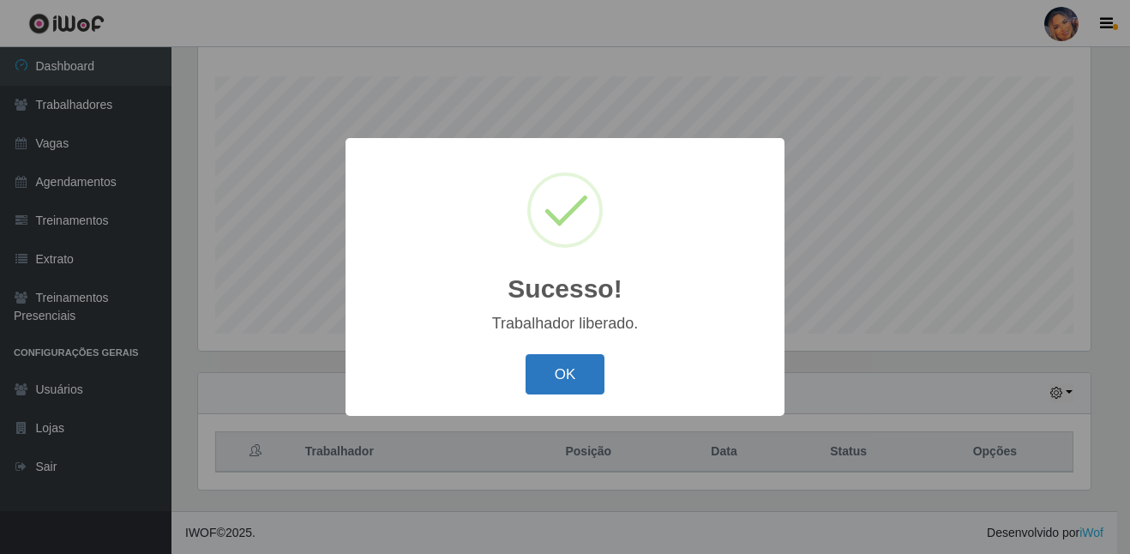
click at [584, 379] on button "OK" at bounding box center [566, 374] width 80 height 40
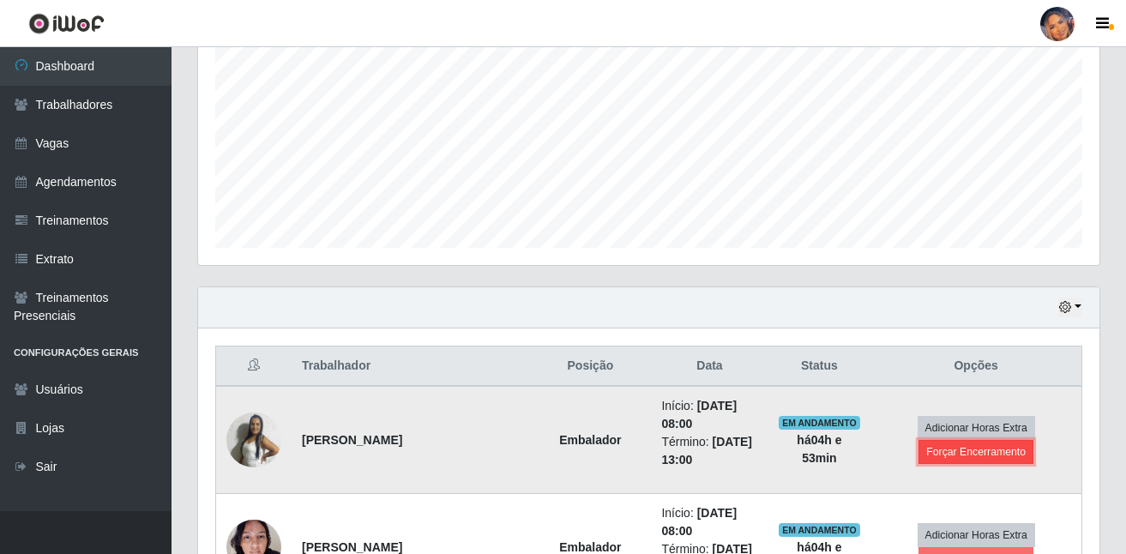
click at [977, 455] on button "Forçar Encerramento" at bounding box center [975, 452] width 115 height 24
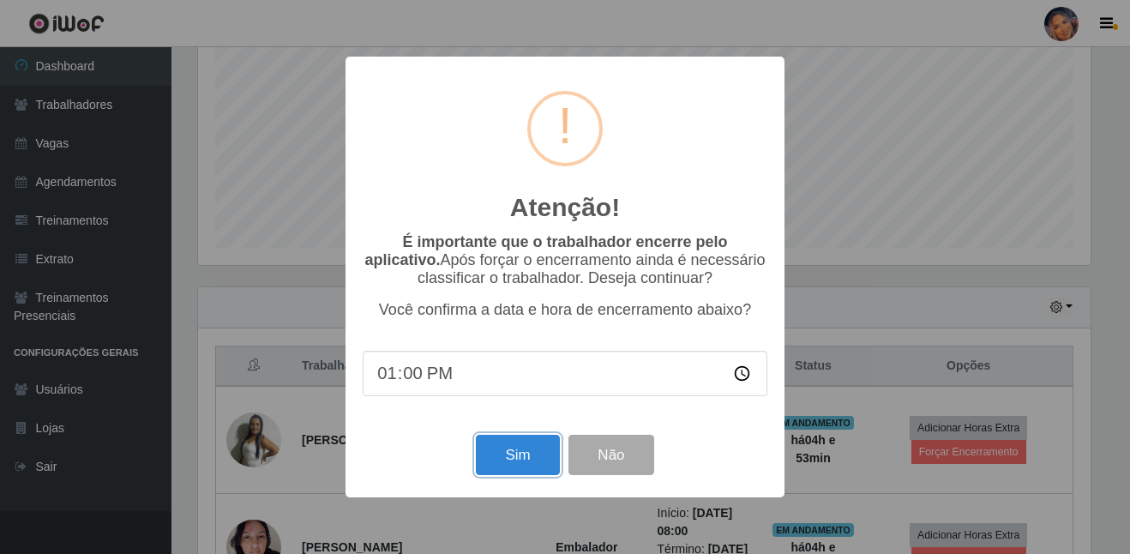
click at [532, 449] on button "Sim" at bounding box center [517, 455] width 83 height 40
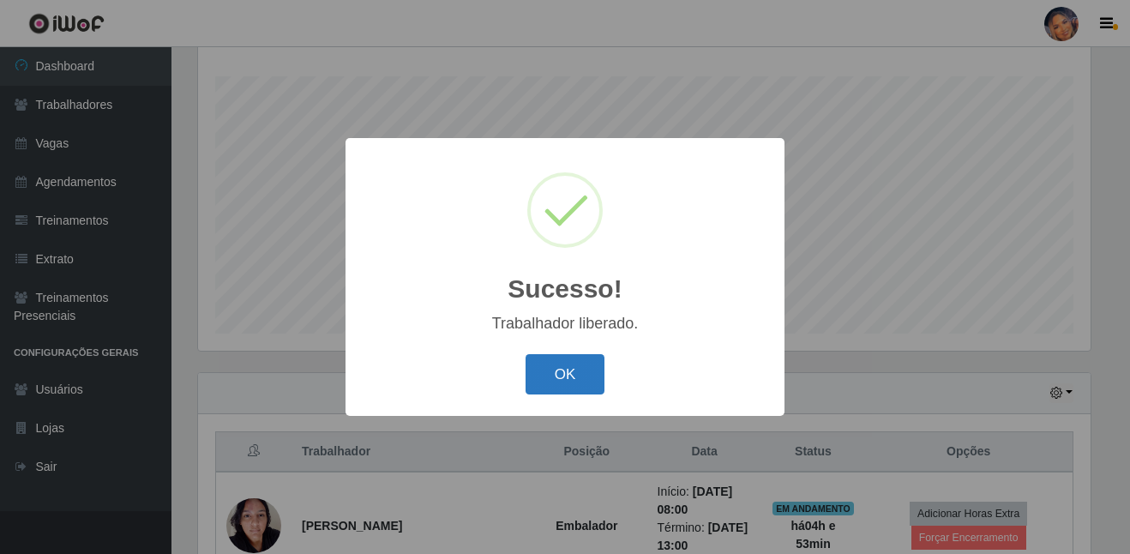
click at [556, 387] on button "OK" at bounding box center [566, 374] width 80 height 40
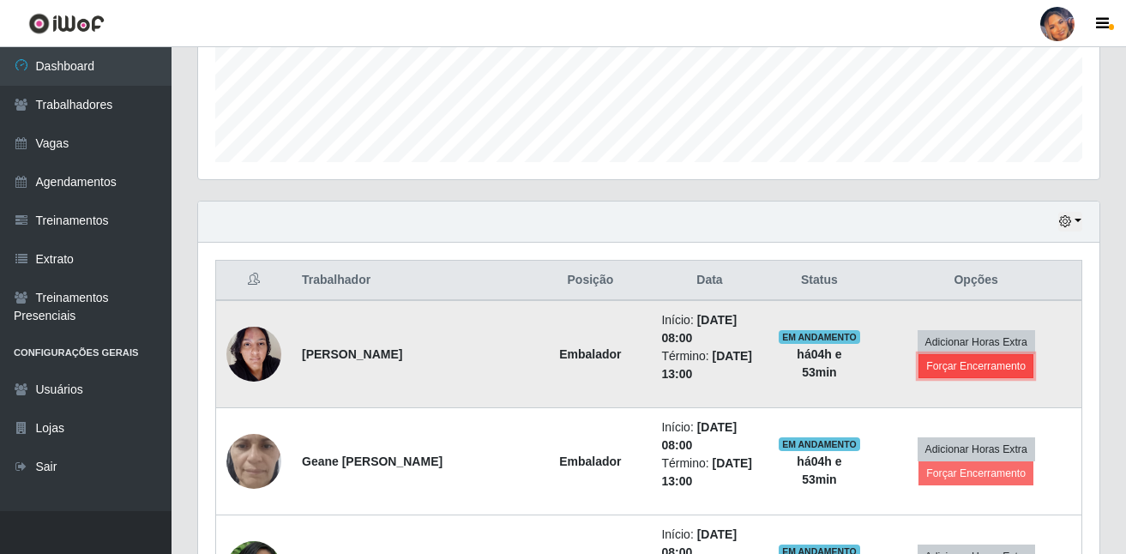
click at [962, 370] on button "Forçar Encerramento" at bounding box center [975, 366] width 115 height 24
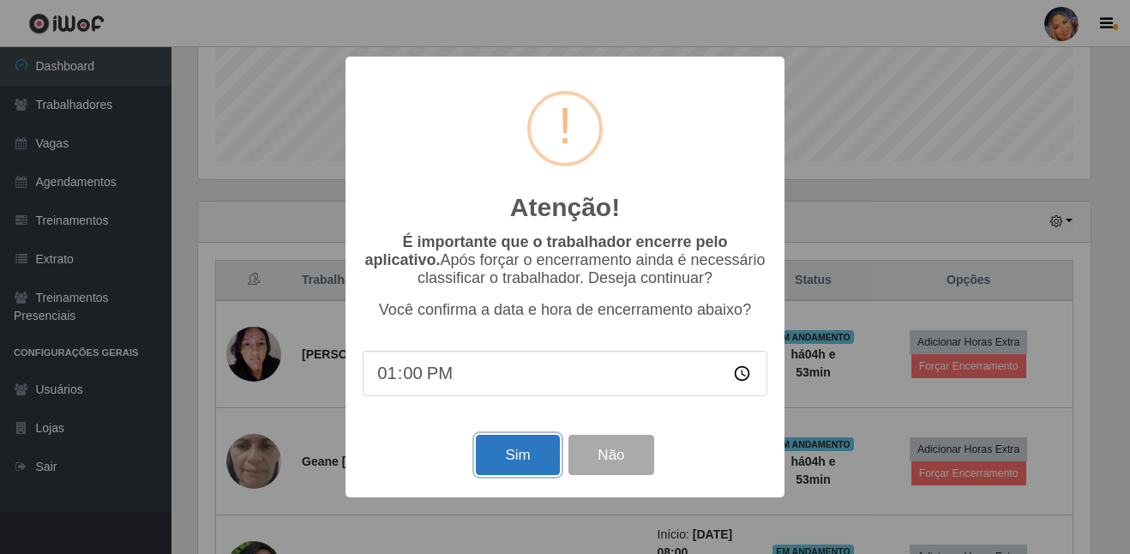
click at [520, 459] on button "Sim" at bounding box center [517, 455] width 83 height 40
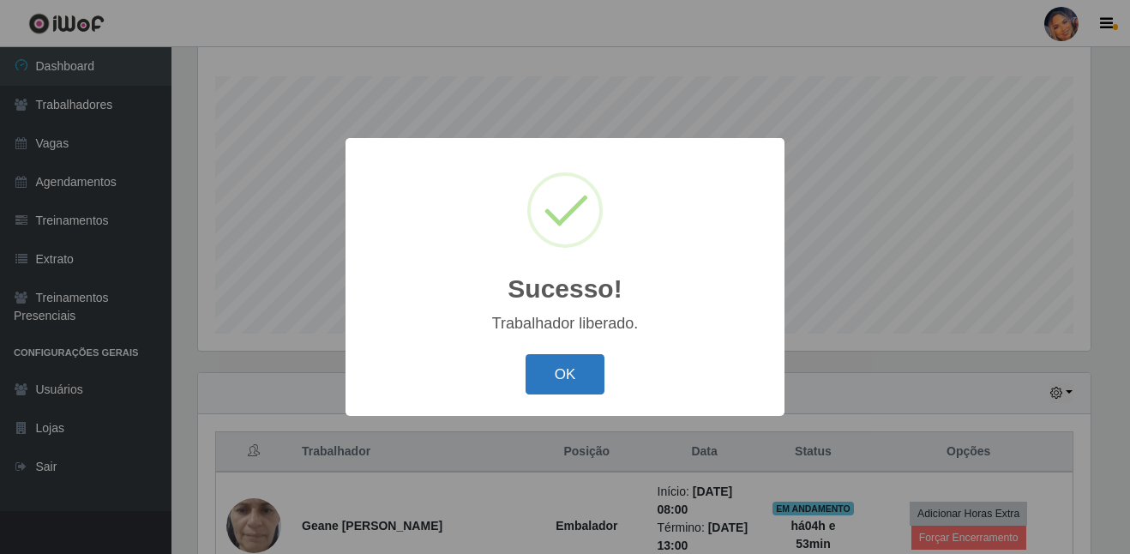
click at [563, 381] on button "OK" at bounding box center [566, 374] width 80 height 40
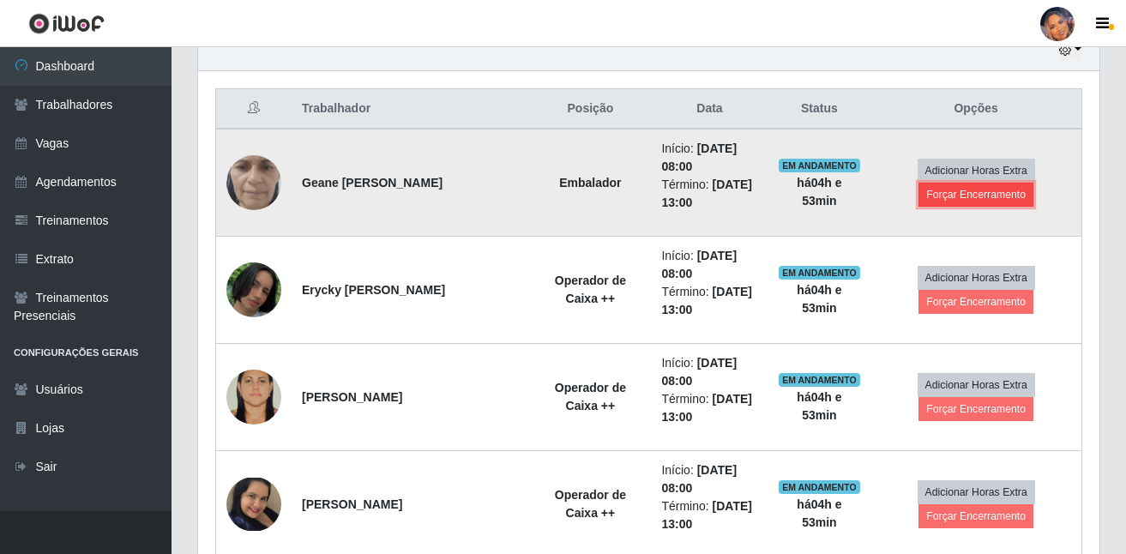
click at [990, 198] on button "Forçar Encerramento" at bounding box center [975, 195] width 115 height 24
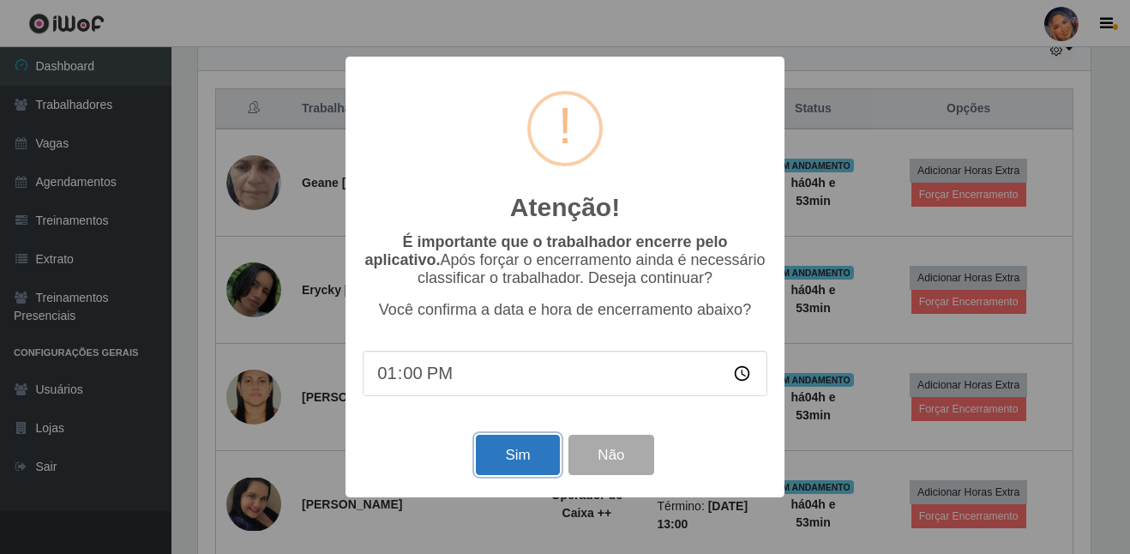
click at [492, 462] on button "Sim" at bounding box center [517, 455] width 83 height 40
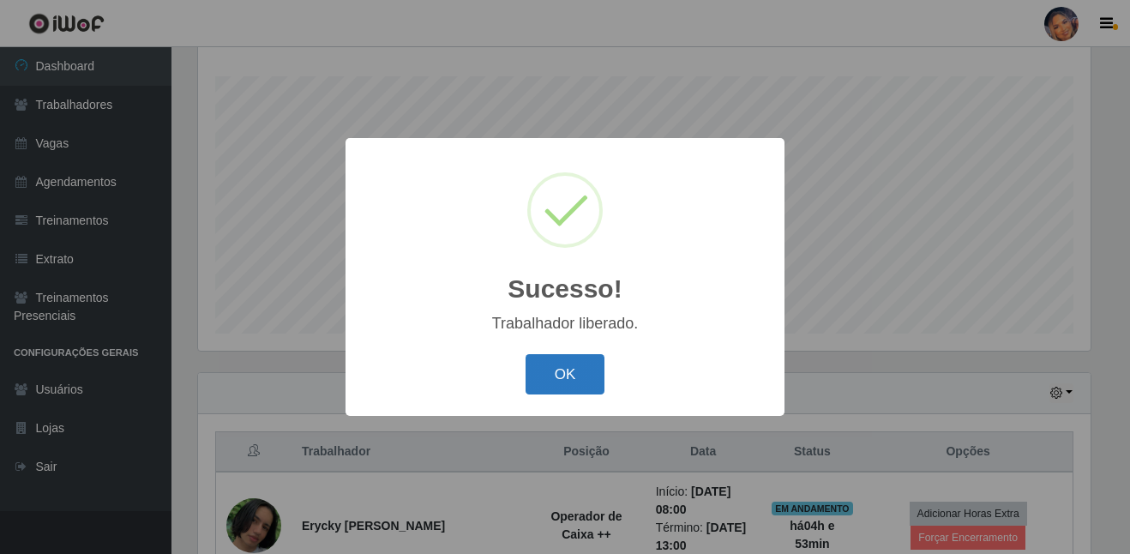
click at [573, 377] on button "OK" at bounding box center [566, 374] width 80 height 40
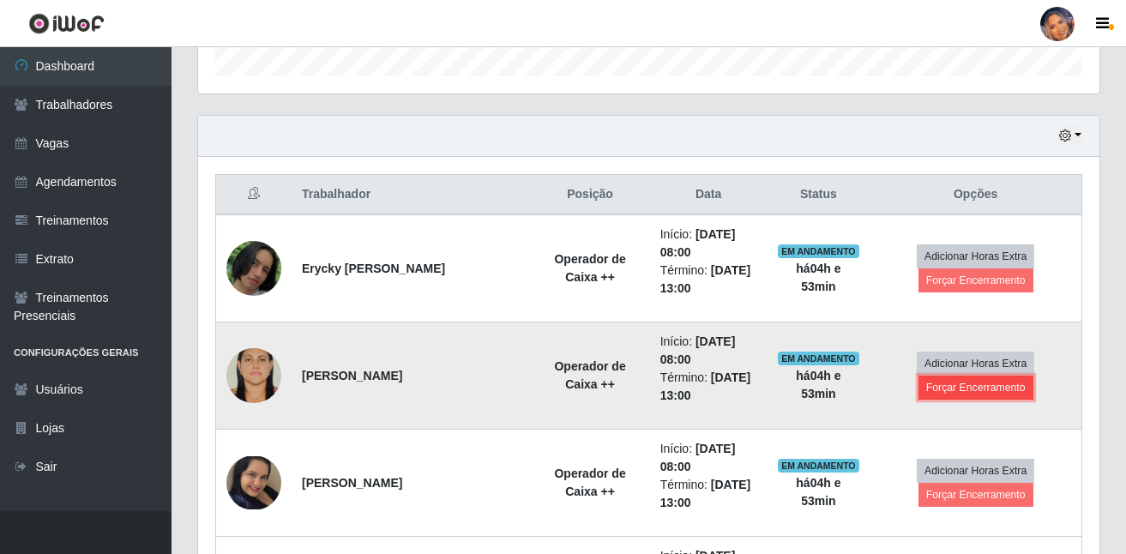
click at [966, 392] on button "Forçar Encerramento" at bounding box center [975, 388] width 115 height 24
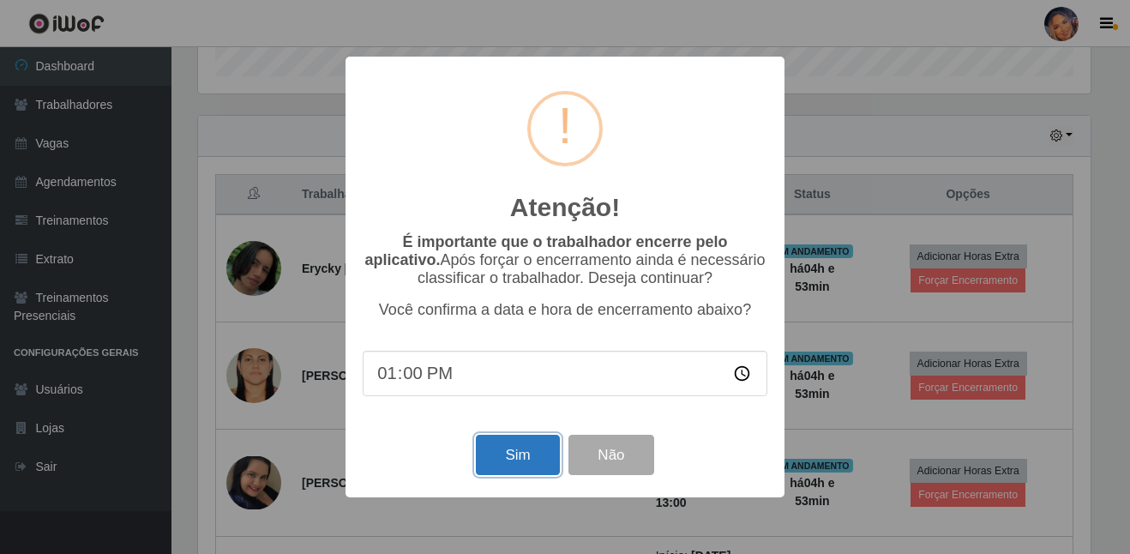
click at [517, 448] on button "Sim" at bounding box center [517, 455] width 83 height 40
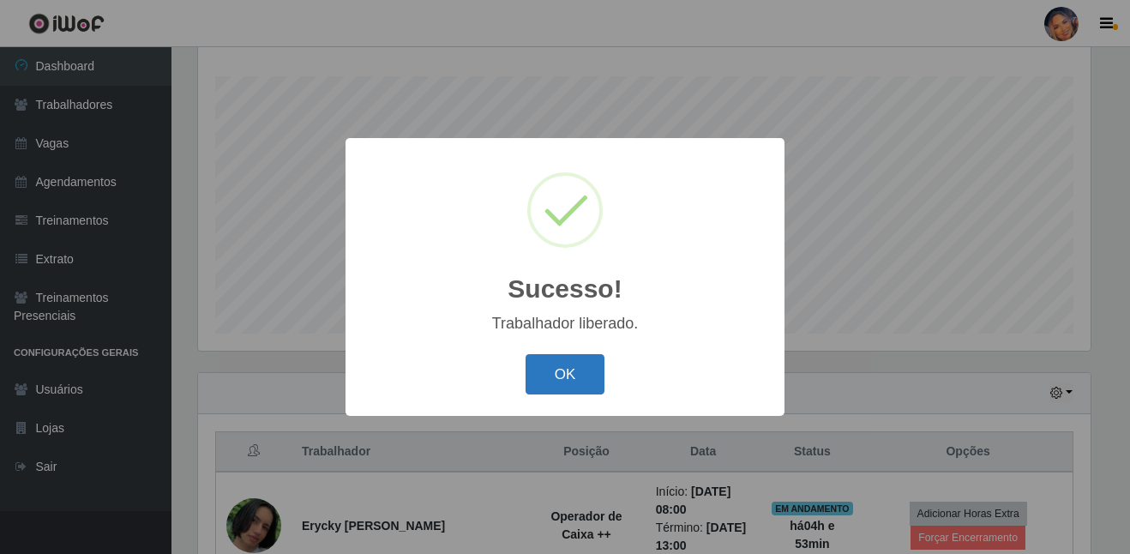
click at [573, 371] on button "OK" at bounding box center [566, 374] width 80 height 40
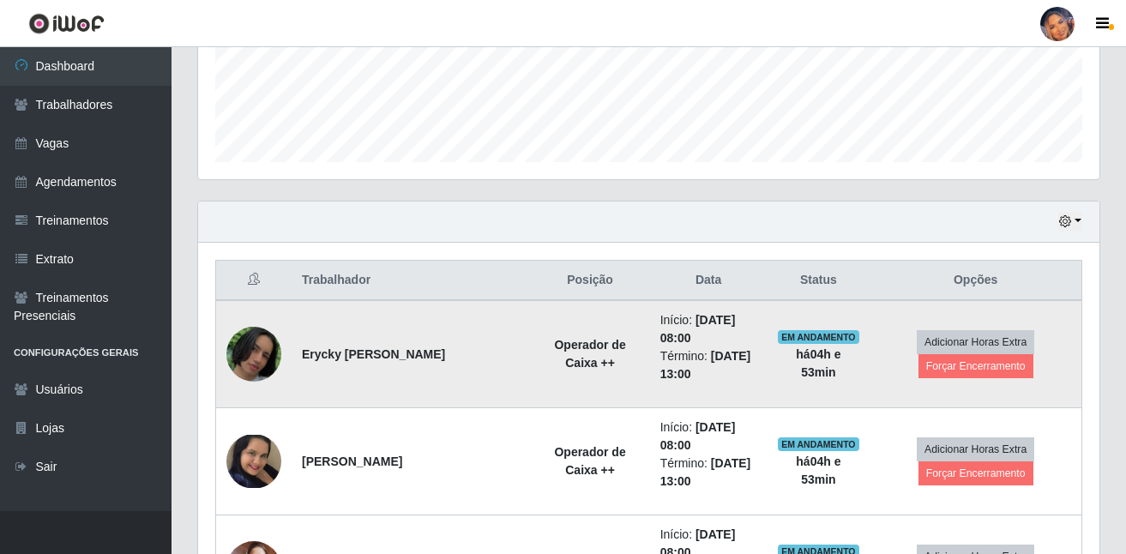
click at [1001, 379] on td "Adicionar Horas Extra Forçar Encerramento" at bounding box center [975, 354] width 212 height 108
click at [989, 371] on button "Forçar Encerramento" at bounding box center [975, 366] width 115 height 24
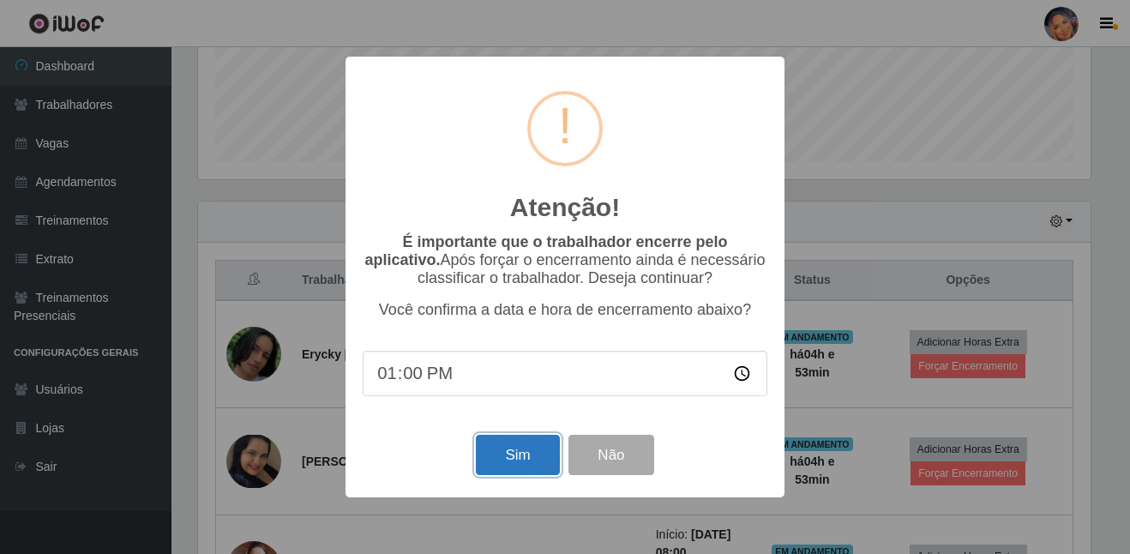
click at [521, 447] on button "Sim" at bounding box center [517, 455] width 83 height 40
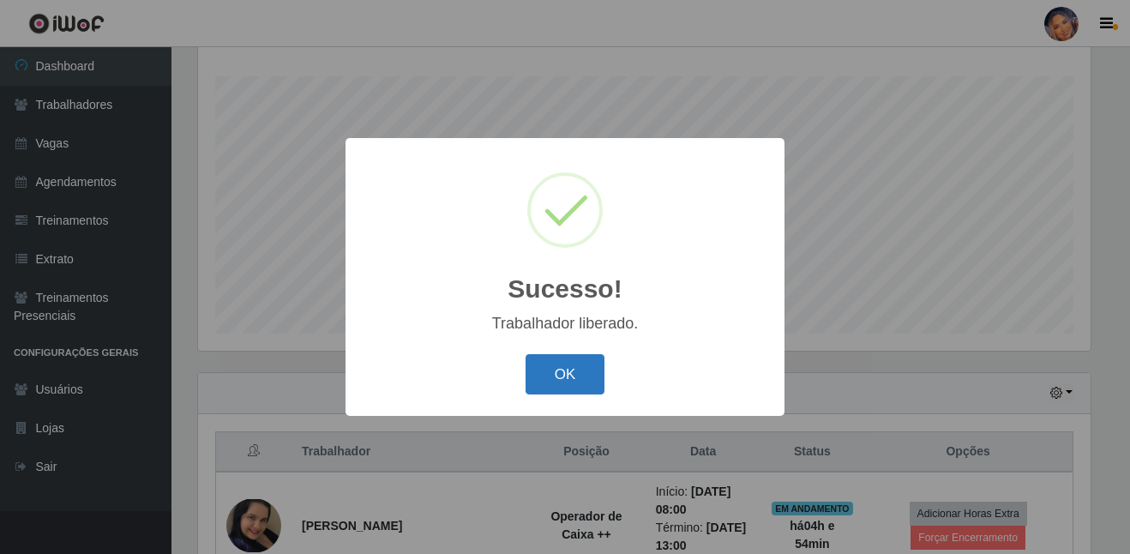
click at [571, 382] on button "OK" at bounding box center [566, 374] width 80 height 40
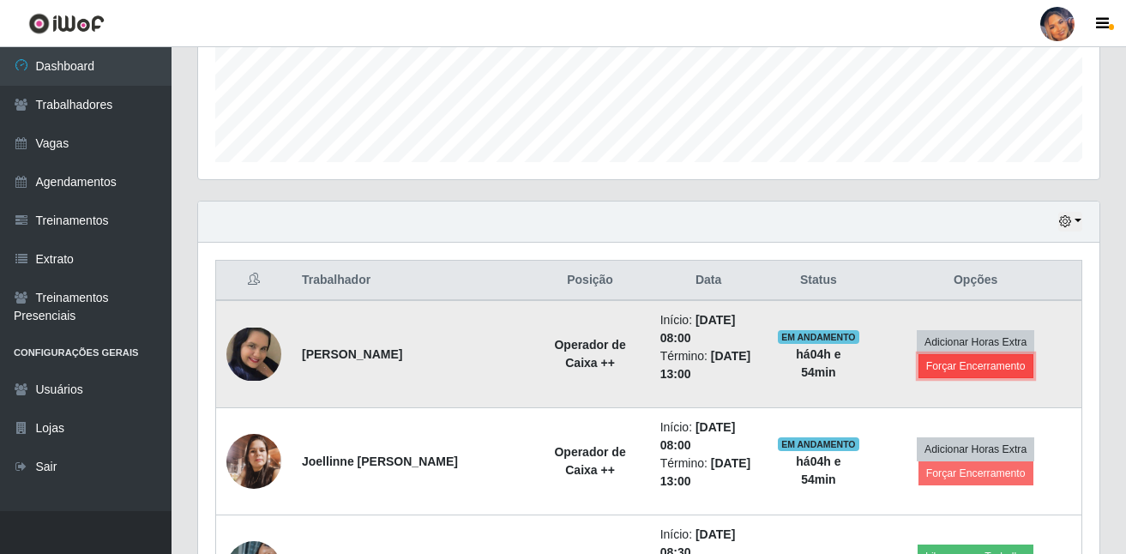
click at [959, 369] on button "Forçar Encerramento" at bounding box center [975, 366] width 115 height 24
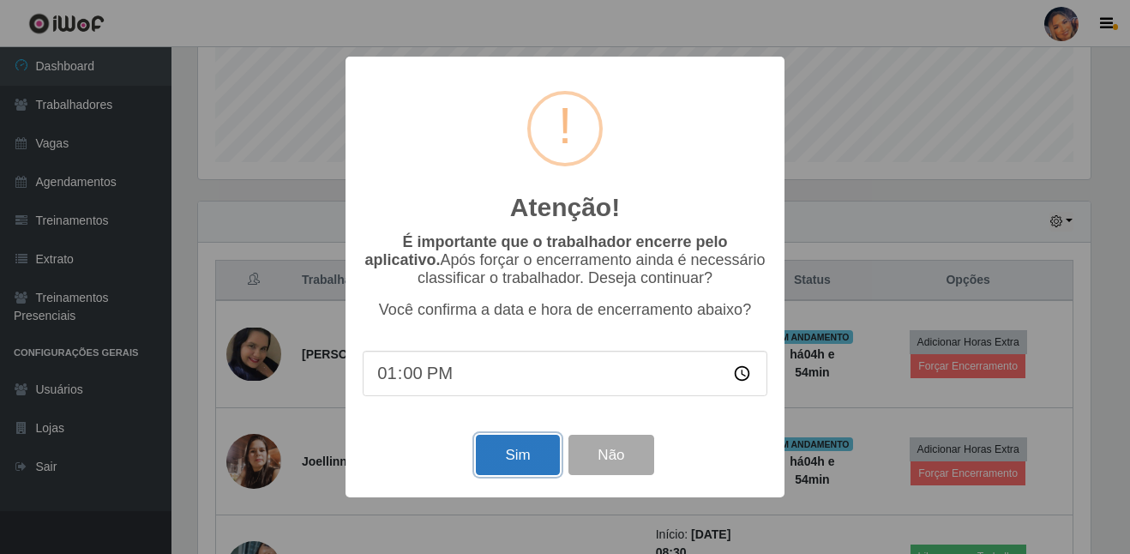
click at [501, 454] on button "Sim" at bounding box center [517, 455] width 83 height 40
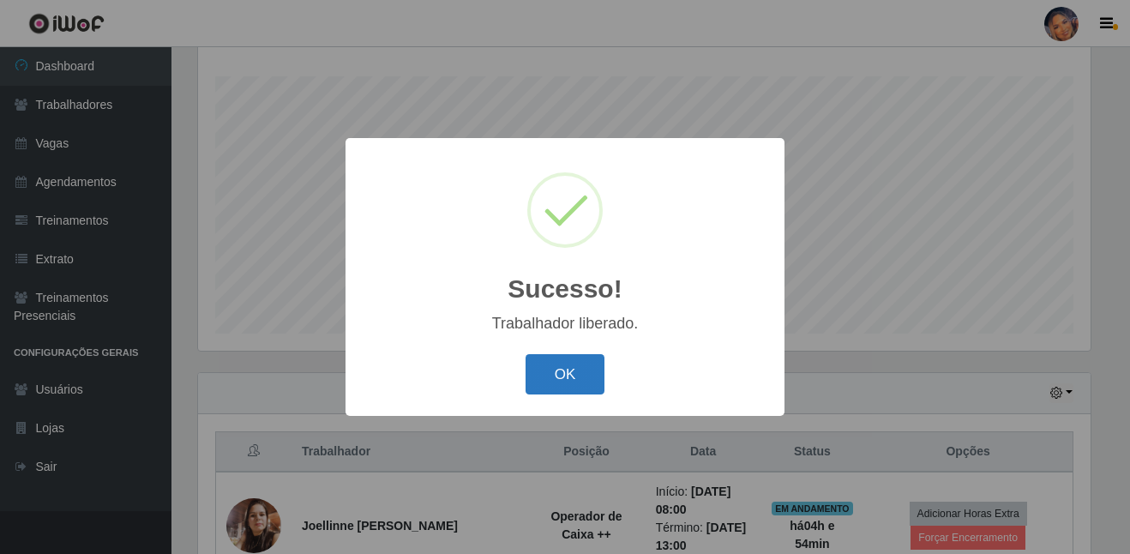
click at [590, 372] on button "OK" at bounding box center [566, 374] width 80 height 40
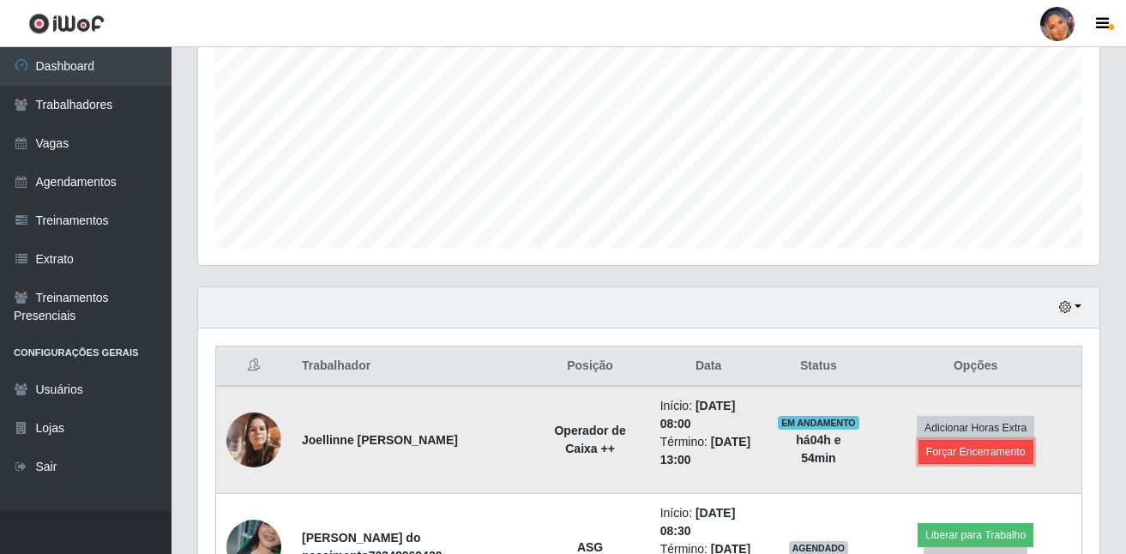
click at [974, 454] on button "Forçar Encerramento" at bounding box center [975, 452] width 115 height 24
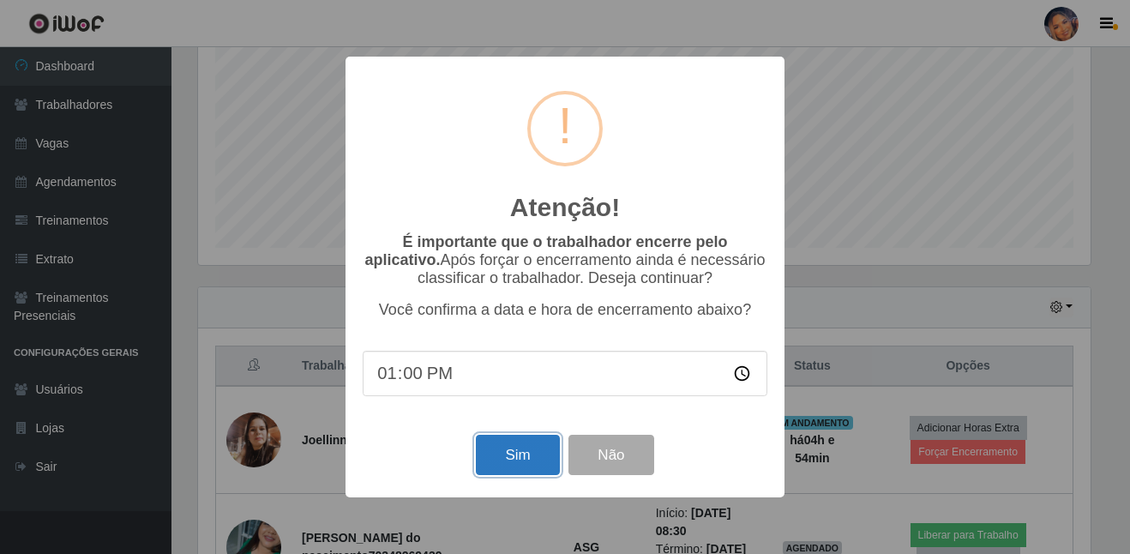
click at [505, 450] on button "Sim" at bounding box center [517, 455] width 83 height 40
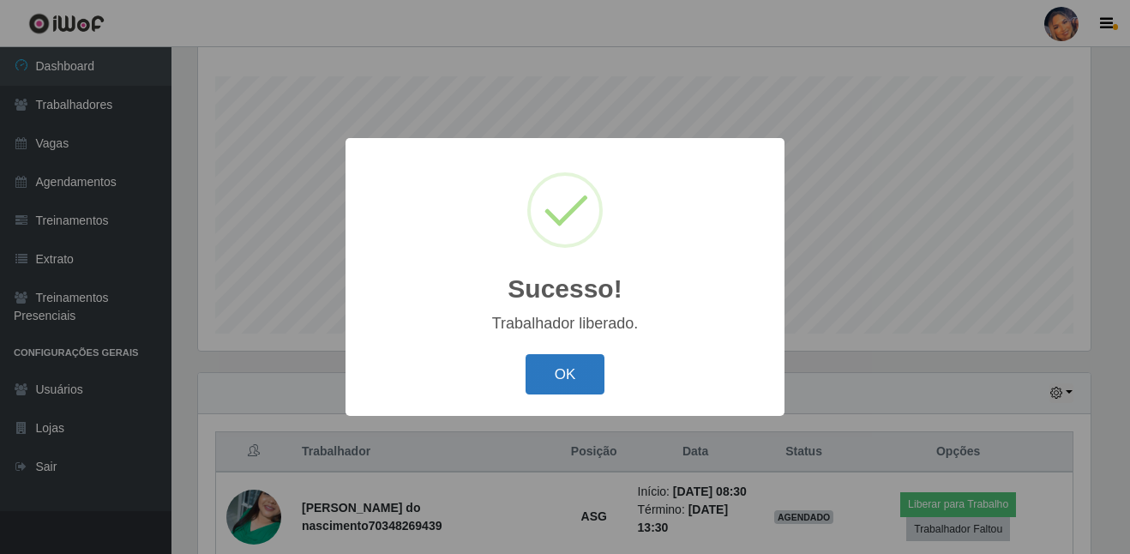
click at [552, 374] on button "OK" at bounding box center [566, 374] width 80 height 40
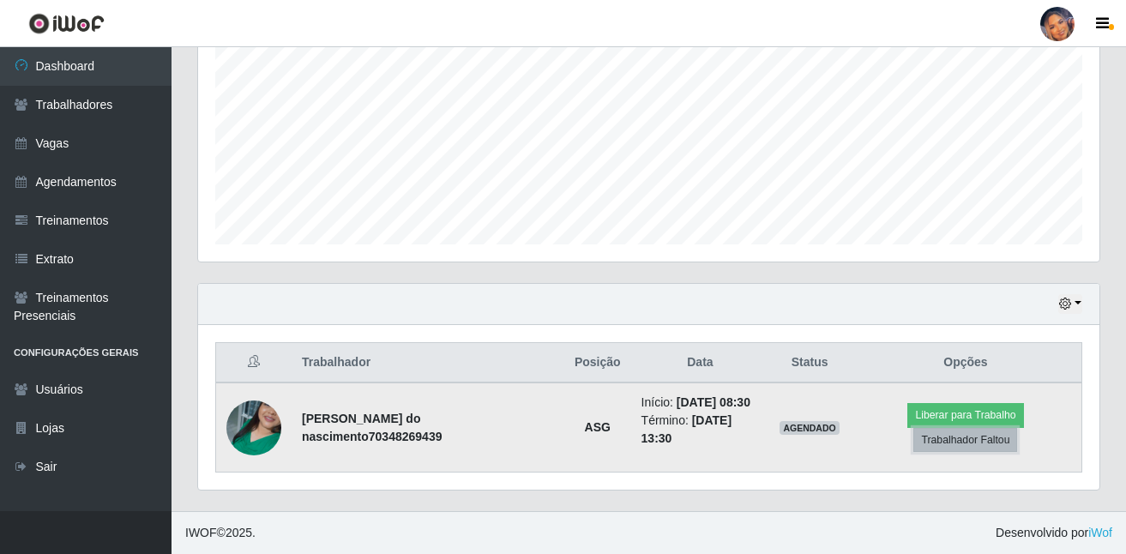
click at [951, 444] on button "Trabalhador Faltou" at bounding box center [965, 440] width 104 height 24
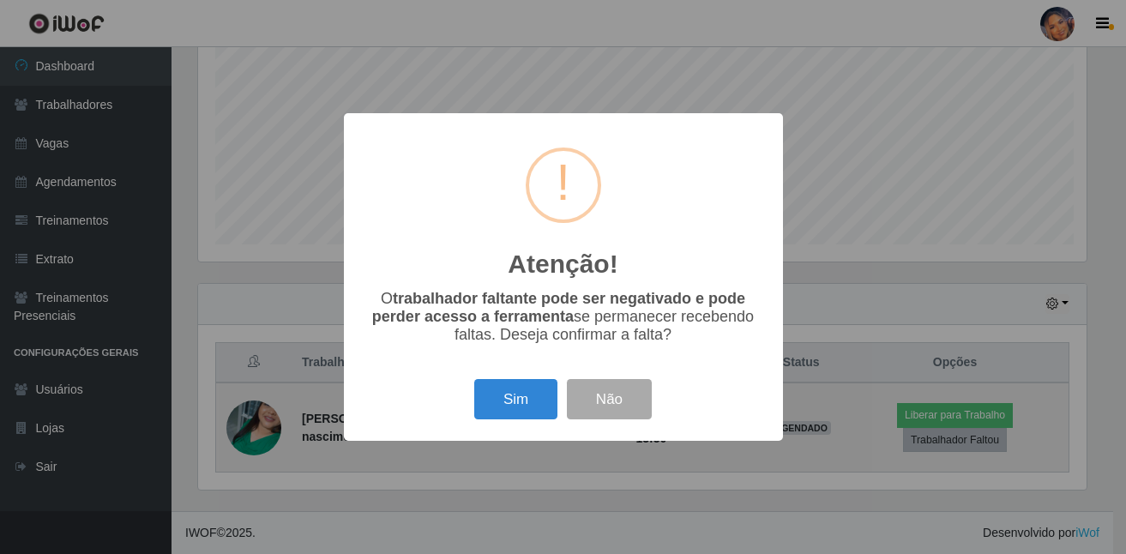
scroll to position [356, 893]
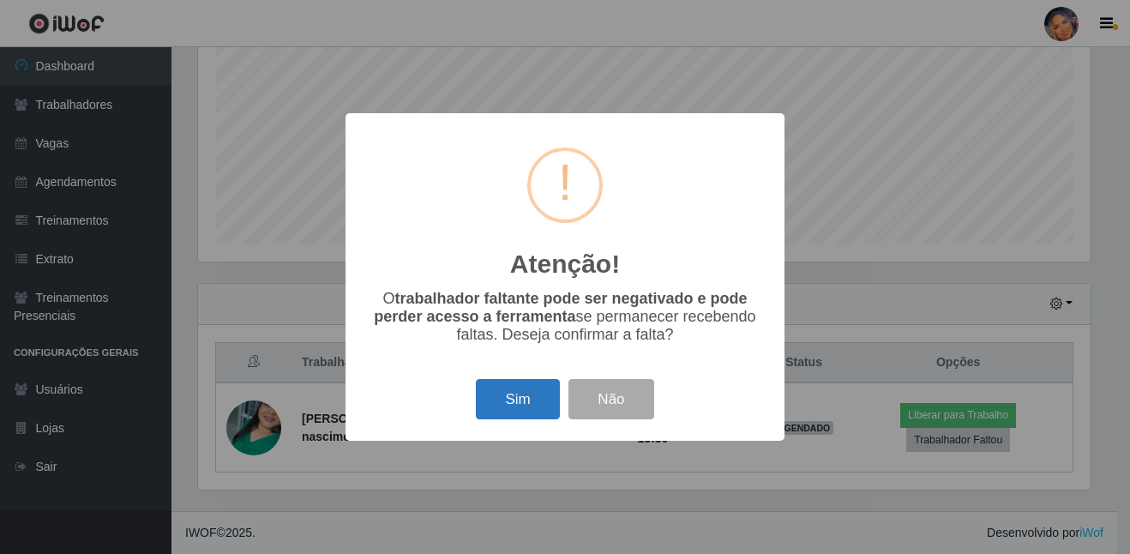
click at [508, 392] on button "Sim" at bounding box center [517, 399] width 83 height 40
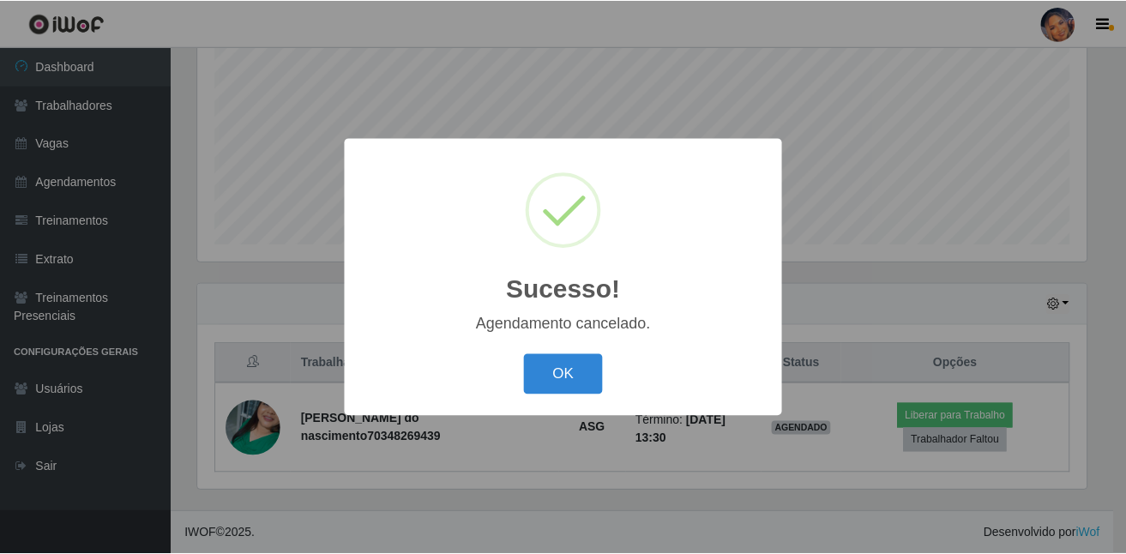
scroll to position [280, 0]
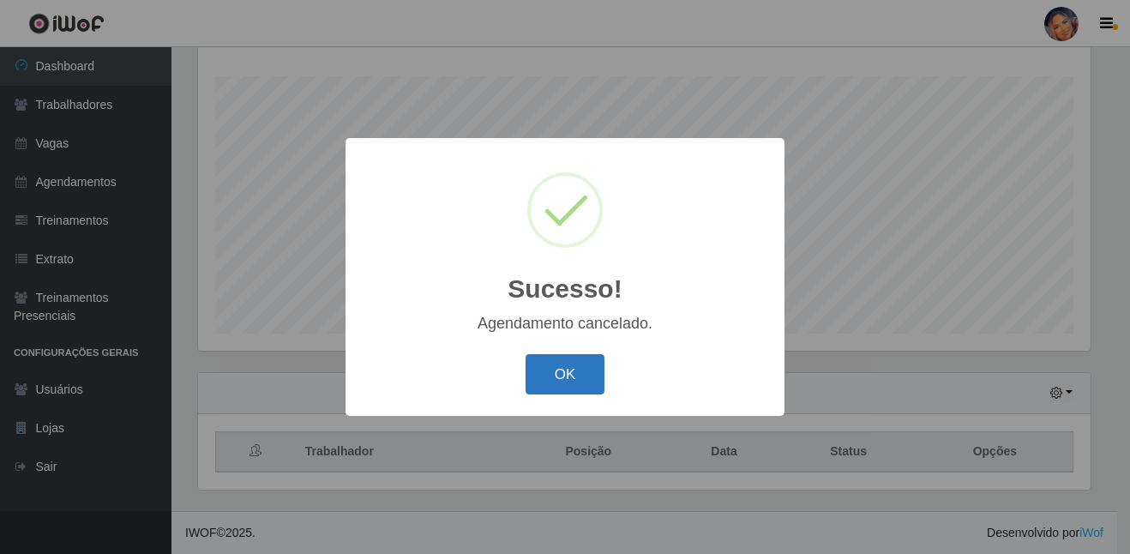
click at [545, 382] on button "OK" at bounding box center [566, 374] width 80 height 40
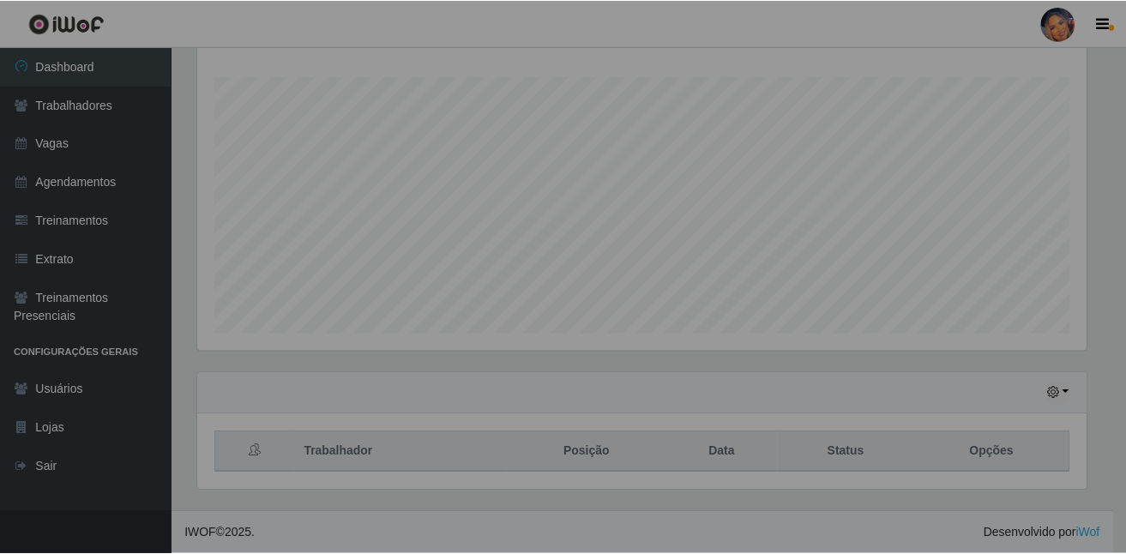
scroll to position [356, 901]
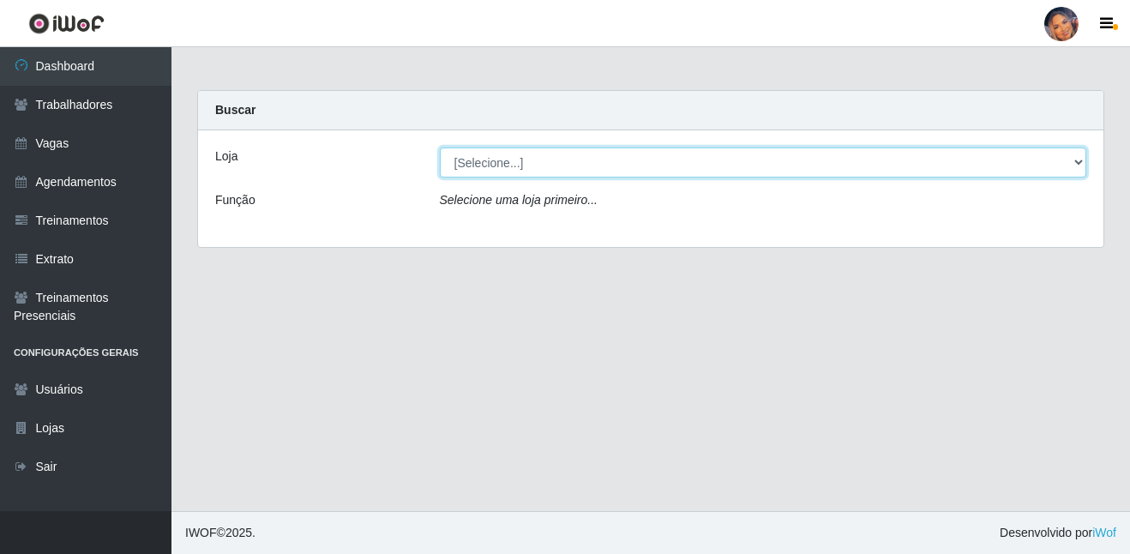
click at [529, 166] on select "[Selecione...] Supermercado Preço Bom" at bounding box center [763, 162] width 647 height 30
select select "169"
click at [440, 147] on select "[Selecione...] Supermercado Preço Bom" at bounding box center [763, 162] width 647 height 30
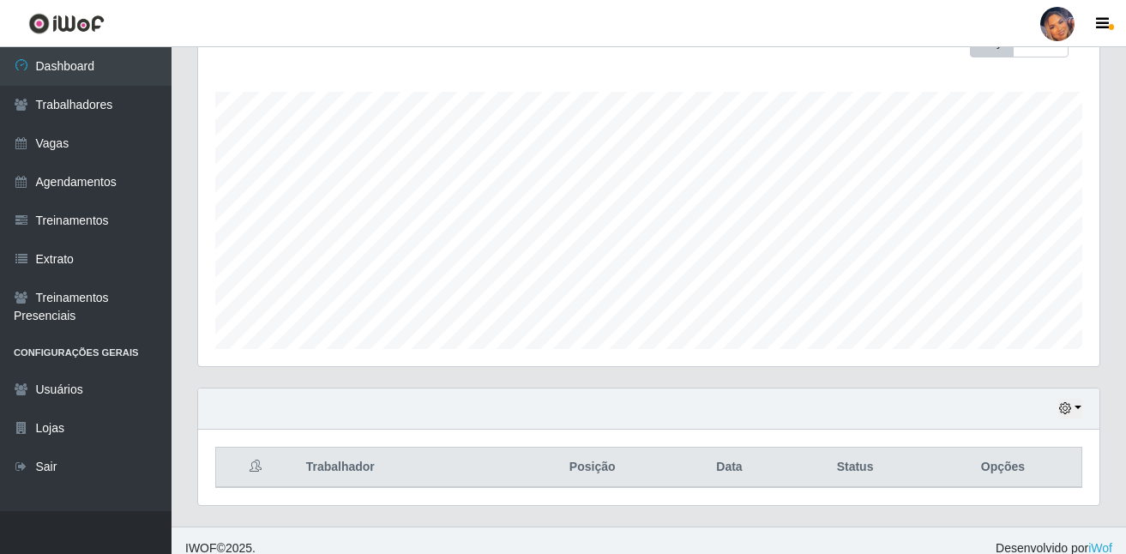
scroll to position [280, 0]
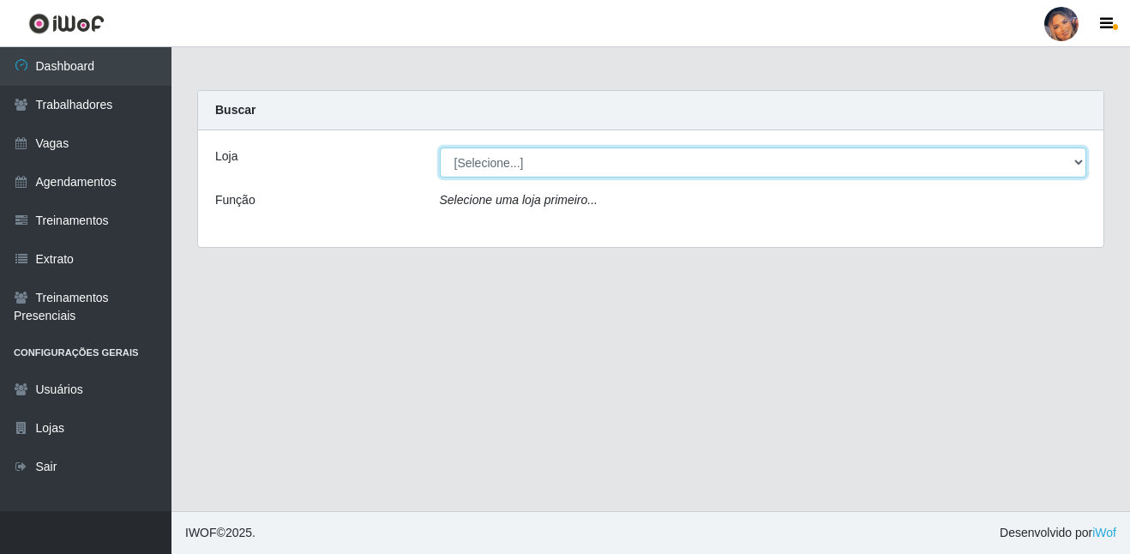
click at [526, 161] on select "[Selecione...] Supermercado Preço Bom" at bounding box center [763, 162] width 647 height 30
select select "169"
click at [440, 147] on select "[Selecione...] Supermercado Preço Bom" at bounding box center [763, 162] width 647 height 30
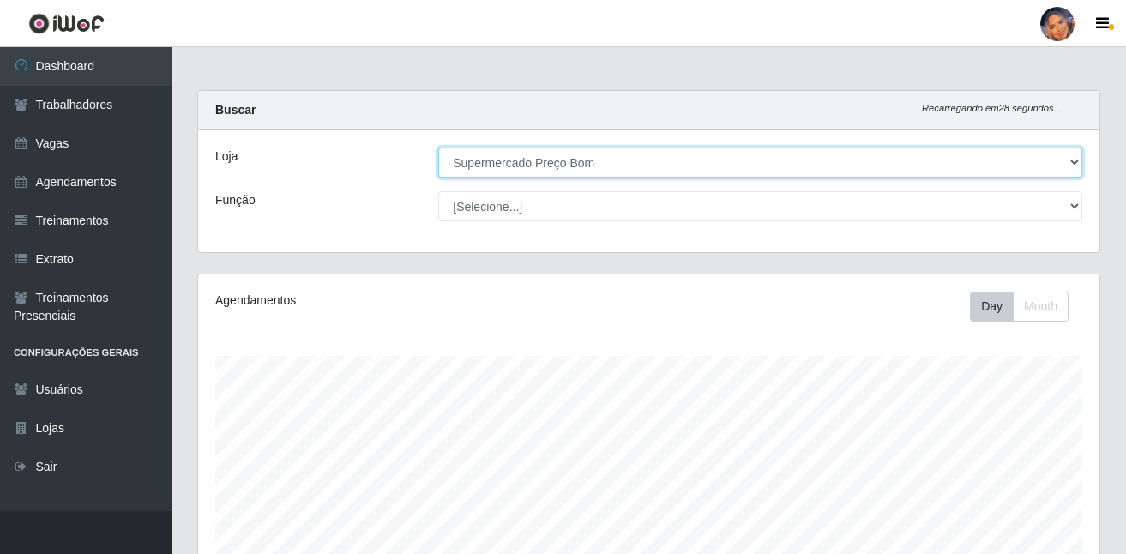
scroll to position [280, 0]
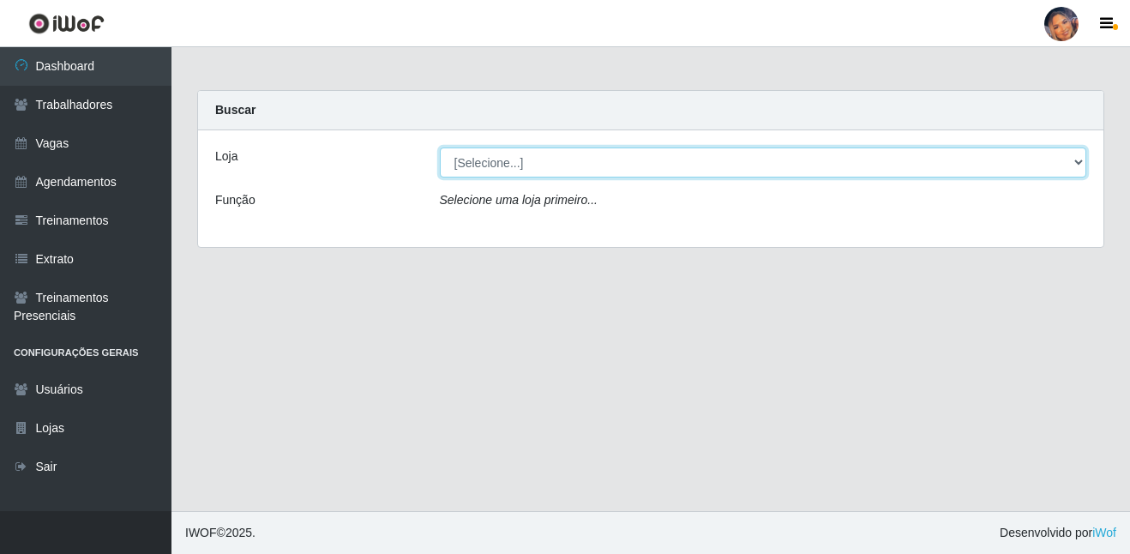
drag, startPoint x: 524, startPoint y: 165, endPoint x: 526, endPoint y: 179, distance: 14.0
click at [524, 165] on select "[Selecione...] Supermercado Preço Bom" at bounding box center [763, 162] width 647 height 30
select select "169"
click at [440, 147] on select "[Selecione...] Supermercado Preço Bom" at bounding box center [763, 162] width 647 height 30
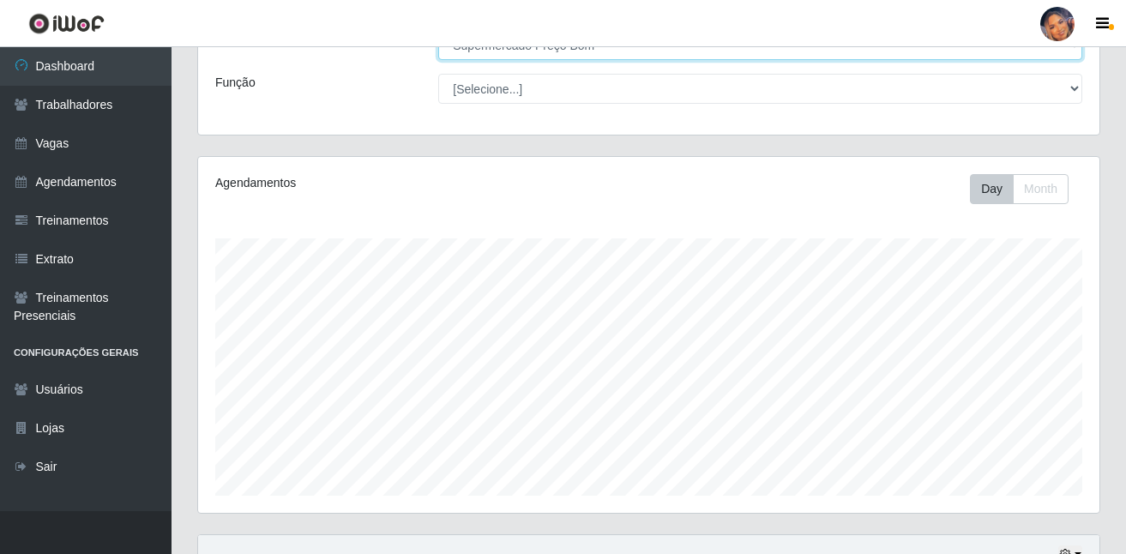
scroll to position [280, 0]
